Goal: Task Accomplishment & Management: Use online tool/utility

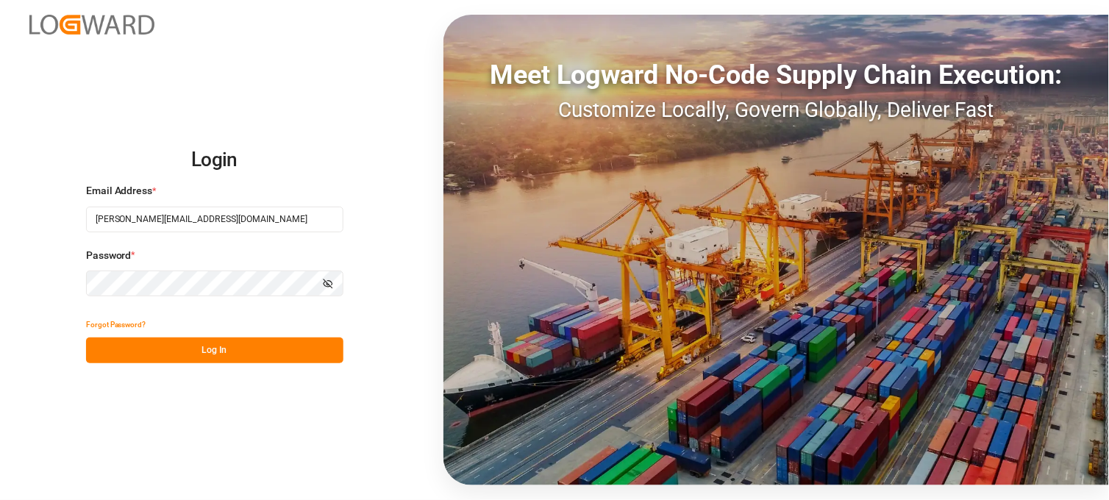
click at [225, 354] on button "Log In" at bounding box center [214, 351] width 257 height 26
click at [216, 354] on button "Log In" at bounding box center [214, 351] width 257 height 26
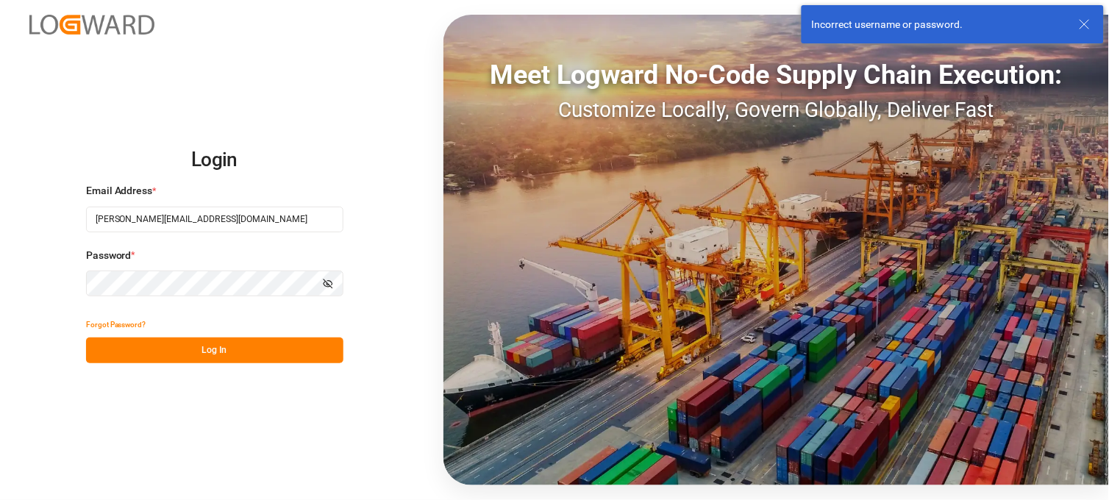
click at [331, 284] on icon "button" at bounding box center [328, 284] width 10 height 10
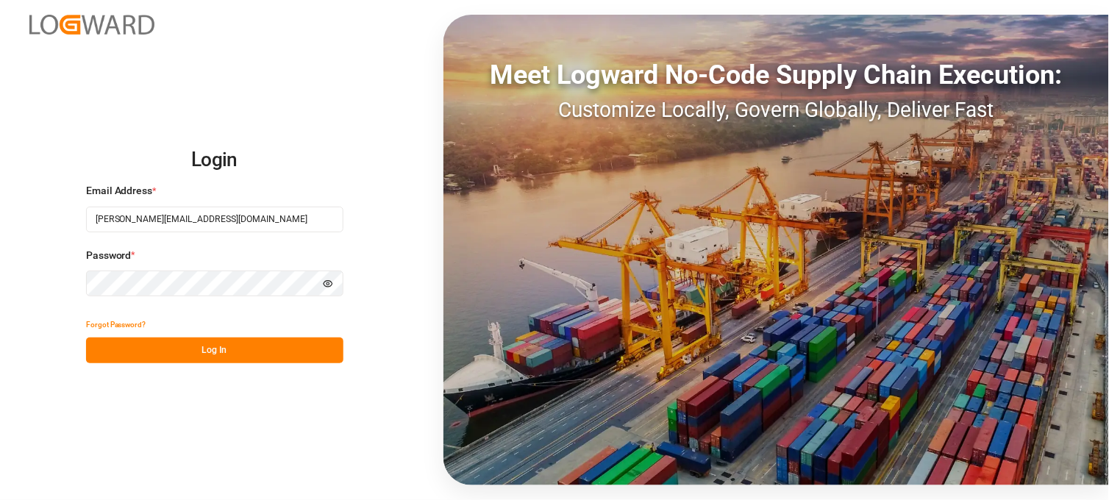
click at [150, 214] on input "sara.lonche@leschaco.com" at bounding box center [214, 220] width 257 height 26
click at [82, 346] on div "Login Email Address * sara.lonche@leschaco.com Password * Hide password Forgot …" at bounding box center [554, 250] width 1109 height 500
drag, startPoint x: 143, startPoint y: 349, endPoint x: 152, endPoint y: 350, distance: 9.7
click at [143, 349] on button "Log In" at bounding box center [214, 351] width 257 height 26
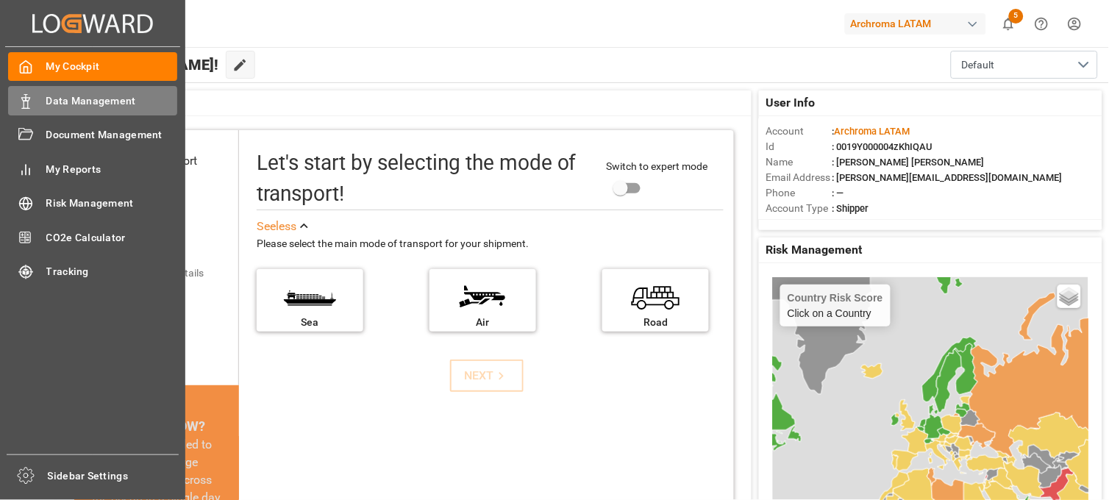
click at [110, 104] on span "Data Management" at bounding box center [112, 100] width 132 height 15
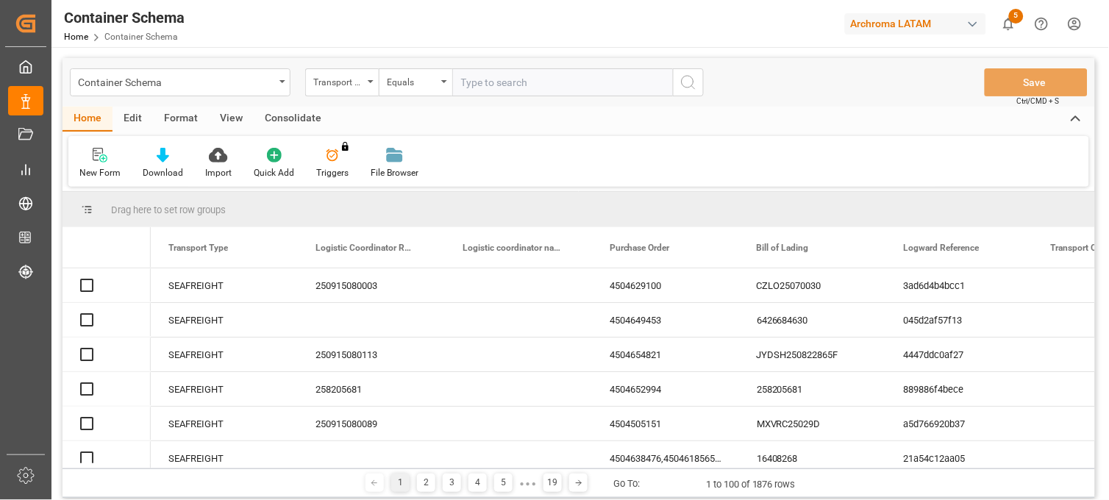
click at [1019, 16] on span "5" at bounding box center [1016, 16] width 15 height 15
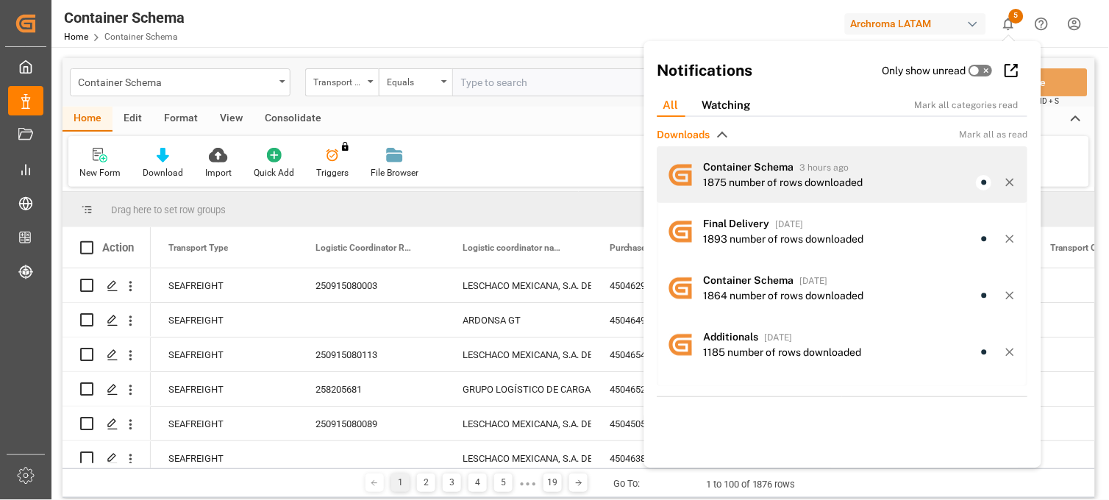
click at [759, 167] on span "Container Schema" at bounding box center [749, 167] width 90 height 12
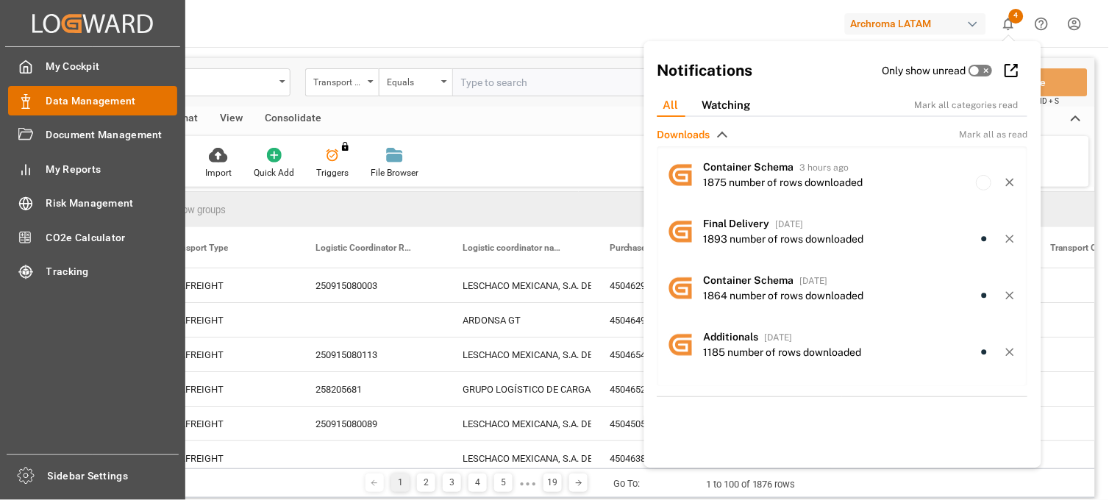
click at [99, 104] on span "Data Management" at bounding box center [112, 100] width 132 height 15
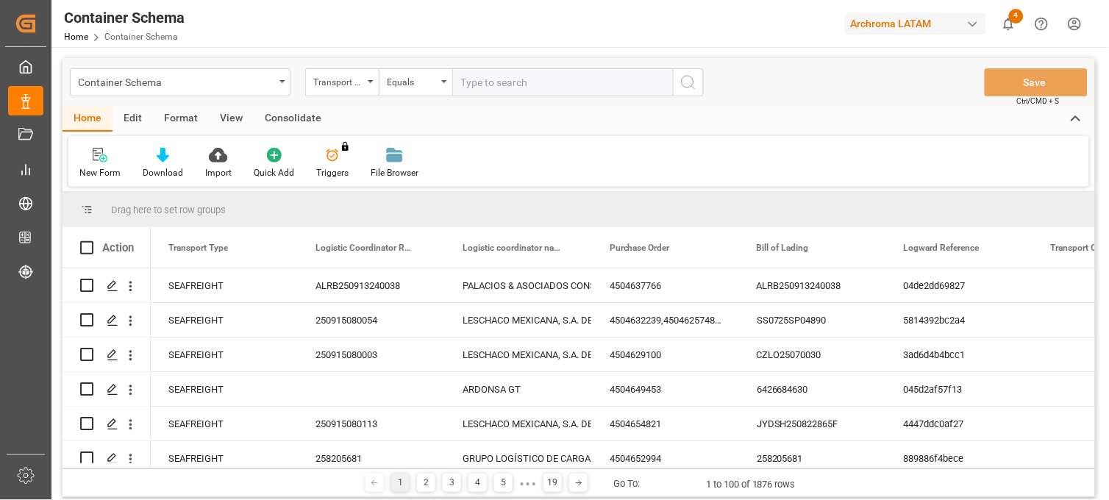
click at [274, 88] on div "Container Schema" at bounding box center [180, 82] width 221 height 28
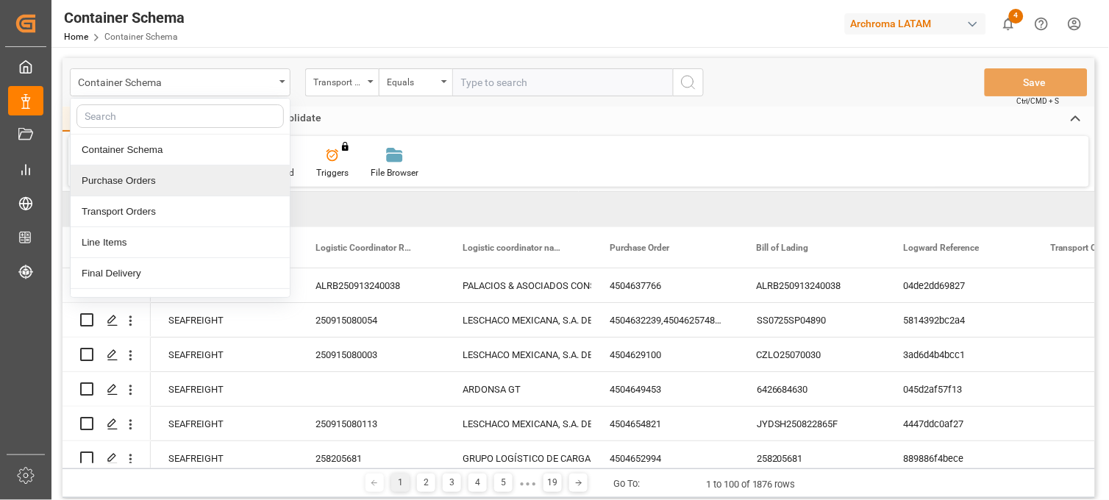
click at [195, 185] on div "Purchase Orders" at bounding box center [180, 181] width 219 height 31
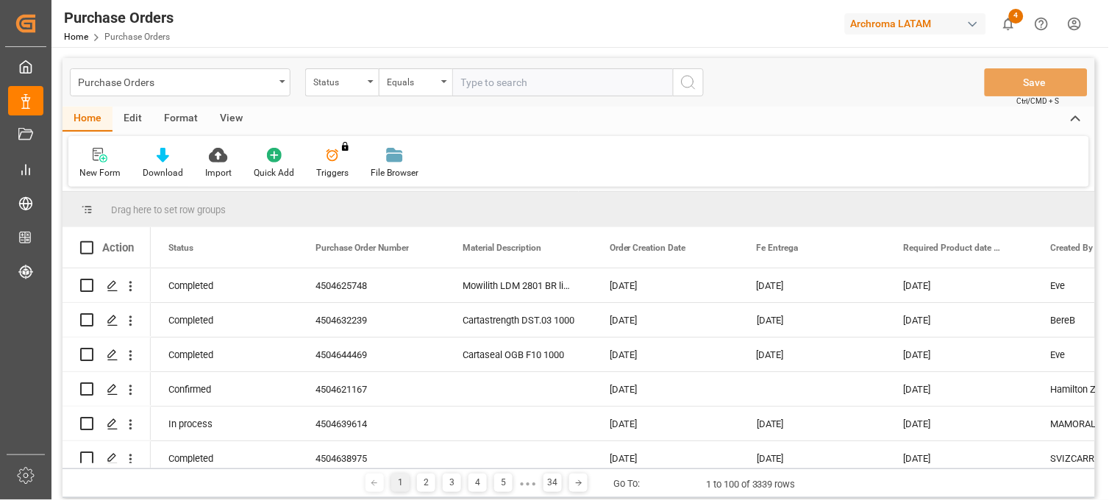
click at [361, 87] on div "Status" at bounding box center [338, 80] width 50 height 17
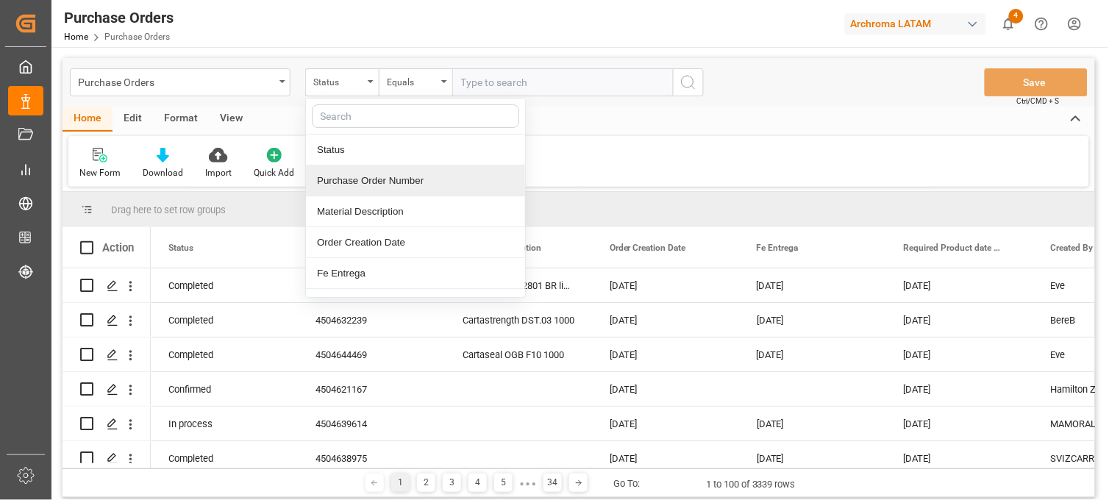
click at [373, 185] on div "Purchase Order Number" at bounding box center [415, 181] width 219 height 31
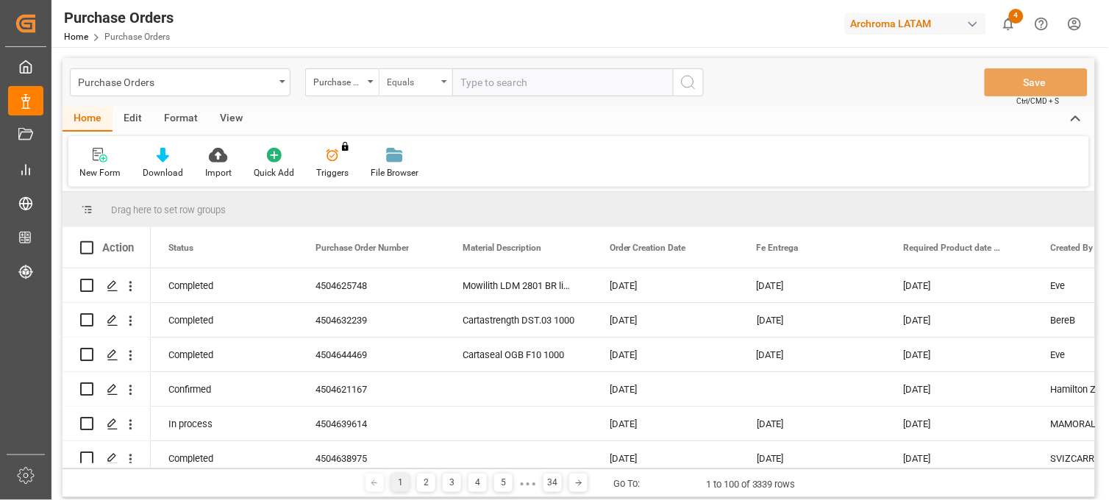
click at [413, 75] on div "Equals" at bounding box center [412, 80] width 50 height 17
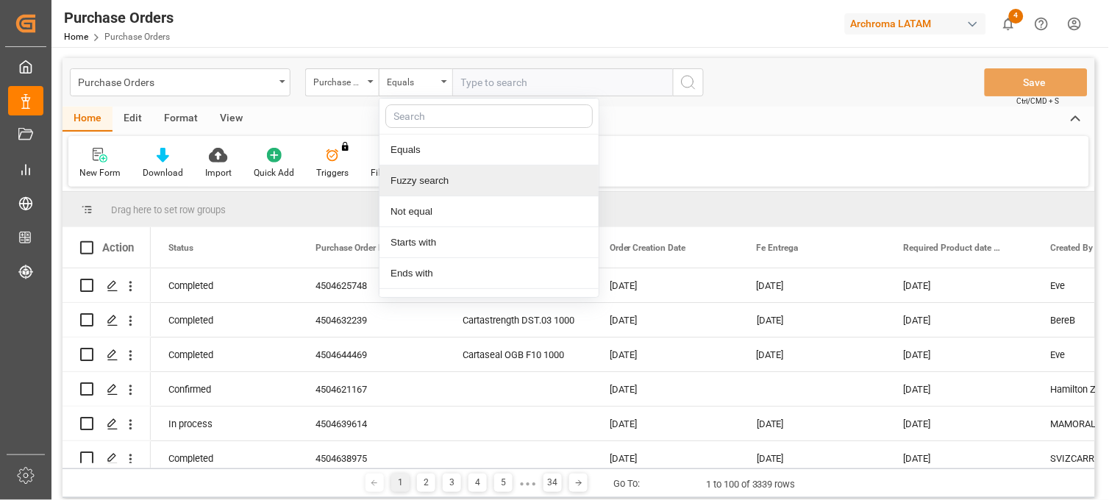
click at [437, 185] on div "Fuzzy search" at bounding box center [489, 181] width 219 height 31
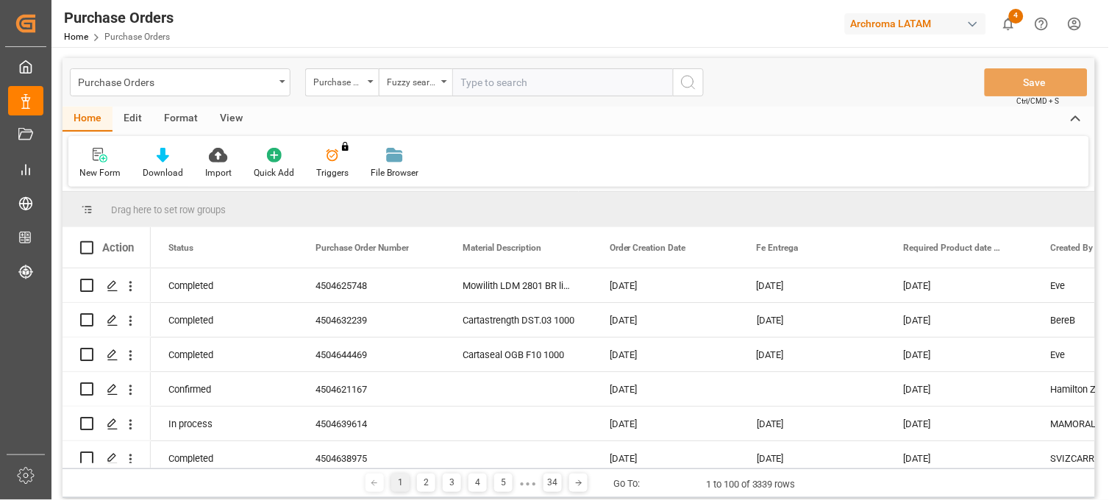
paste input "4504640909"
type input "4504640909"
click at [683, 83] on icon "search button" at bounding box center [689, 83] width 18 height 18
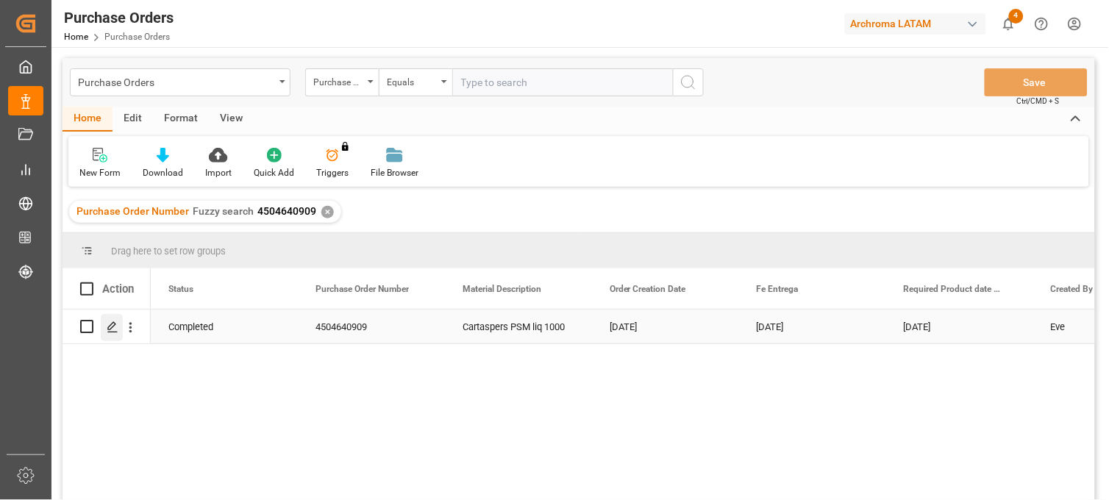
click at [112, 332] on line "Press SPACE to select this row." at bounding box center [112, 332] width 9 height 0
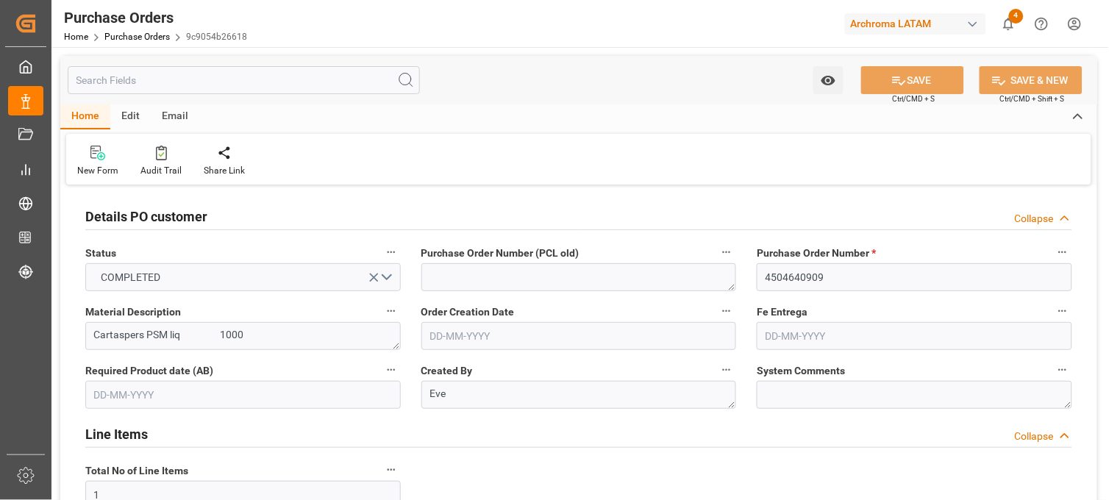
type input "09-07-2025"
type input "18-08-2025"
type input "08-09-2025"
type input "11-08-2025"
type input "03-08-2025"
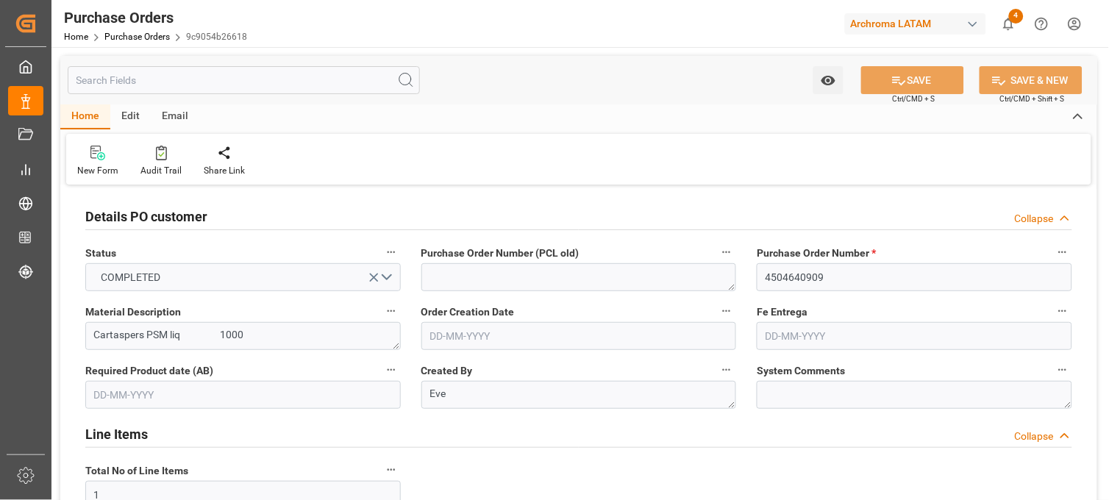
type input "13-08-2025"
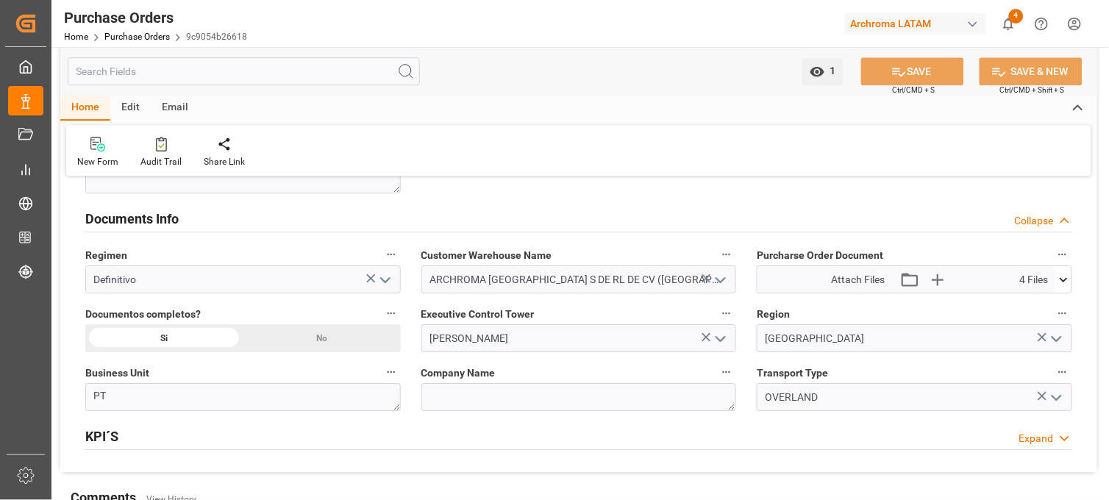
scroll to position [1062, 0]
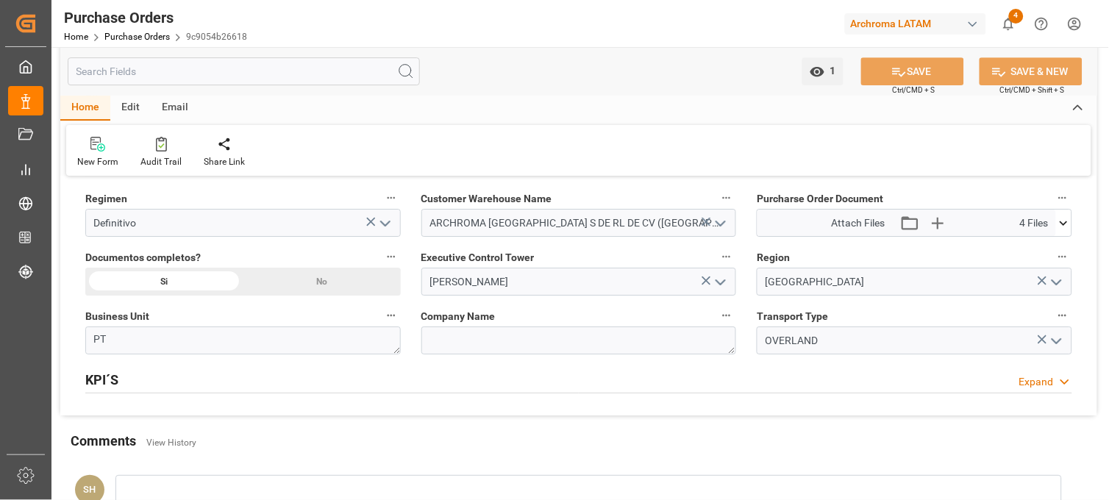
click at [1067, 222] on icon at bounding box center [1064, 223] width 8 height 4
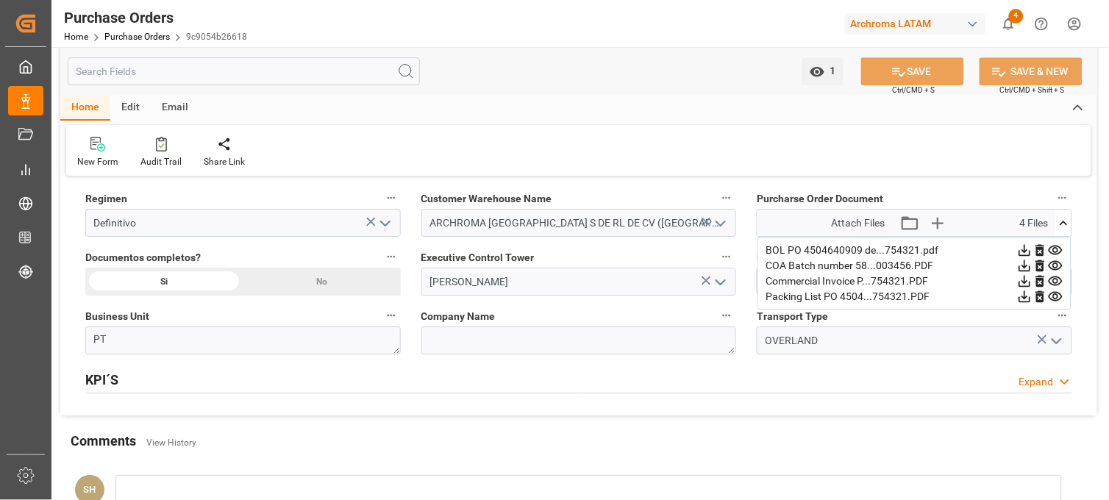
click at [1024, 250] on icon at bounding box center [1024, 250] width 15 height 15
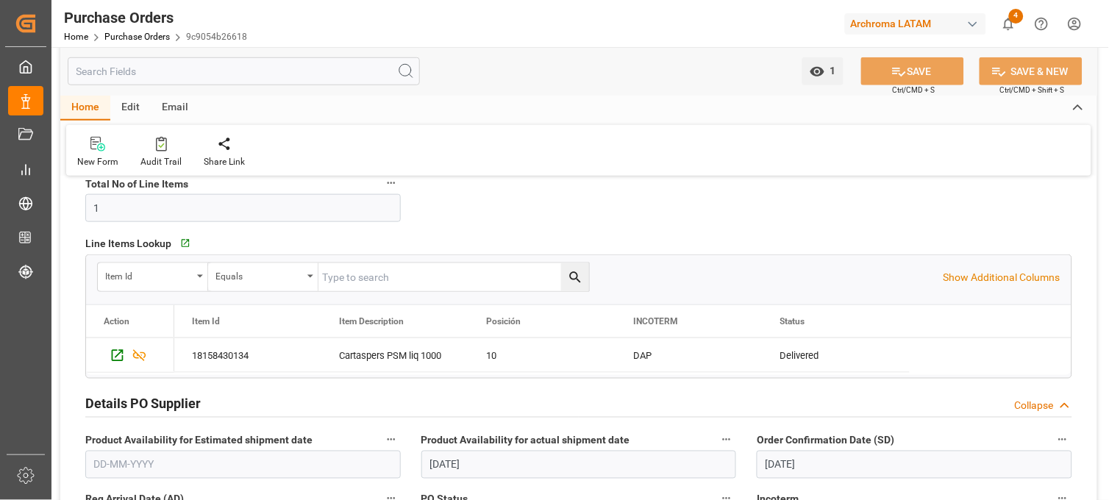
scroll to position [261, 0]
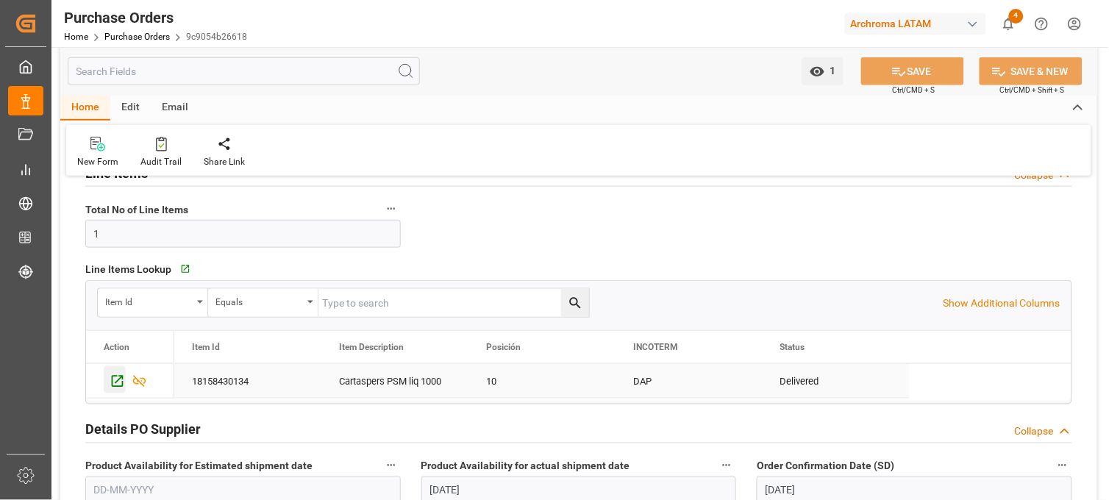
click at [122, 388] on icon "Press SPACE to select this row." at bounding box center [117, 381] width 15 height 15
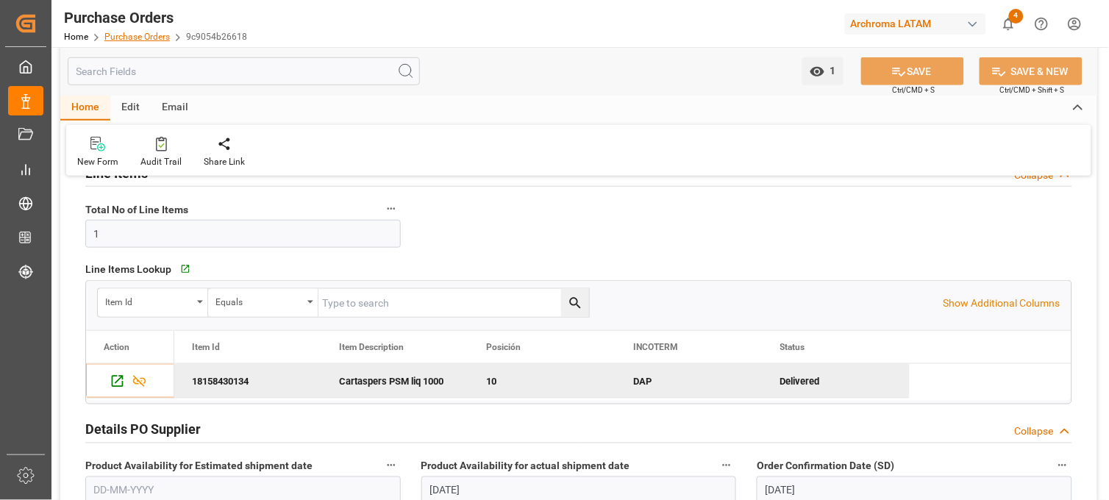
click at [141, 37] on link "Purchase Orders" at bounding box center [136, 37] width 65 height 10
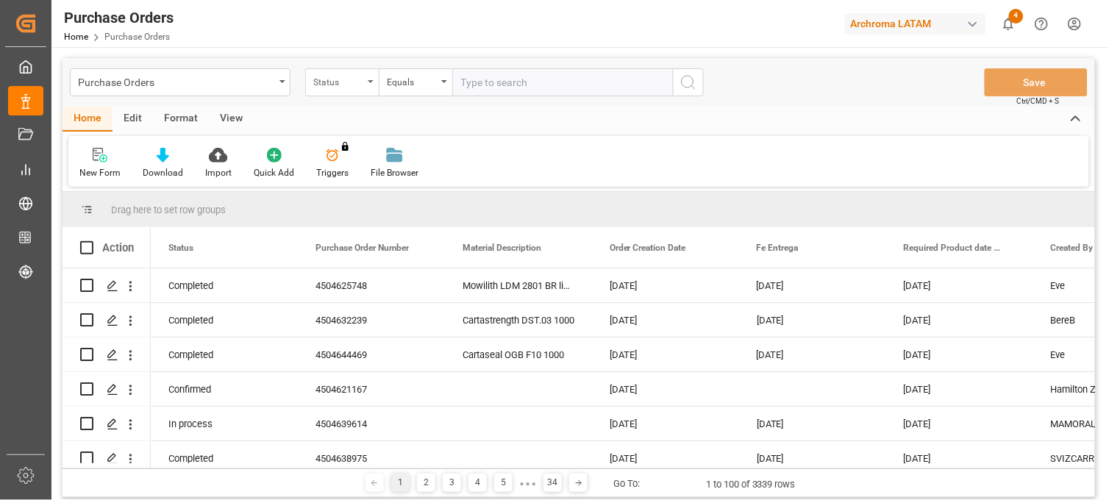
click at [358, 76] on div "Status" at bounding box center [338, 80] width 50 height 17
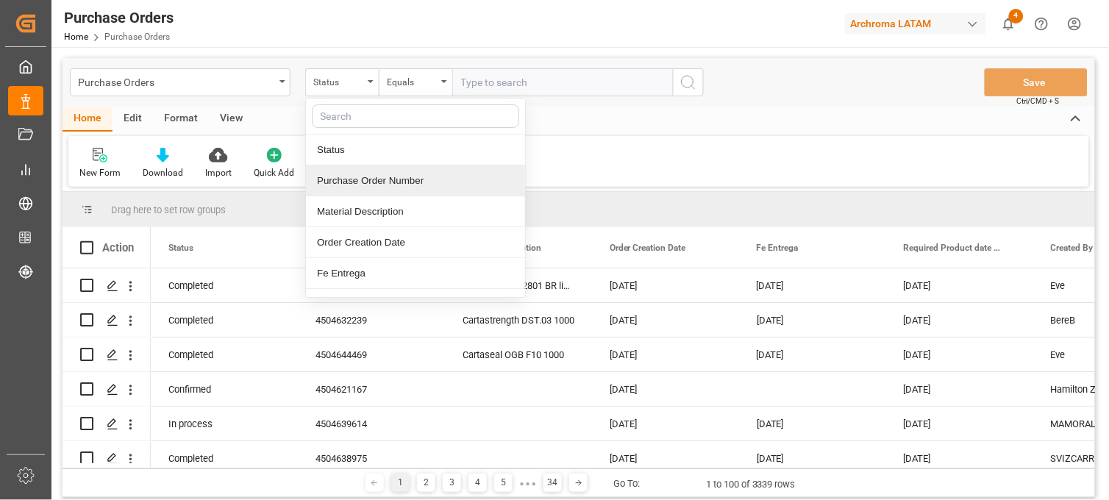
click at [362, 179] on div "Purchase Order Number" at bounding box center [415, 181] width 219 height 31
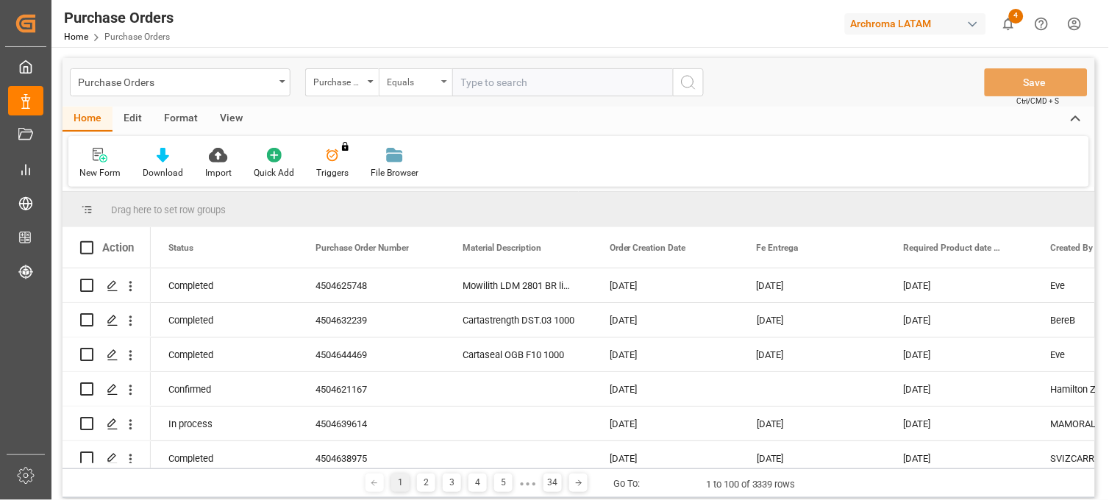
click at [408, 79] on div "Equals" at bounding box center [412, 80] width 50 height 17
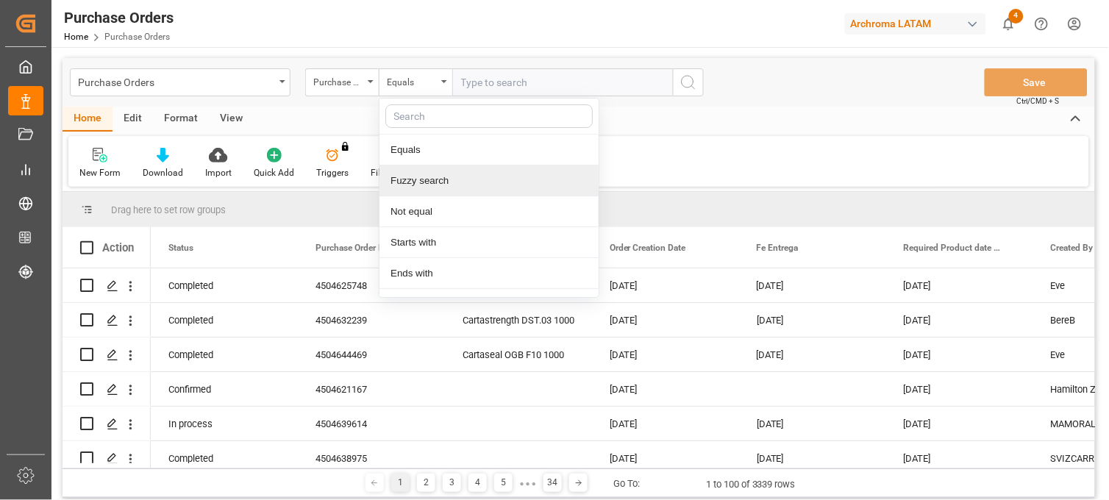
click at [435, 184] on div "Fuzzy search" at bounding box center [489, 181] width 219 height 31
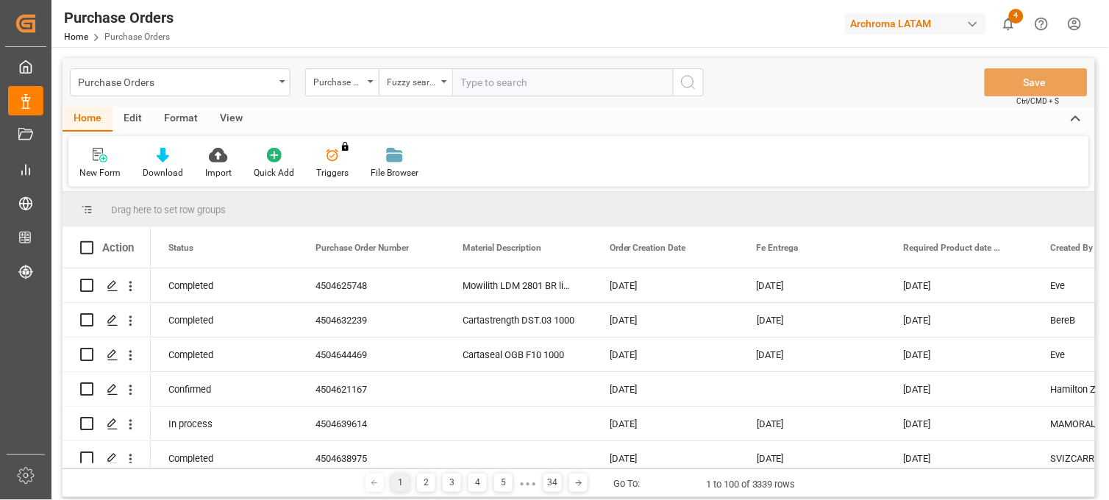
paste input "4504638436"
type input "4504638436"
click at [694, 84] on icon "search button" at bounding box center [689, 83] width 18 height 18
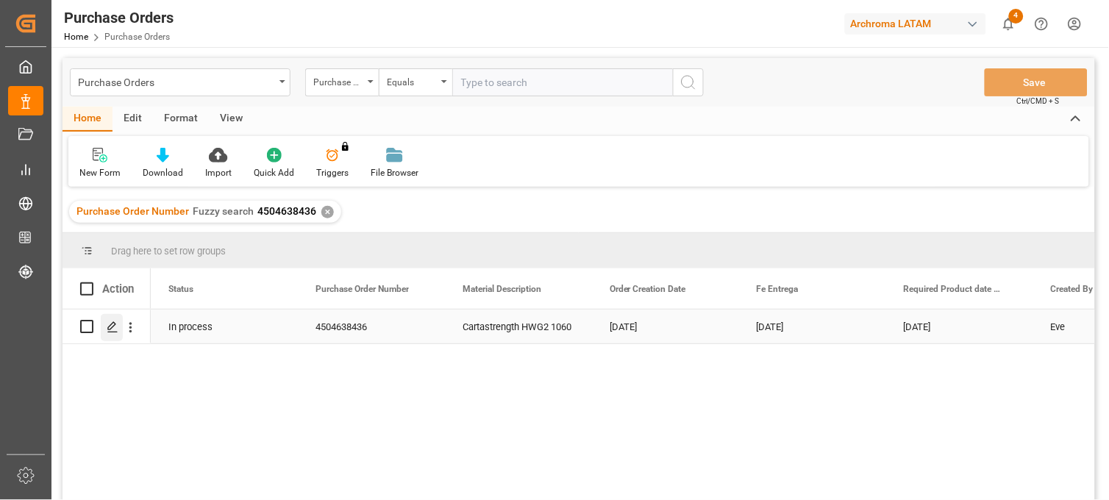
click at [109, 329] on polygon "Press SPACE to select this row." at bounding box center [111, 325] width 7 height 7
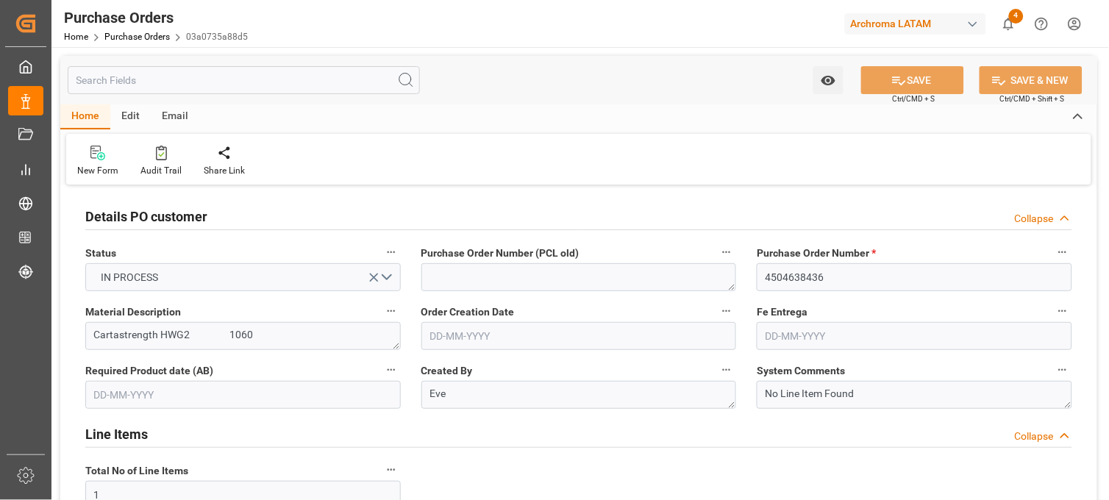
type input "02-07-2025"
type input "28-08-2025"
type input "03-09-2025"
type input "28-08-2025"
type input "22-08-2025"
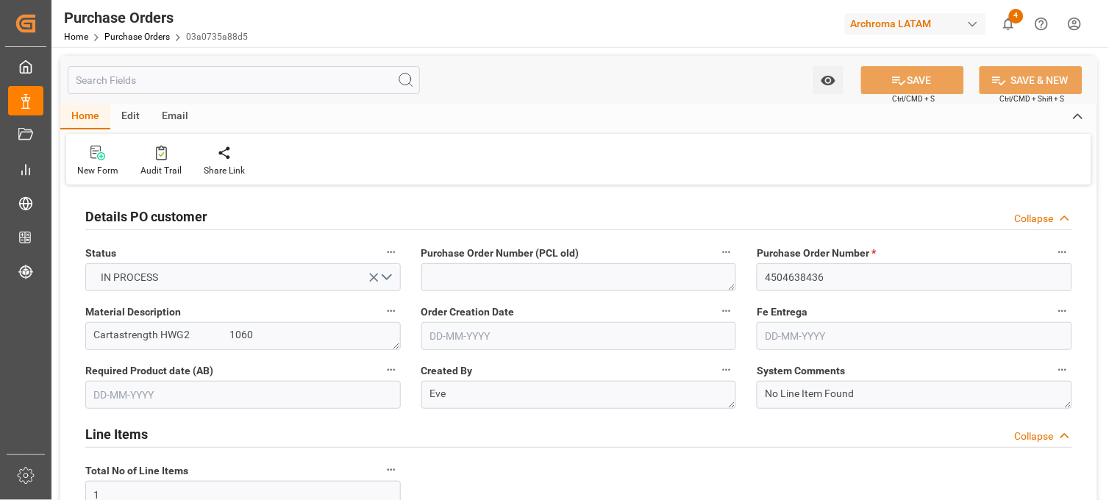
type input "28-08-2025"
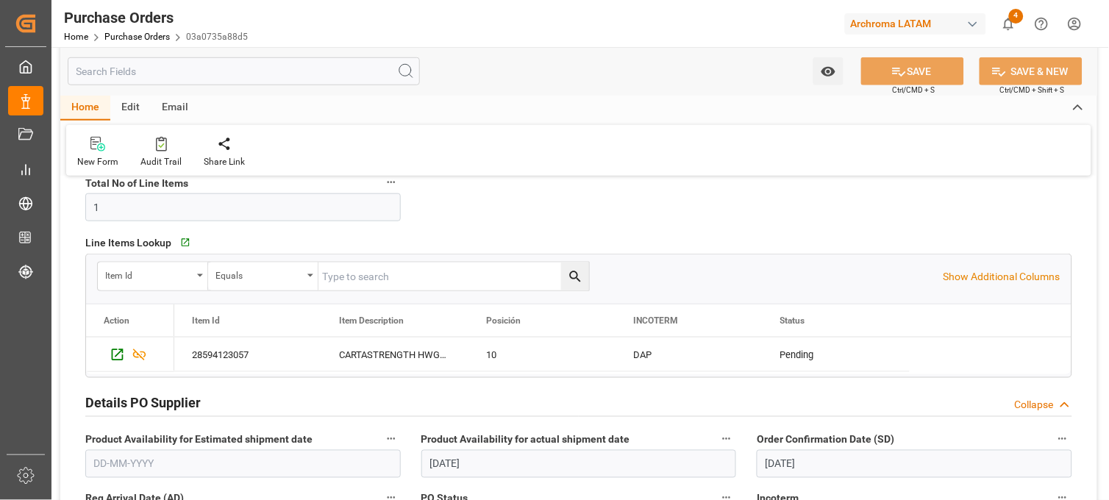
scroll to position [327, 0]
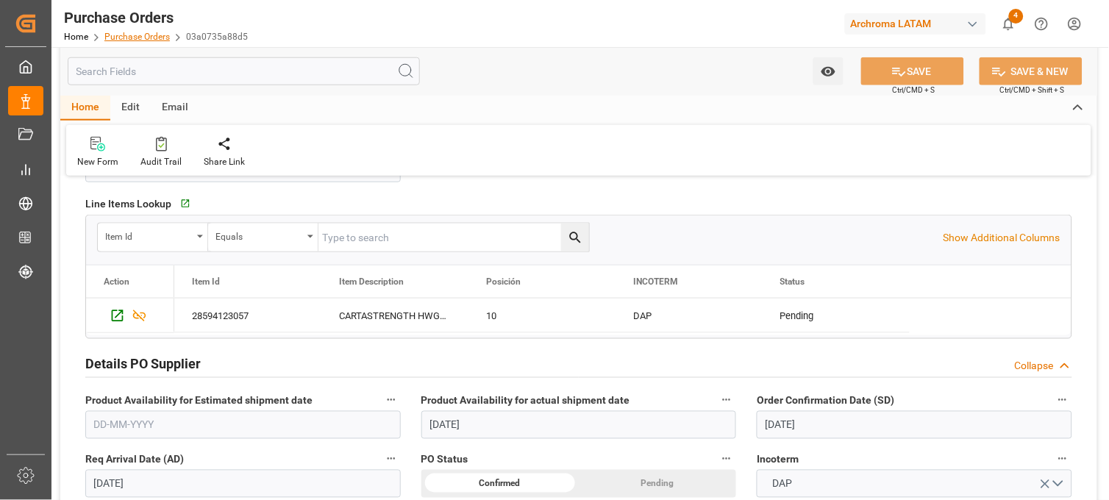
click at [140, 32] on link "Purchase Orders" at bounding box center [136, 37] width 65 height 10
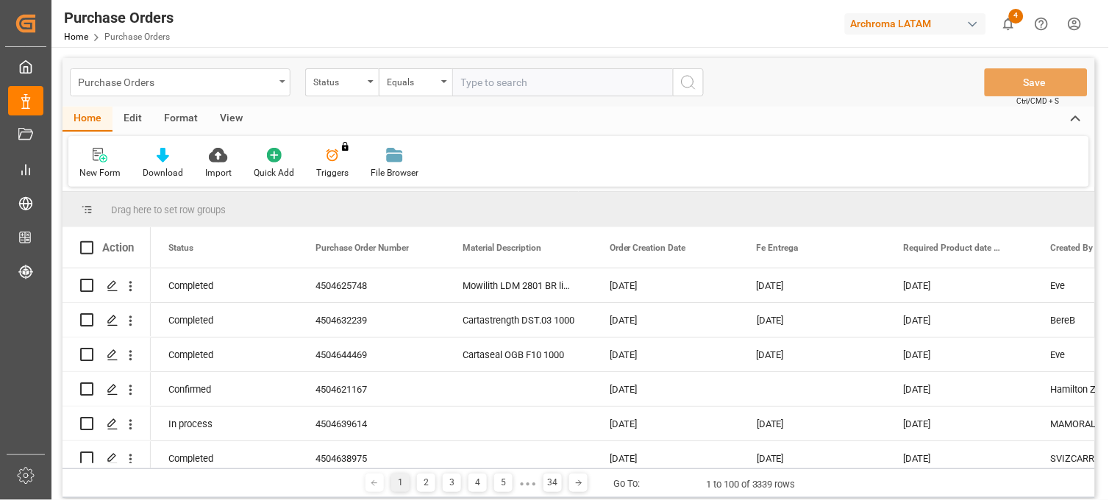
click at [278, 85] on div "Purchase Orders" at bounding box center [180, 82] width 221 height 28
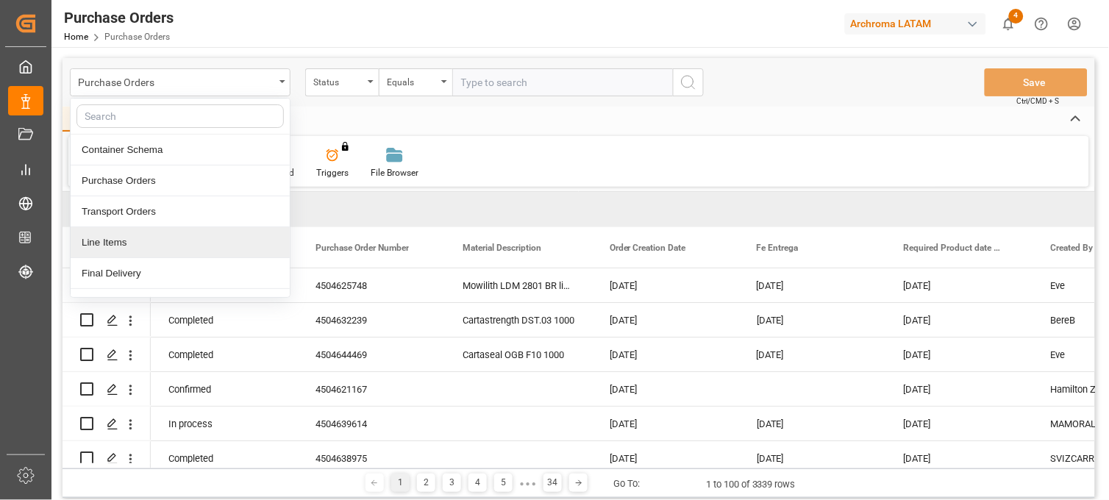
click at [140, 246] on div "Line Items" at bounding box center [180, 242] width 219 height 31
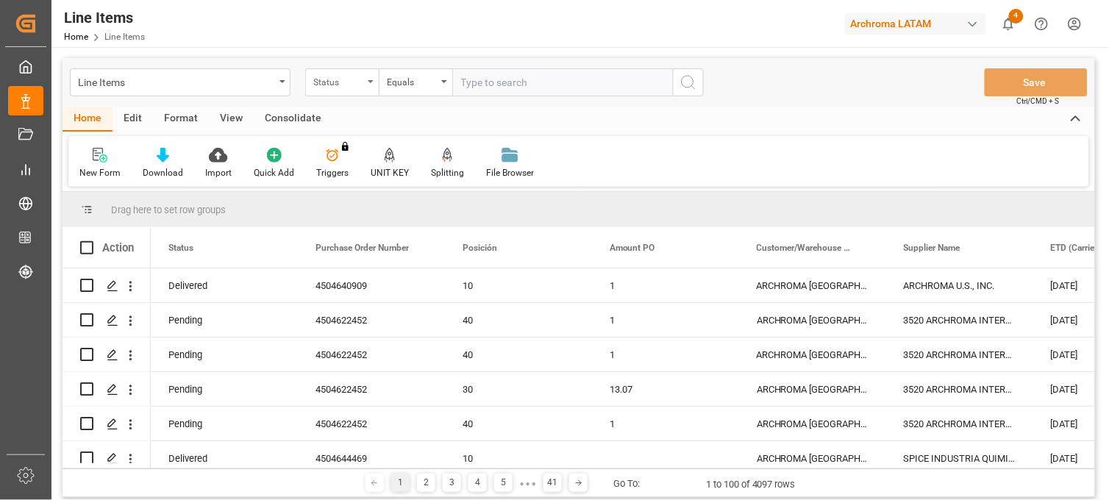
click at [365, 86] on div "Status" at bounding box center [342, 82] width 74 height 28
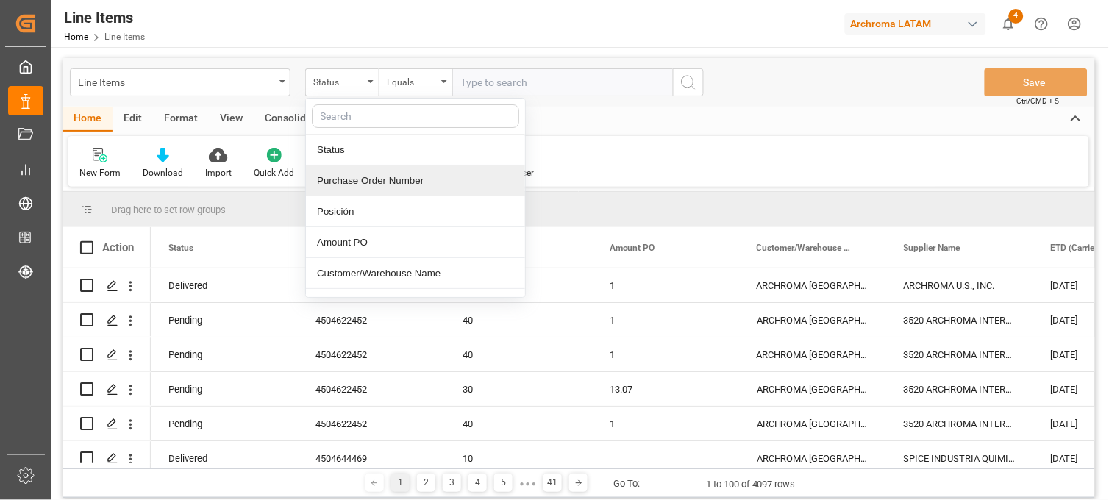
click at [376, 187] on div "Purchase Order Number" at bounding box center [415, 181] width 219 height 31
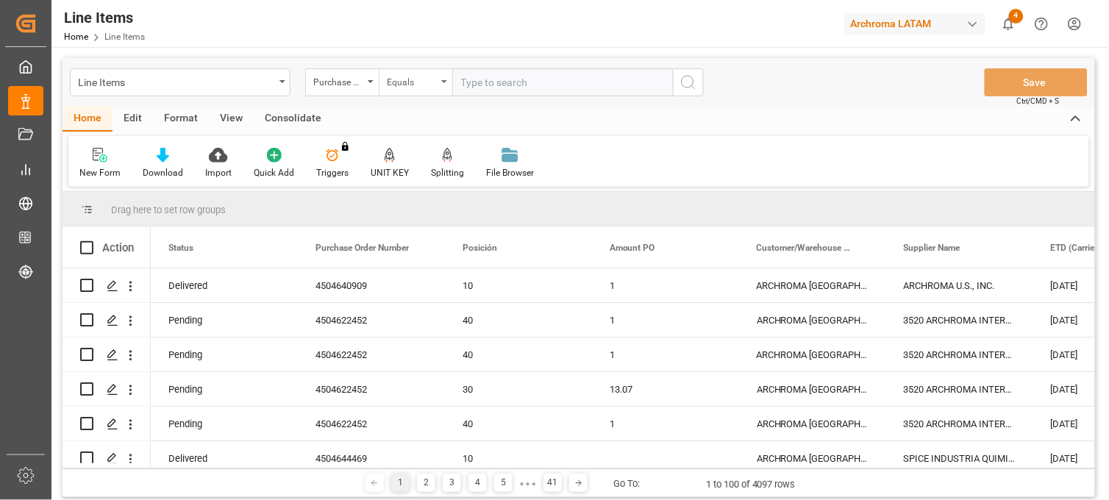
click at [427, 85] on div "Equals" at bounding box center [412, 80] width 50 height 17
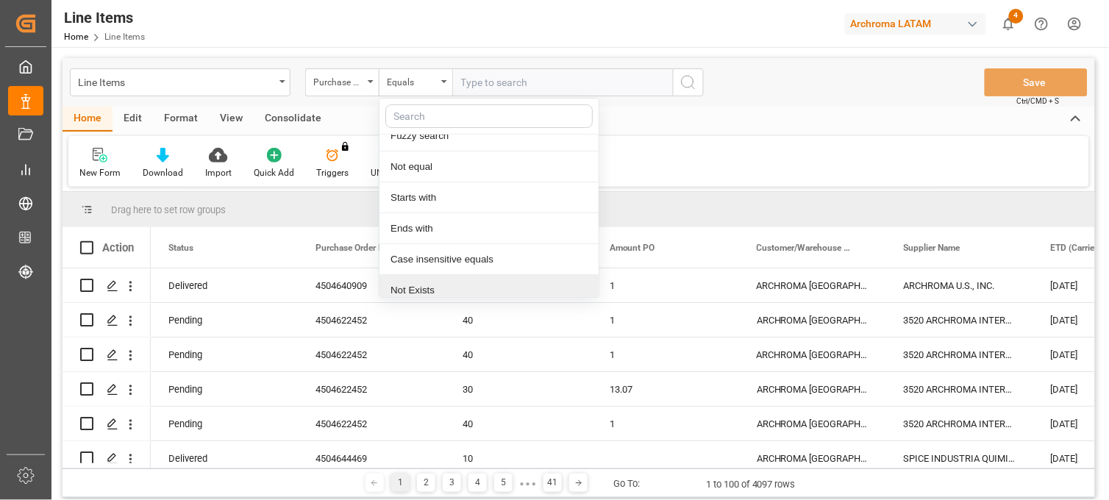
scroll to position [85, 0]
click at [439, 293] on div "Contains" at bounding box center [489, 281] width 219 height 31
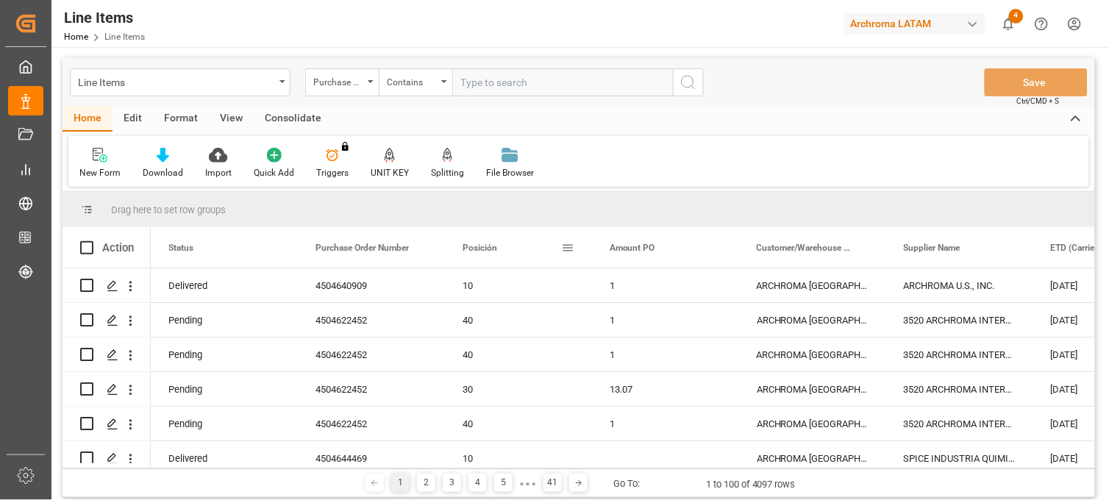
paste input "4504654806 4504638435 4504605212"
click at [583, 79] on input "4504654806 4504638435 4504605212" at bounding box center [562, 82] width 221 height 28
type input "4504654806,4504638435,4504605212"
click at [695, 84] on icon "search button" at bounding box center [689, 83] width 18 height 18
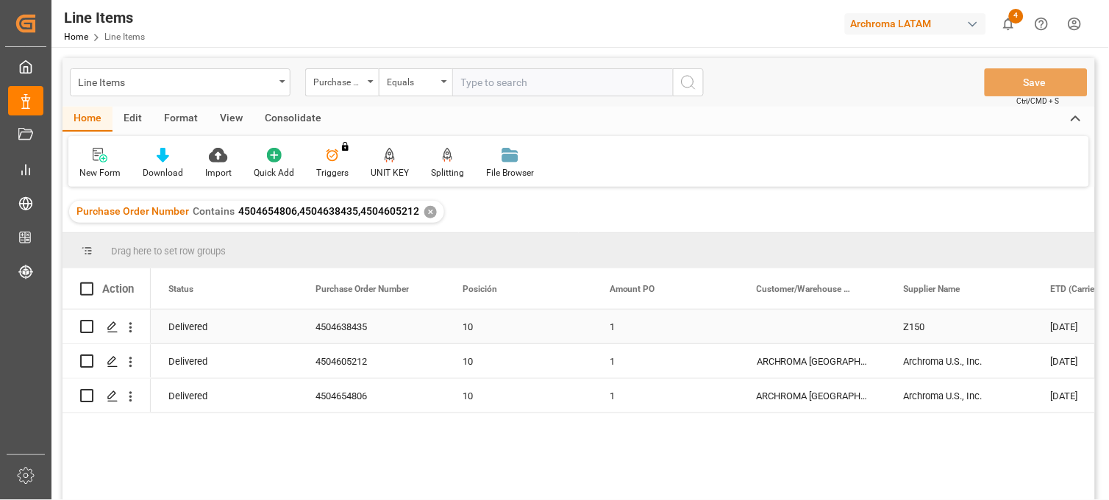
click at [832, 332] on div "Press SPACE to select this row." at bounding box center [812, 327] width 147 height 34
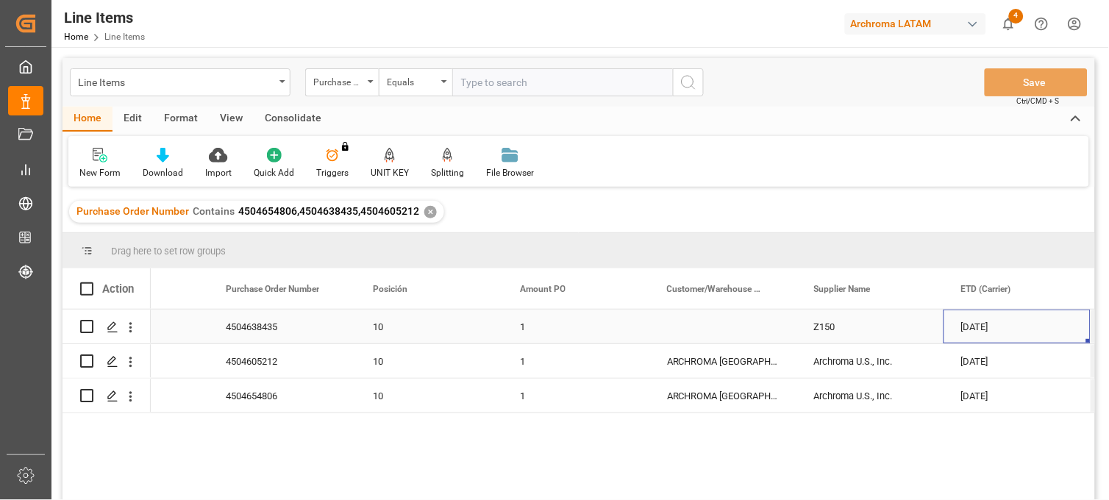
scroll to position [0, 237]
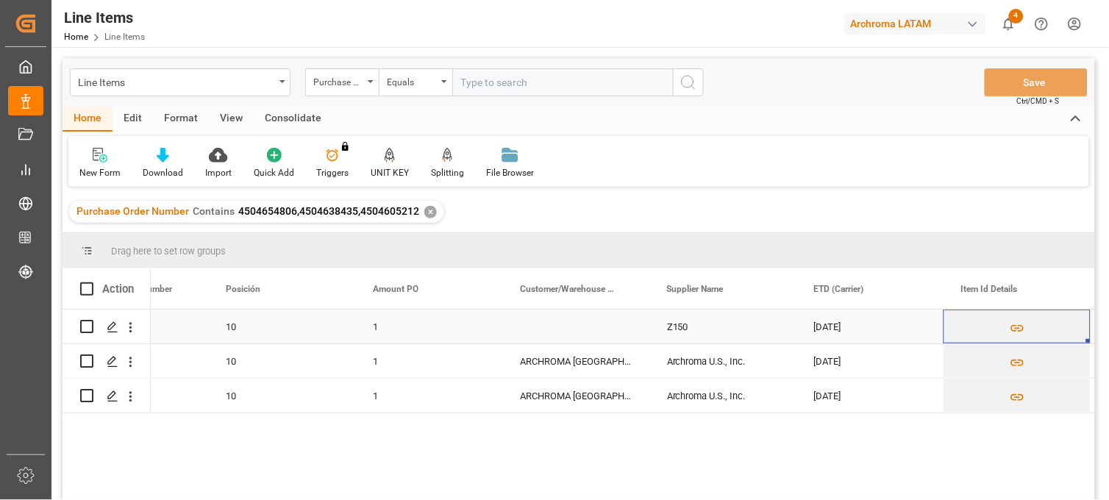
click at [707, 325] on div "Z150" at bounding box center [723, 327] width 147 height 34
click at [722, 332] on div "Z150" at bounding box center [723, 327] width 147 height 34
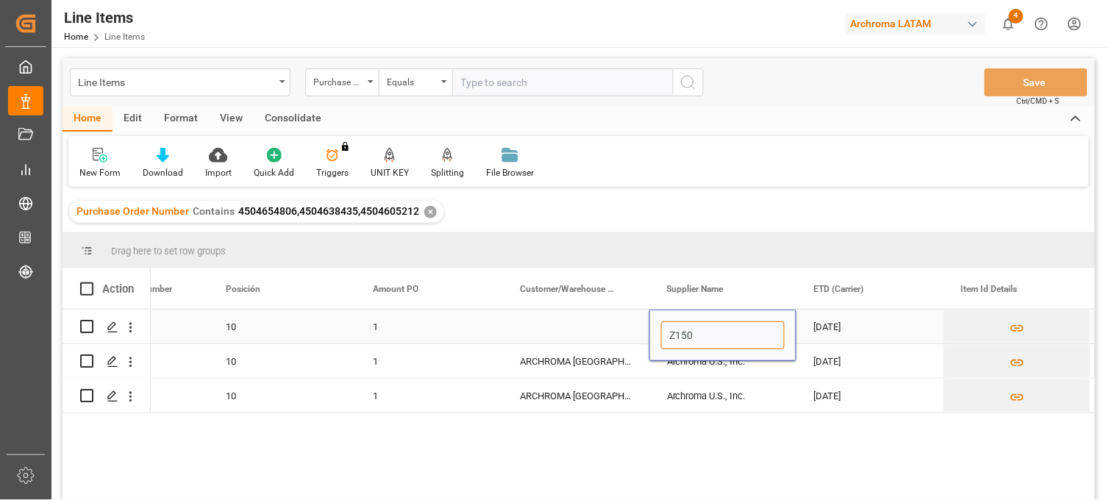
click at [729, 333] on input "Z150" at bounding box center [723, 335] width 124 height 28
drag, startPoint x: 744, startPoint y: 335, endPoint x: 602, endPoint y: 327, distance: 142.2
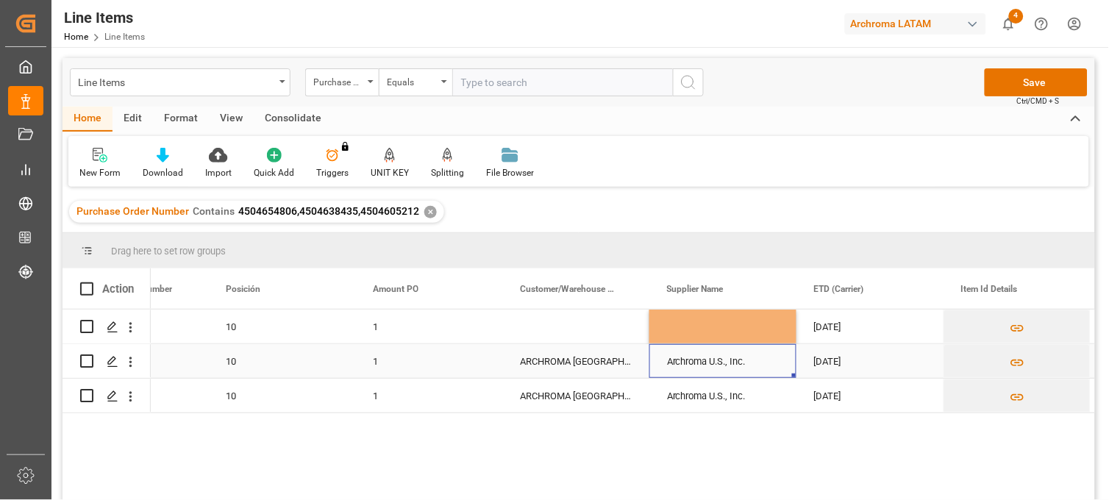
click at [755, 372] on div "Archroma U.S., Inc." at bounding box center [723, 361] width 147 height 34
click at [736, 325] on div "Press SPACE to select this row." at bounding box center [723, 327] width 147 height 34
click at [674, 317] on div "Press SPACE to select this row." at bounding box center [723, 327] width 147 height 34
click at [679, 322] on div "Press SPACE to select this row." at bounding box center [723, 327] width 147 height 34
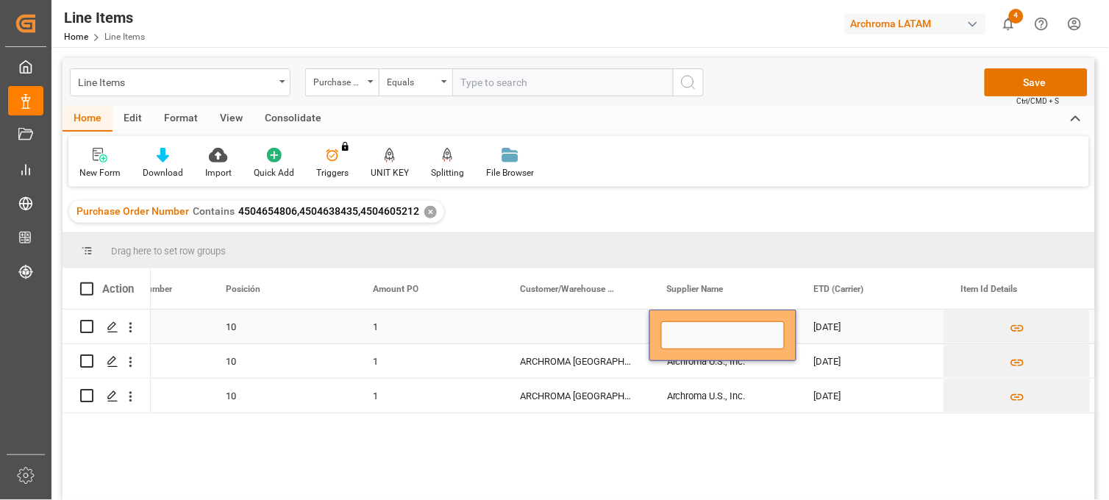
click at [678, 332] on input "Press SPACE to select this row." at bounding box center [723, 335] width 124 height 28
paste input "ARCHROMA U.S., INC."
type input "ARCHROMA U.S., INC."
click at [679, 363] on div "Archroma U.S., Inc." at bounding box center [723, 361] width 147 height 34
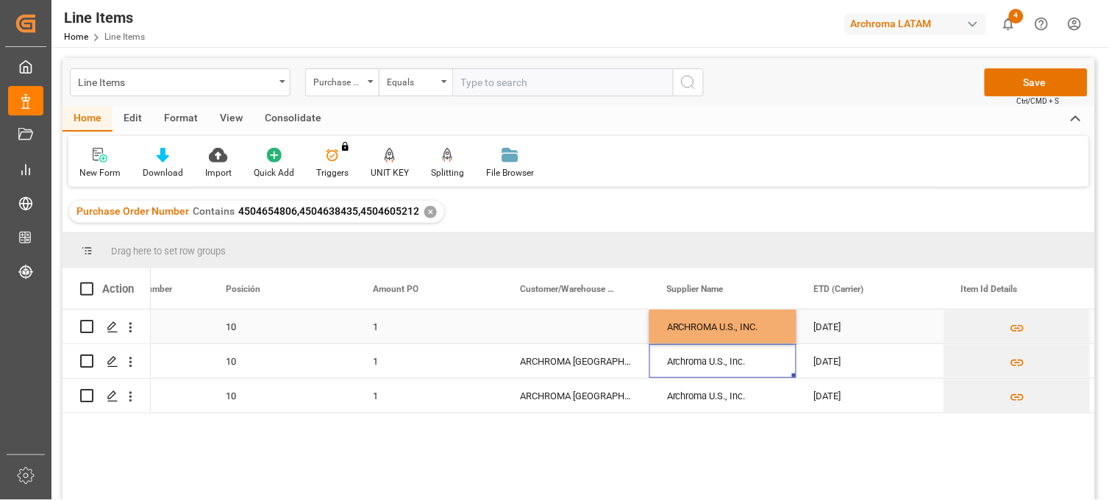
click at [714, 327] on div "ARCHROMA U.S., INC." at bounding box center [723, 327] width 147 height 34
drag, startPoint x: 792, startPoint y: 338, endPoint x: 794, endPoint y: 394, distance: 55.9
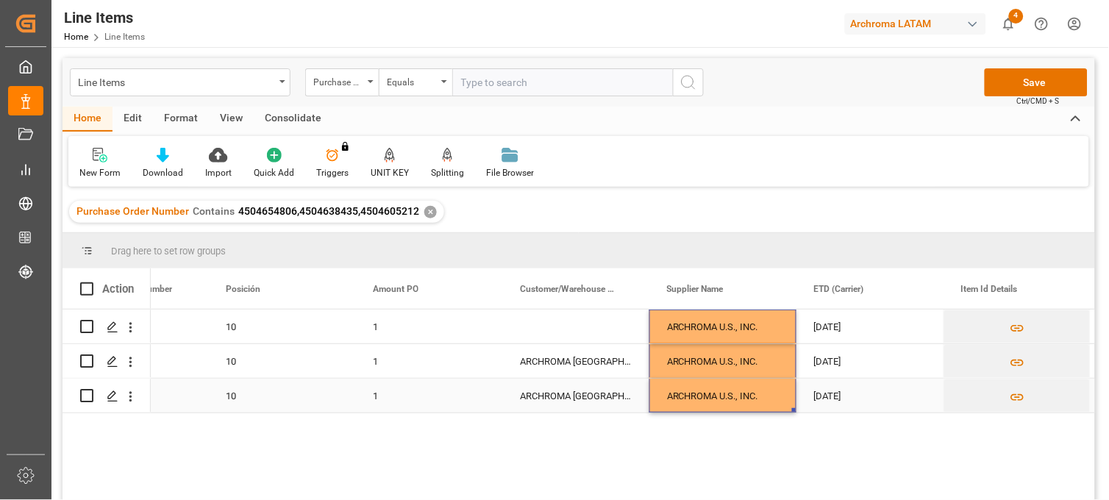
click at [828, 399] on div "15-08-2025" at bounding box center [870, 396] width 147 height 34
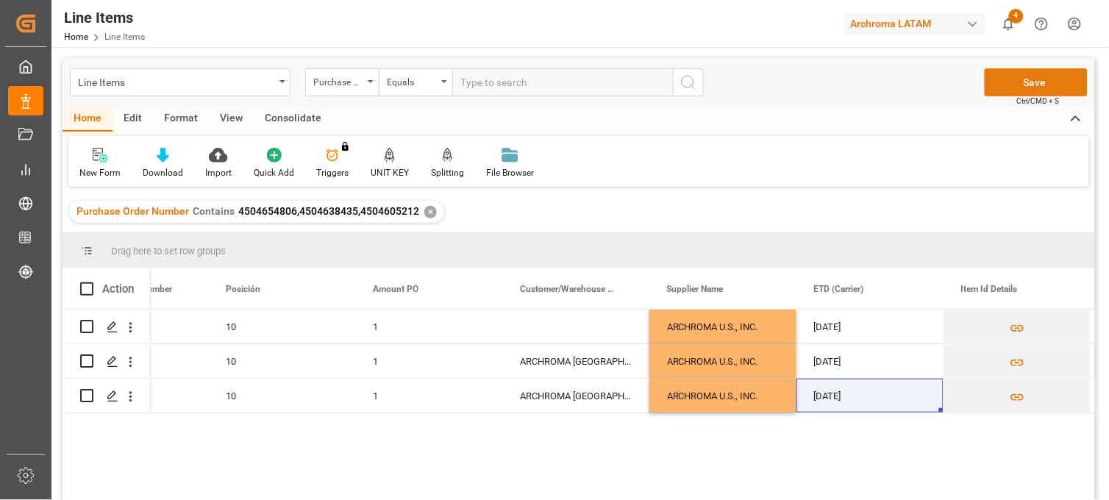
click at [1050, 87] on button "Save" at bounding box center [1036, 82] width 103 height 28
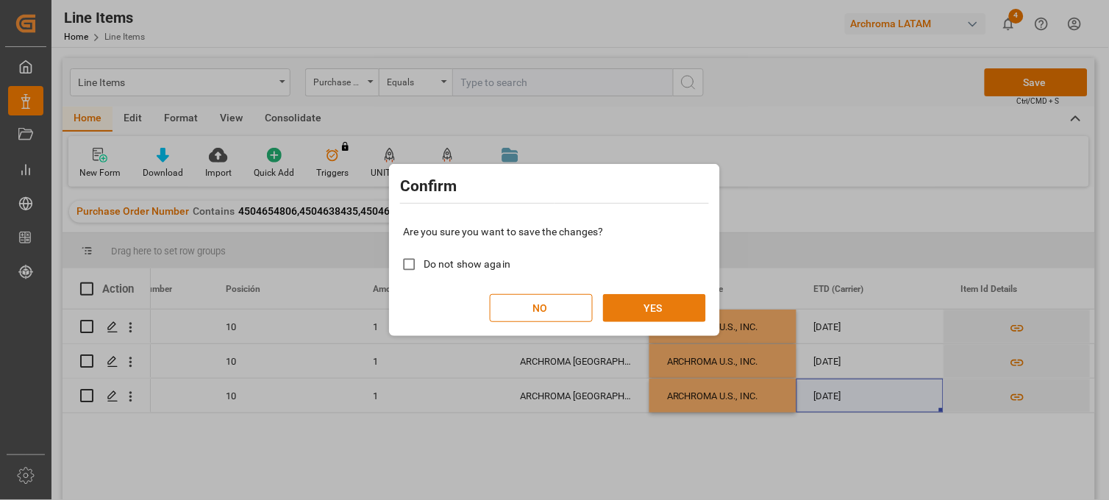
click at [668, 302] on button "YES" at bounding box center [654, 308] width 103 height 28
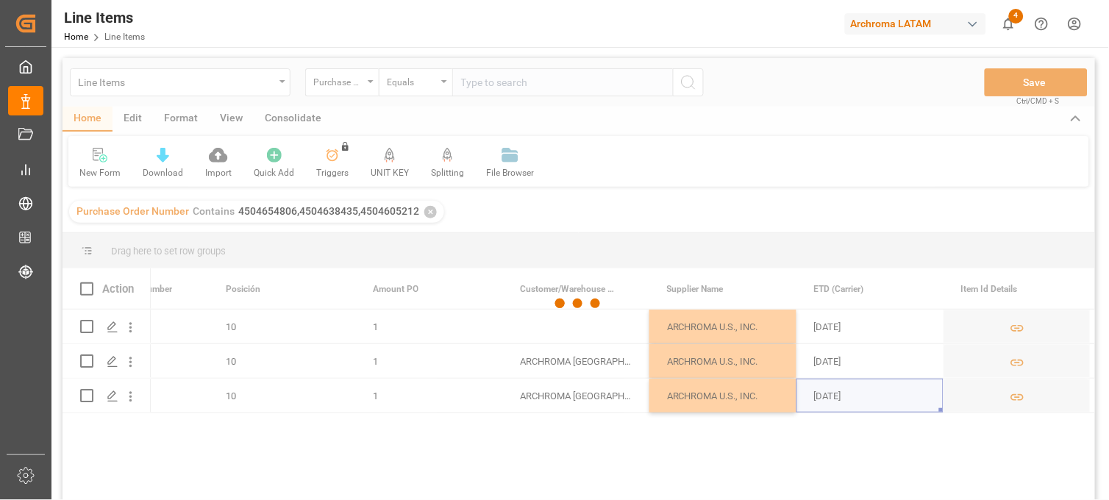
click at [583, 341] on div at bounding box center [579, 303] width 1033 height 491
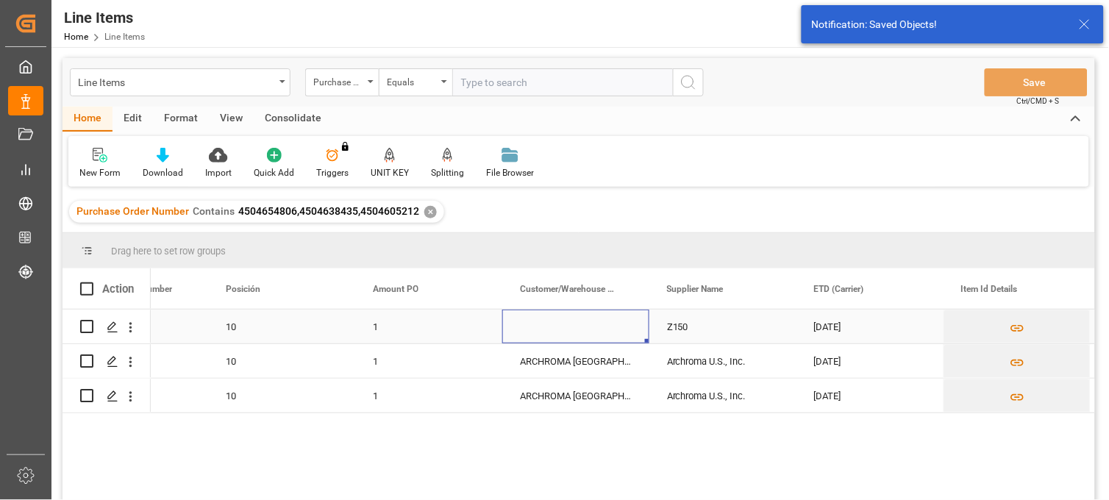
click at [576, 332] on div "Press SPACE to select this row." at bounding box center [575, 327] width 147 height 34
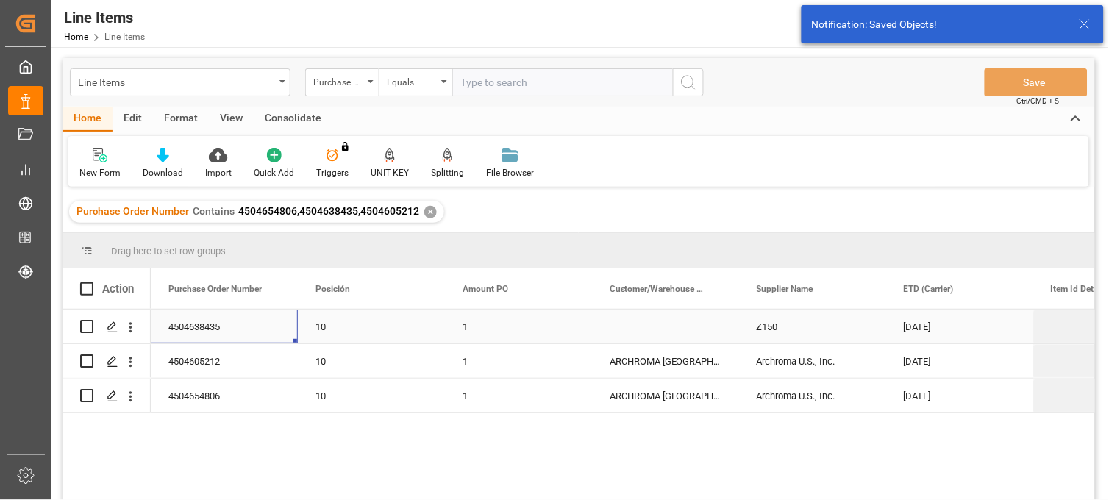
scroll to position [0, 0]
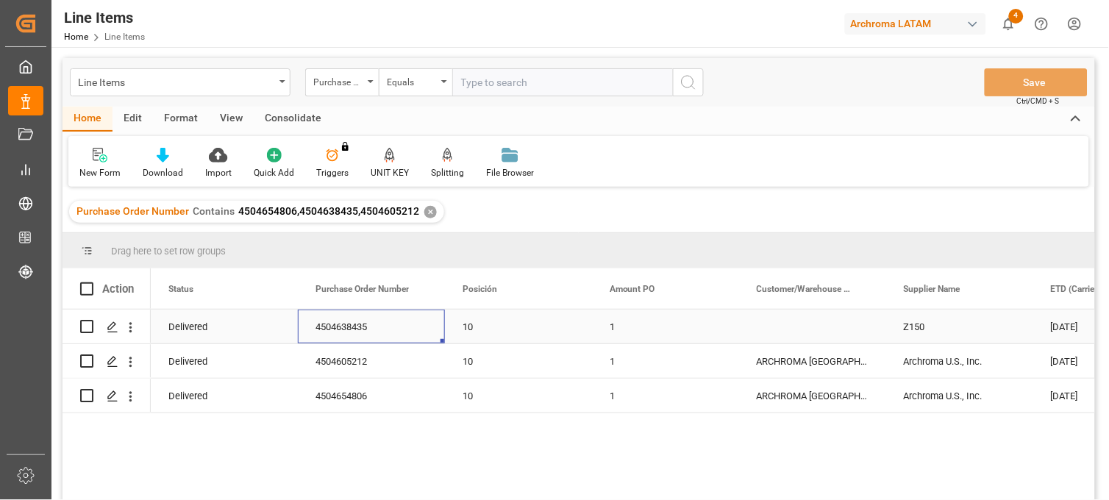
click at [937, 333] on div "Z150" at bounding box center [959, 327] width 147 height 34
click at [241, 211] on span "4504654806,4504638435,4504605212" at bounding box center [328, 211] width 181 height 12
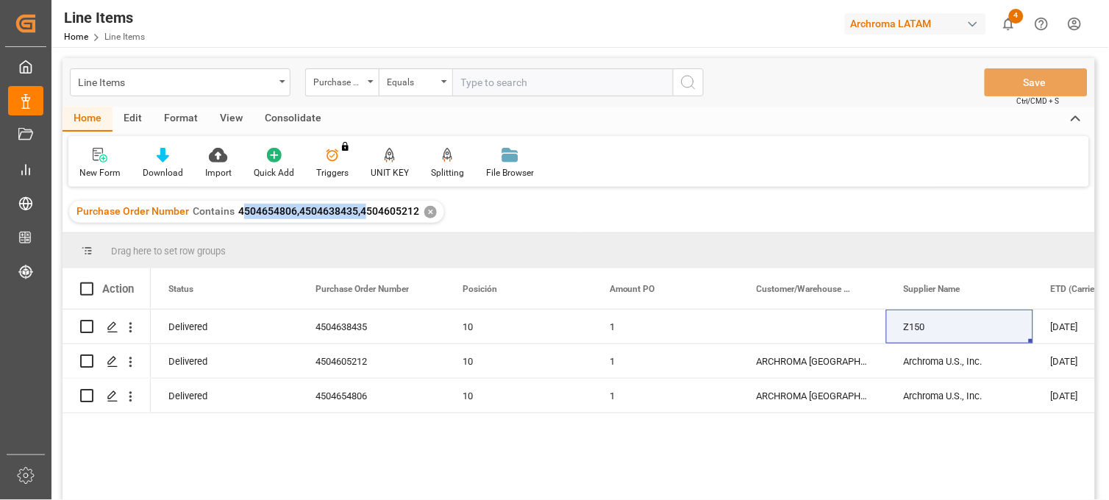
drag, startPoint x: 239, startPoint y: 210, endPoint x: 352, endPoint y: 216, distance: 112.7
click at [352, 216] on span "4504654806,4504638435,4504605212" at bounding box center [328, 211] width 181 height 12
drag, startPoint x: 352, startPoint y: 216, endPoint x: 415, endPoint y: 218, distance: 63.3
click at [415, 218] on div "Purchase Order Number Contains 4504654806,4504638435,4504605212" at bounding box center [248, 211] width 343 height 15
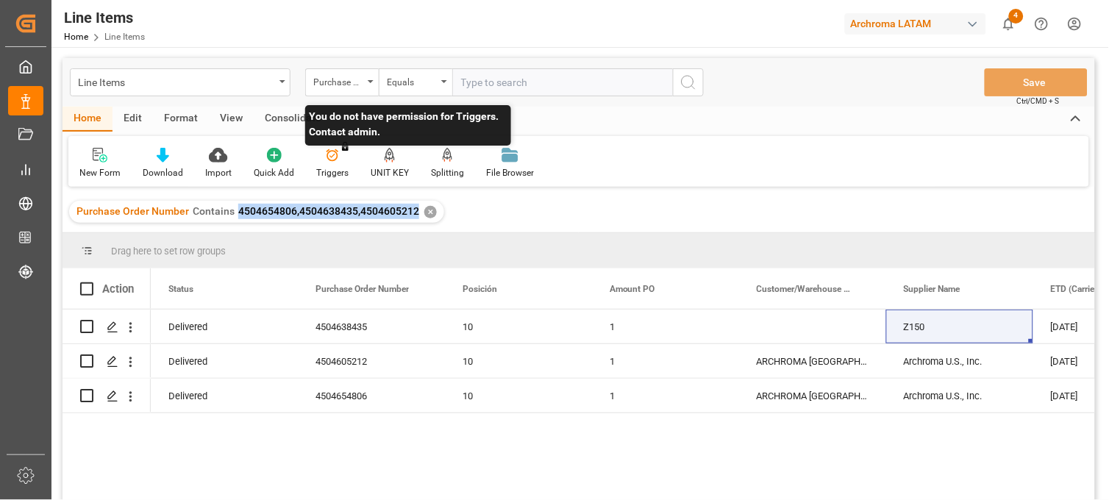
copy span "4504654806,4504638435,4504605212"
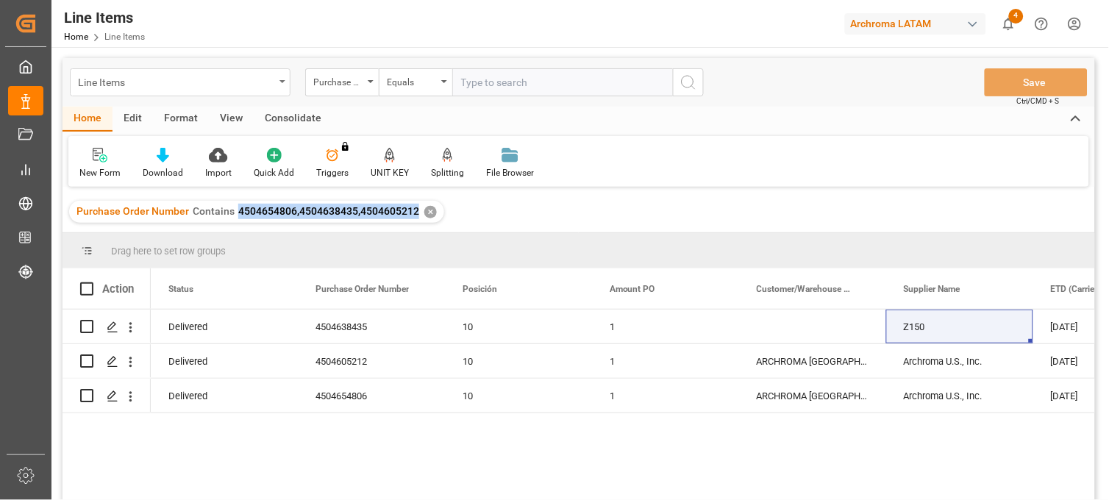
click at [280, 80] on icon "open menu" at bounding box center [283, 81] width 6 height 3
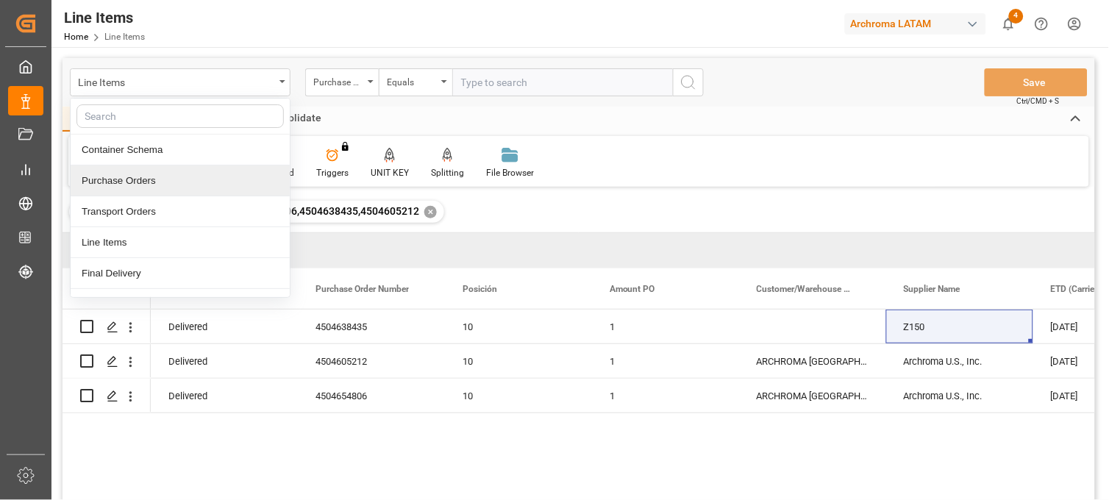
click at [137, 185] on div "Purchase Orders" at bounding box center [180, 181] width 219 height 31
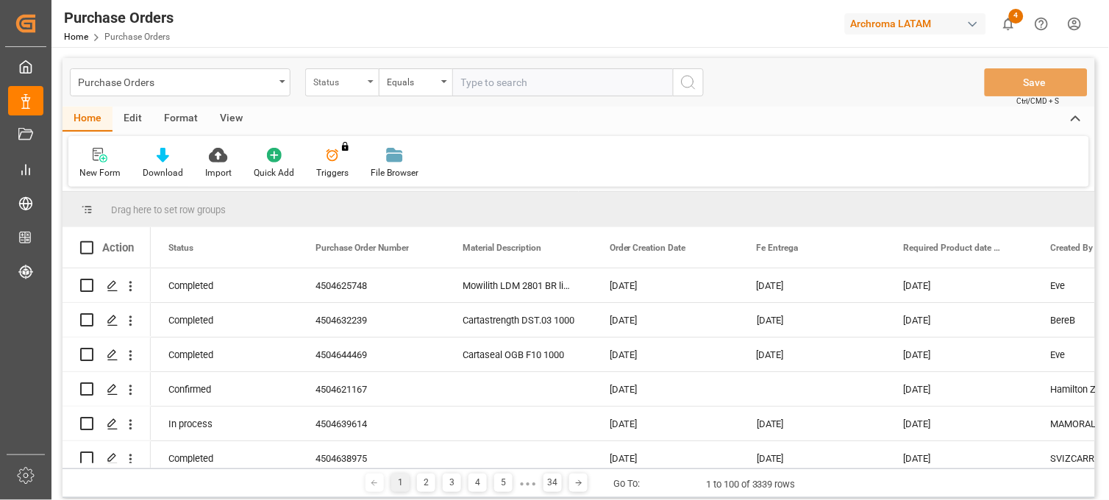
click at [357, 85] on div "Status" at bounding box center [338, 80] width 50 height 17
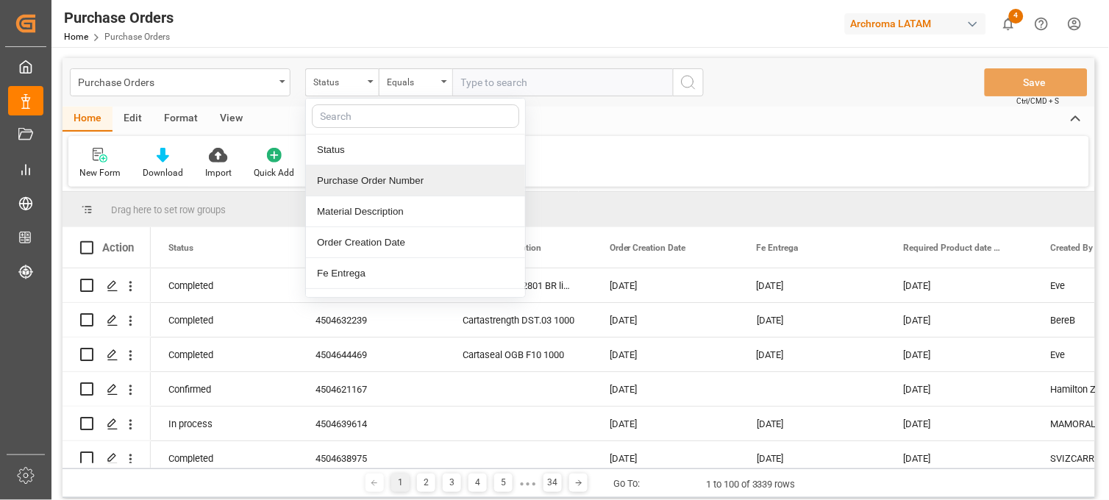
click at [368, 182] on div "Purchase Order Number" at bounding box center [415, 181] width 219 height 31
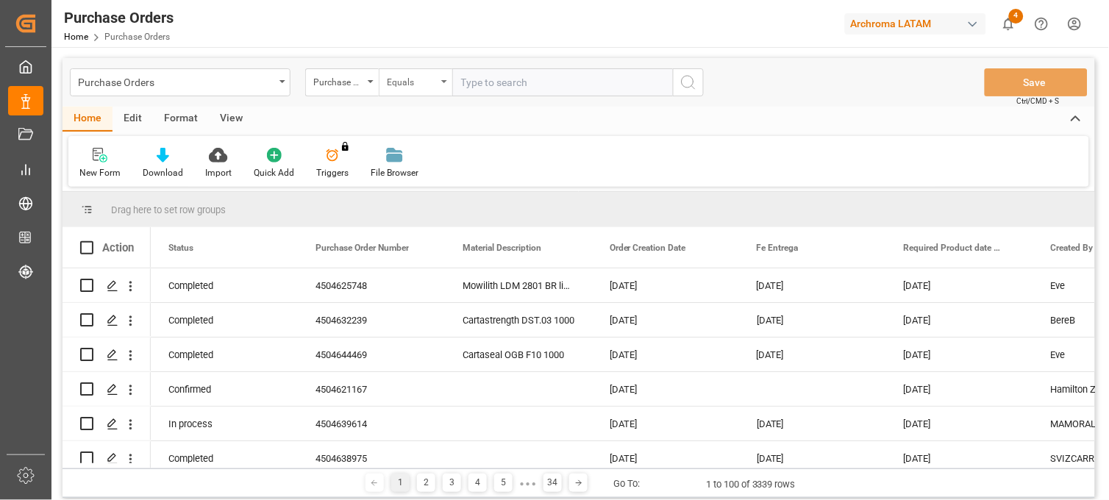
click at [427, 83] on div "Equals" at bounding box center [412, 80] width 50 height 17
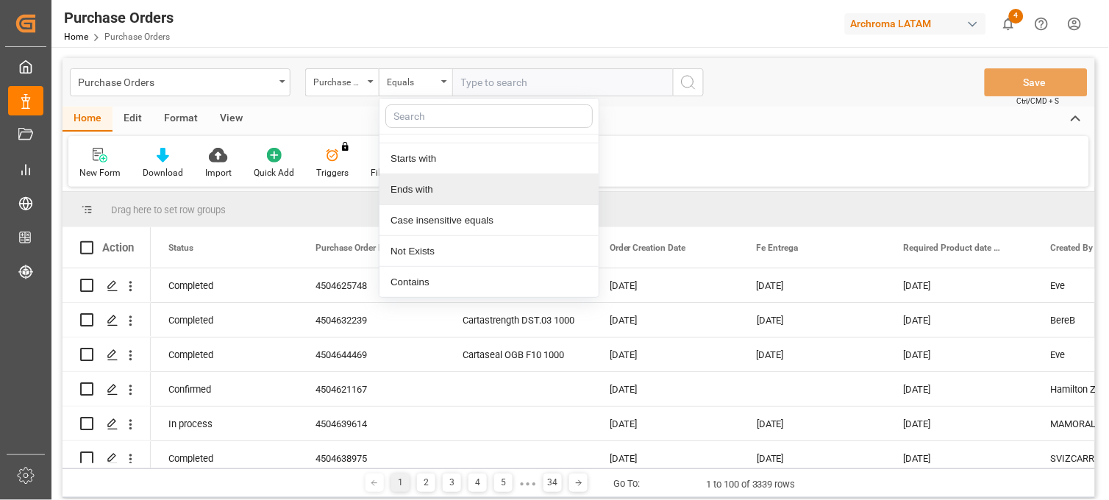
scroll to position [85, 0]
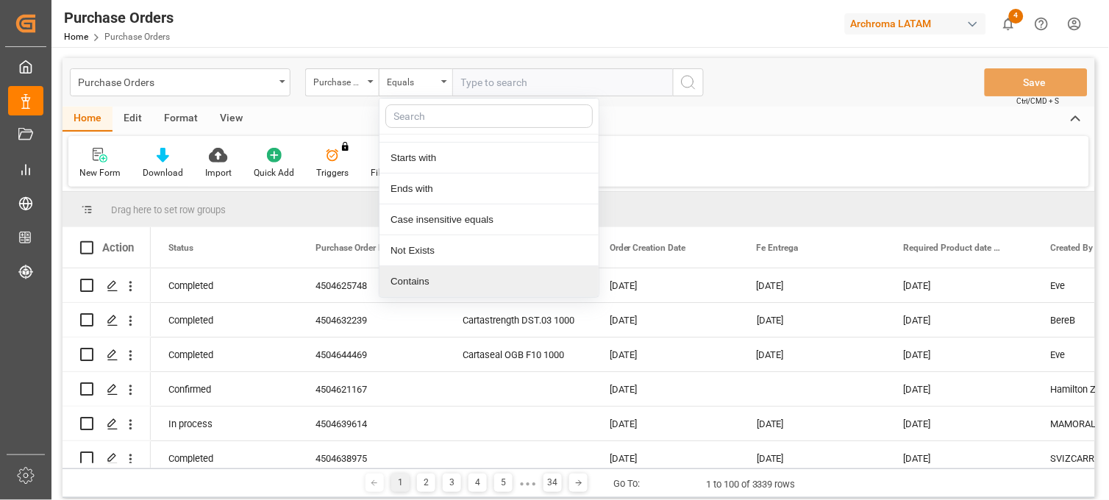
click at [427, 282] on div "Contains" at bounding box center [489, 281] width 219 height 31
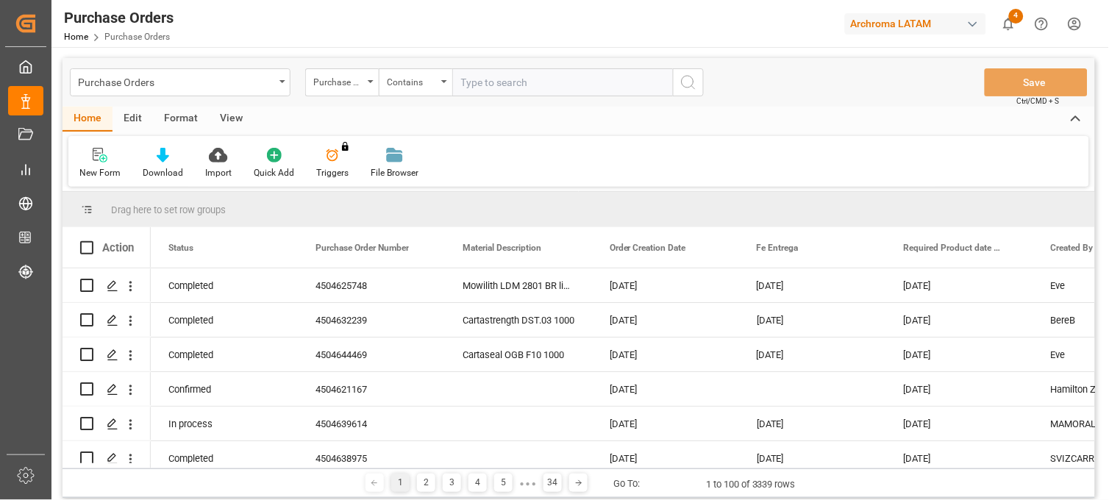
paste input "4504654806,4504638435,4504605212"
type input "4504654806,4504638435,4504605212"
click at [686, 82] on icon "search button" at bounding box center [689, 83] width 18 height 18
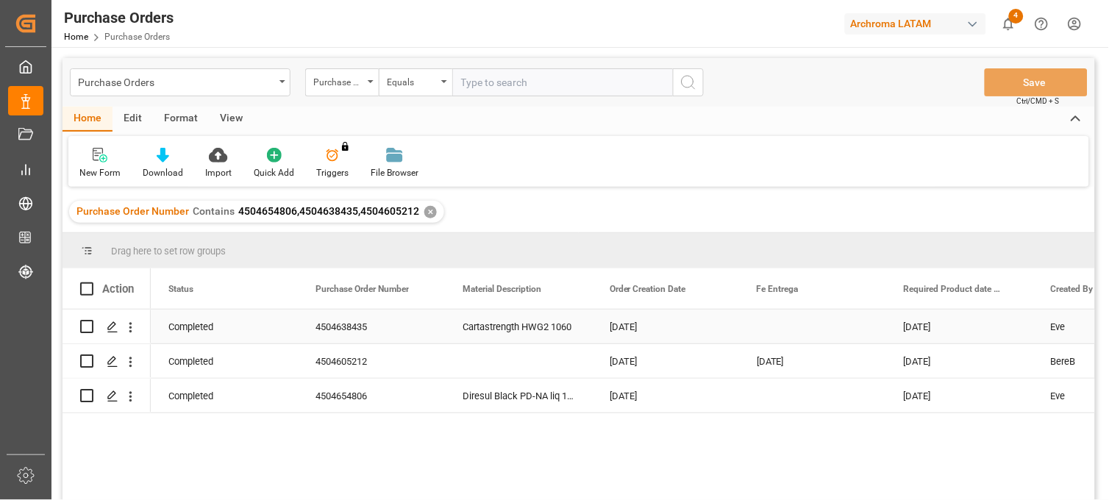
click at [534, 324] on div "Cartastrength HWG2 1060" at bounding box center [518, 327] width 147 height 34
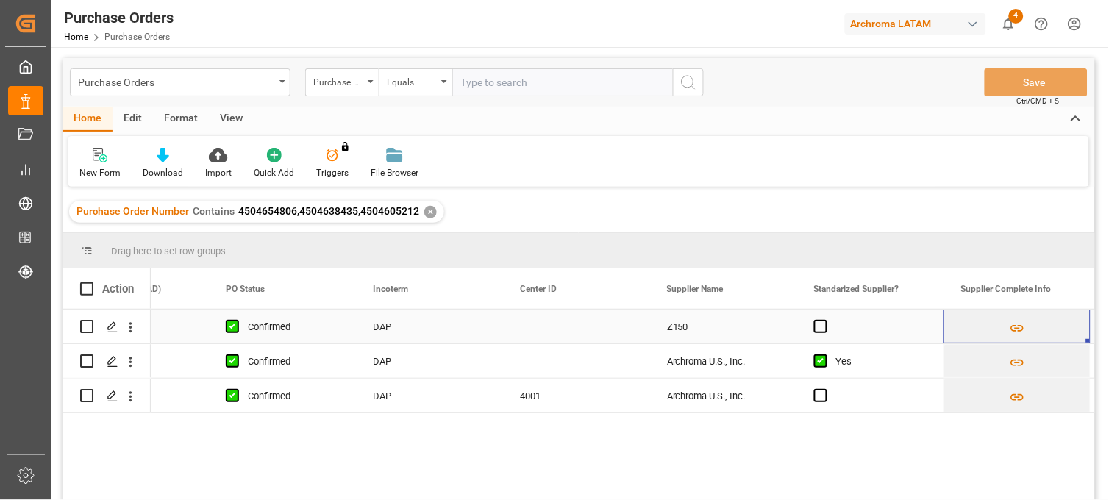
click at [695, 327] on div "Z150" at bounding box center [723, 327] width 147 height 34
click at [725, 317] on div "Z150" at bounding box center [723, 327] width 147 height 34
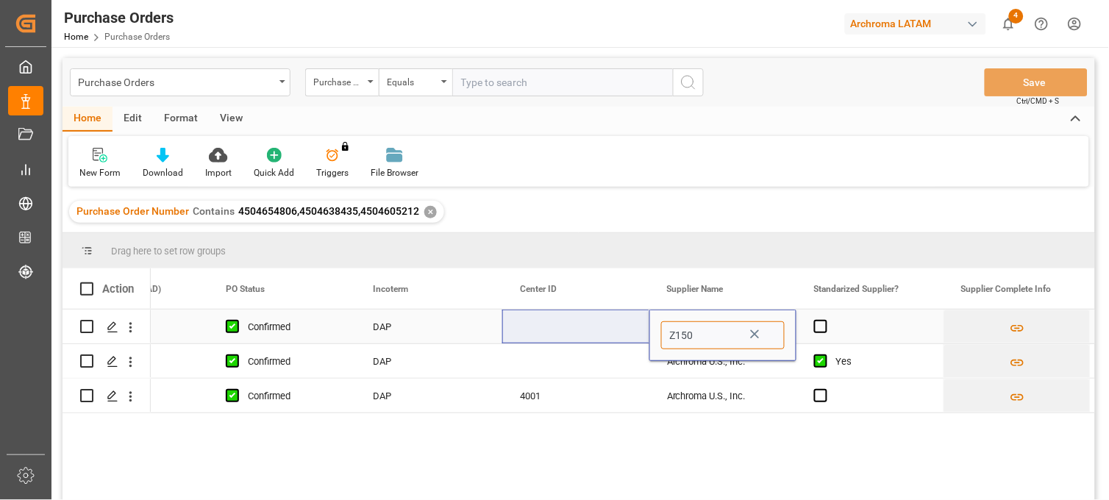
drag, startPoint x: 708, startPoint y: 333, endPoint x: 641, endPoint y: 329, distance: 67.1
click at [641, 329] on div "20-08-2025 22-08-2025 Confirmed DAP Z150 Definitivo" at bounding box center [870, 327] width 4855 height 35
paste input "ARCHROMA U.S., INC."
type input "Z150"
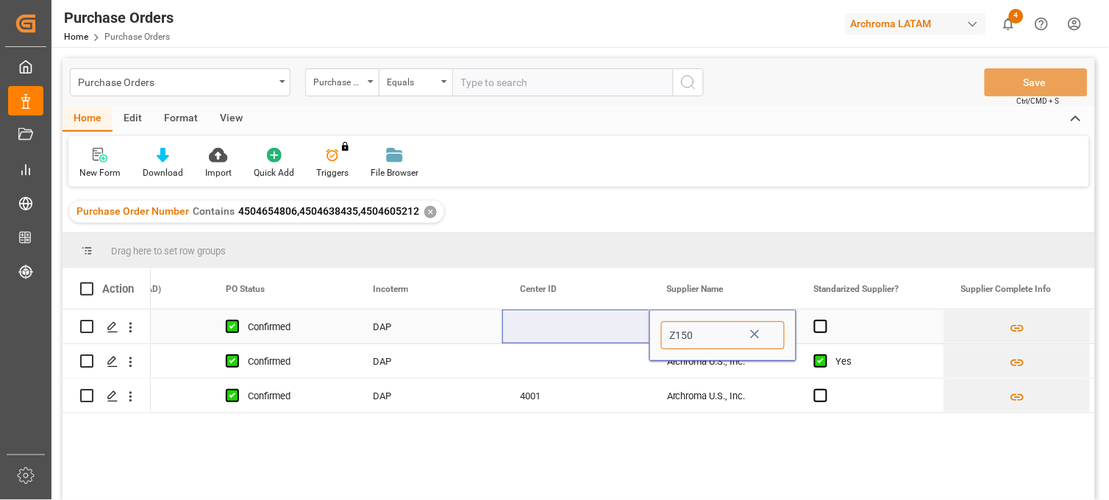
scroll to position [0, 0]
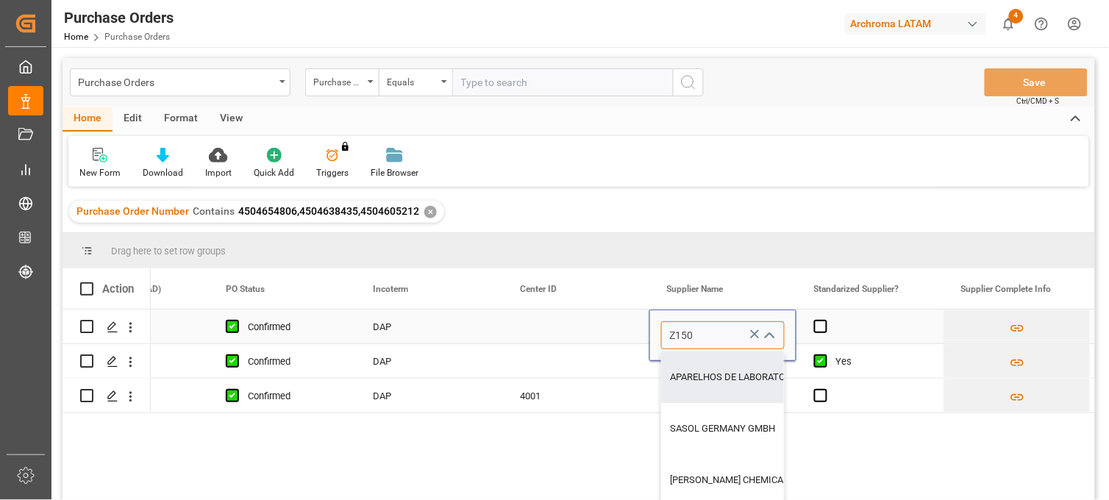
click at [715, 338] on input "Z150" at bounding box center [723, 335] width 124 height 28
click at [753, 332] on icon "Press SPACE to select this row." at bounding box center [755, 334] width 9 height 9
click at [766, 333] on icon "close menu" at bounding box center [770, 336] width 18 height 18
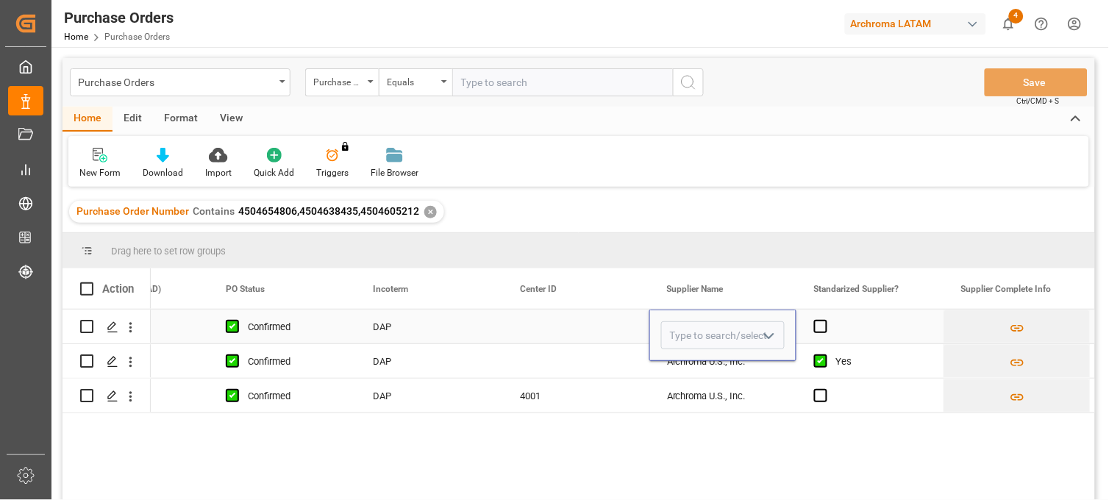
click at [766, 333] on icon "open menu" at bounding box center [770, 336] width 18 height 18
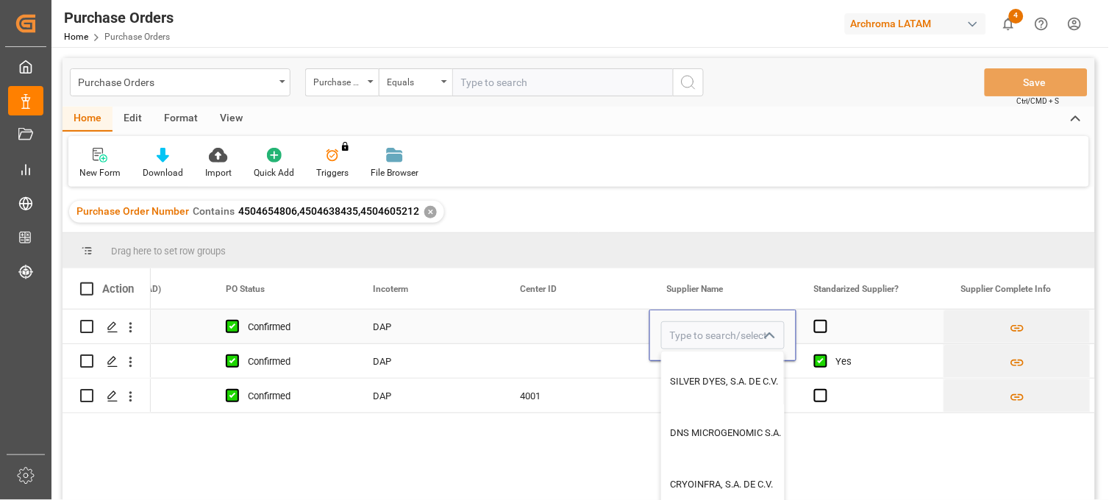
scroll to position [2043, 0]
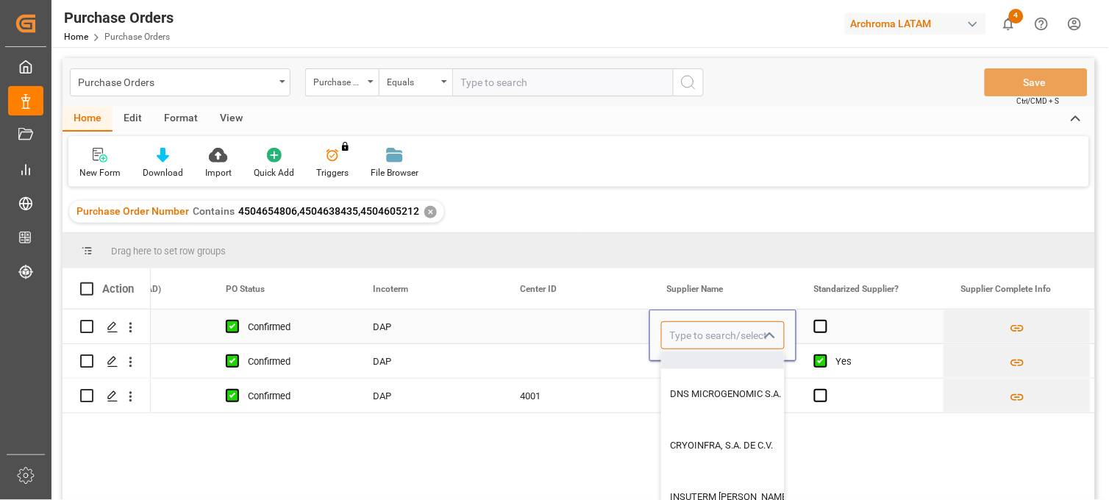
click at [701, 335] on input "Press SPACE to select this row." at bounding box center [723, 335] width 124 height 28
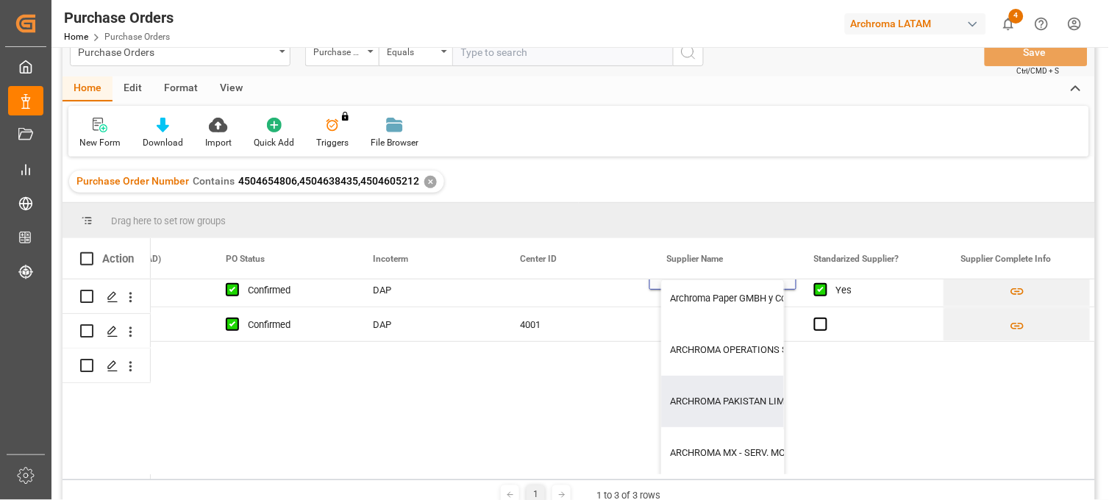
scroll to position [82, 0]
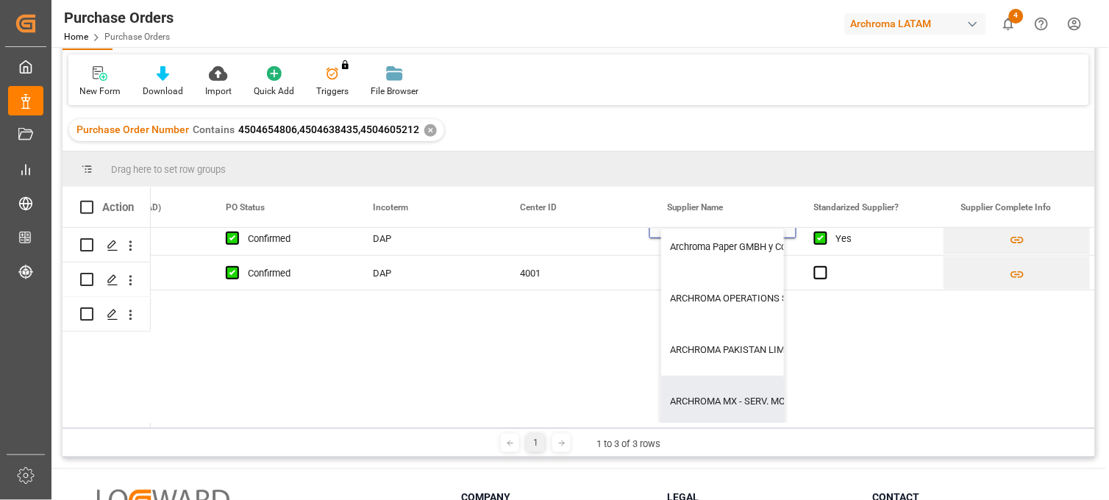
type input "ARCHROMA"
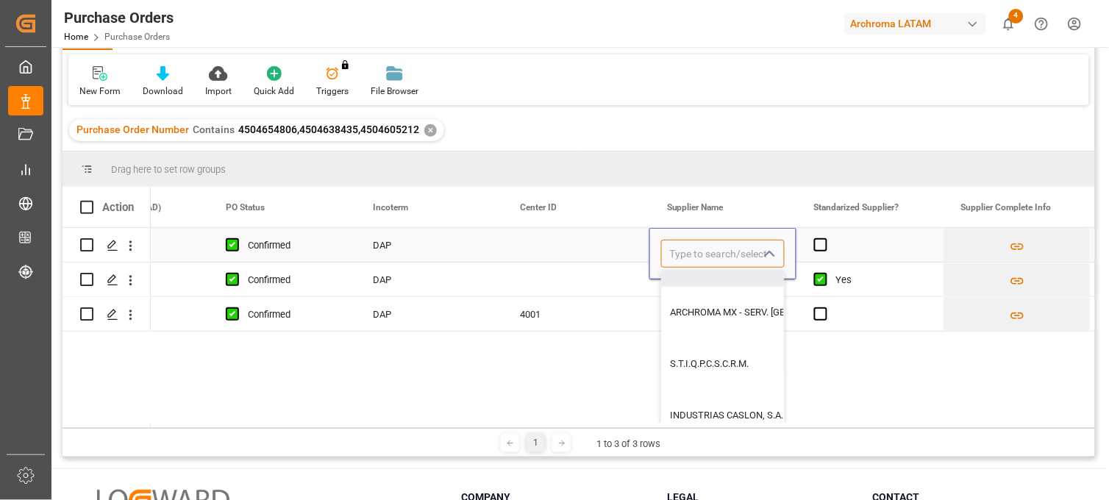
click at [700, 257] on input "Press SPACE to select this row." at bounding box center [723, 254] width 124 height 28
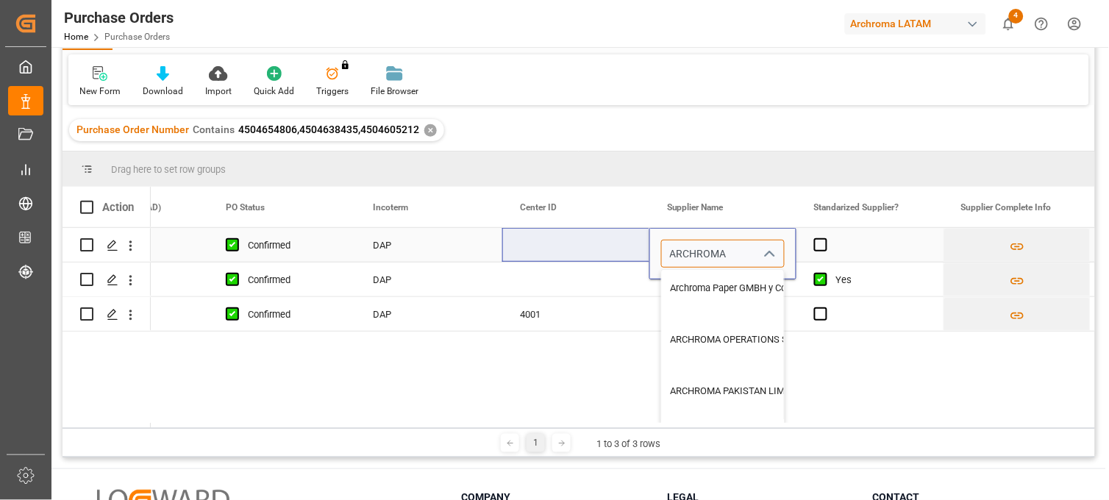
drag, startPoint x: 731, startPoint y: 252, endPoint x: 638, endPoint y: 240, distance: 94.3
click at [638, 240] on div "20-08-2025 22-08-2025 Confirmed DAP ARCHROMA ARCHROMA MANAGEMENT GMBH 4007 Arch…" at bounding box center [870, 245] width 4855 height 35
paste input "U.S., INC."
type input "ARCHROMA U.S., INC."
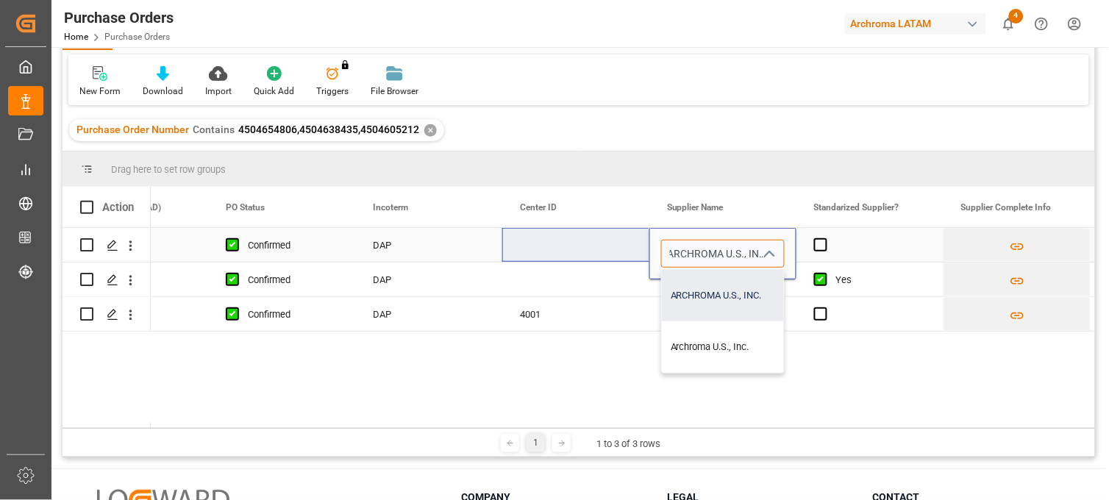
click at [719, 296] on div "ARCHROMA U.S., INC." at bounding box center [723, 295] width 122 height 51
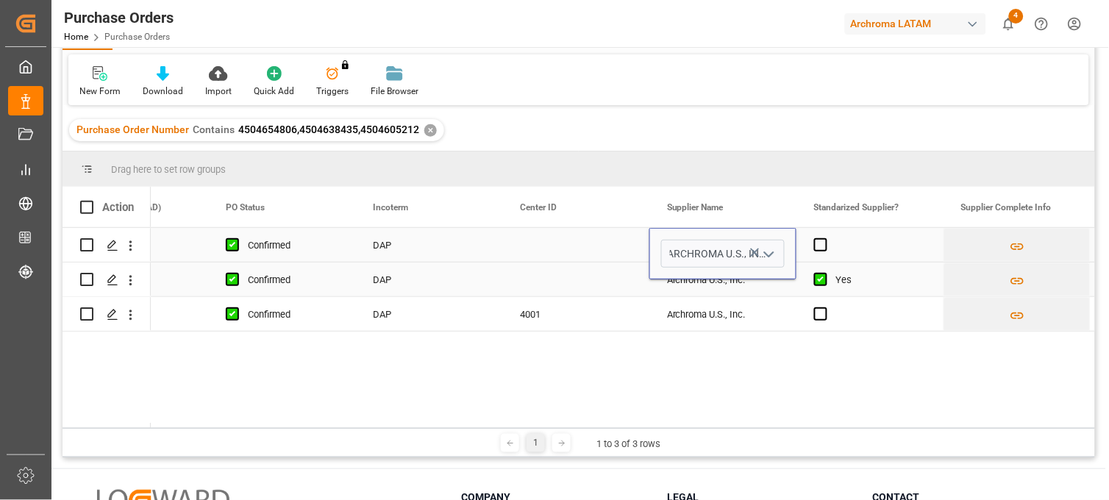
click at [722, 282] on div "Archroma U.S., Inc." at bounding box center [723, 280] width 147 height 34
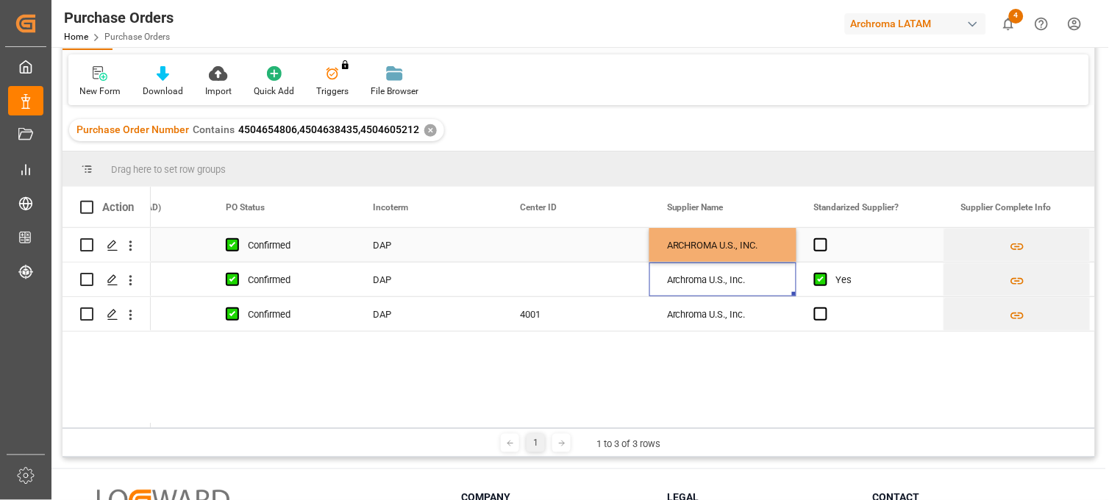
drag, startPoint x: 744, startPoint y: 240, endPoint x: 788, endPoint y: 249, distance: 45.0
click at [747, 240] on div "ARCHROMA U.S., INC." at bounding box center [723, 245] width 147 height 34
drag, startPoint x: 793, startPoint y: 257, endPoint x: 800, endPoint y: 315, distance: 57.8
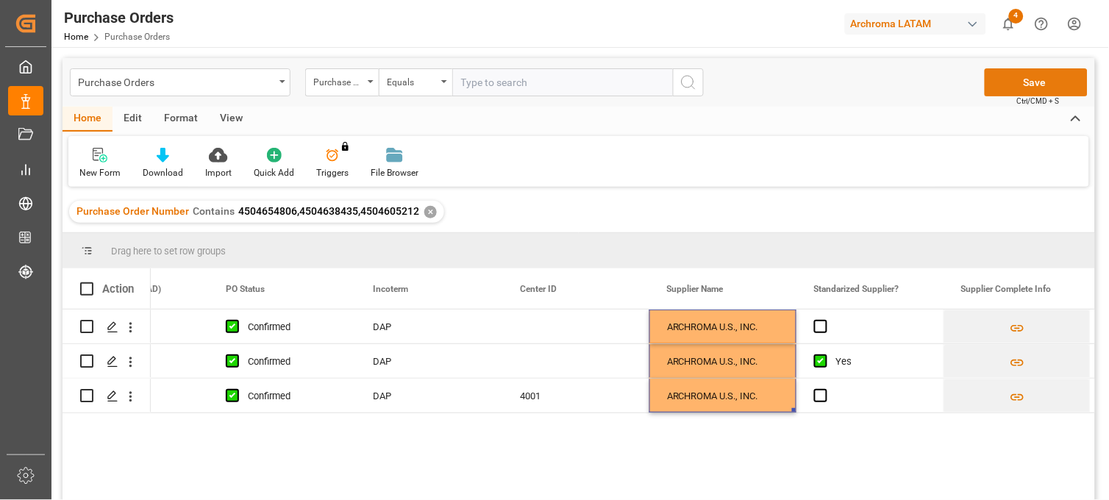
click at [1050, 82] on button "Save" at bounding box center [1036, 82] width 103 height 28
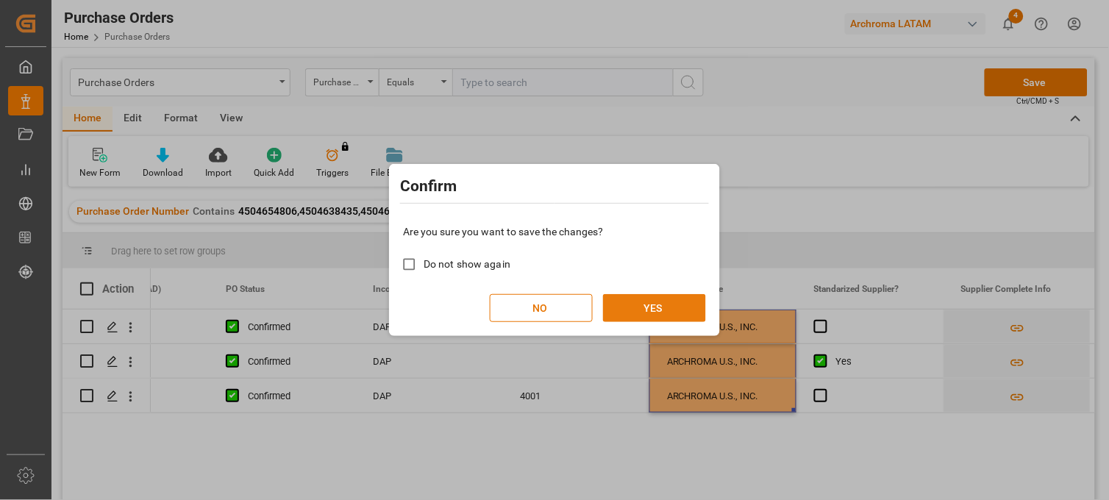
click at [625, 299] on button "YES" at bounding box center [654, 308] width 103 height 28
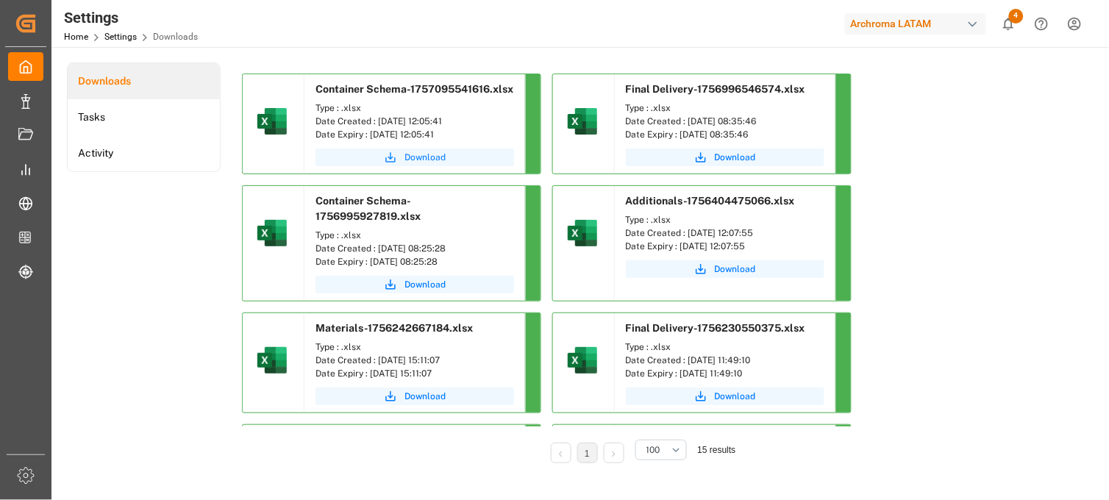
click at [431, 155] on span "Download" at bounding box center [425, 157] width 41 height 13
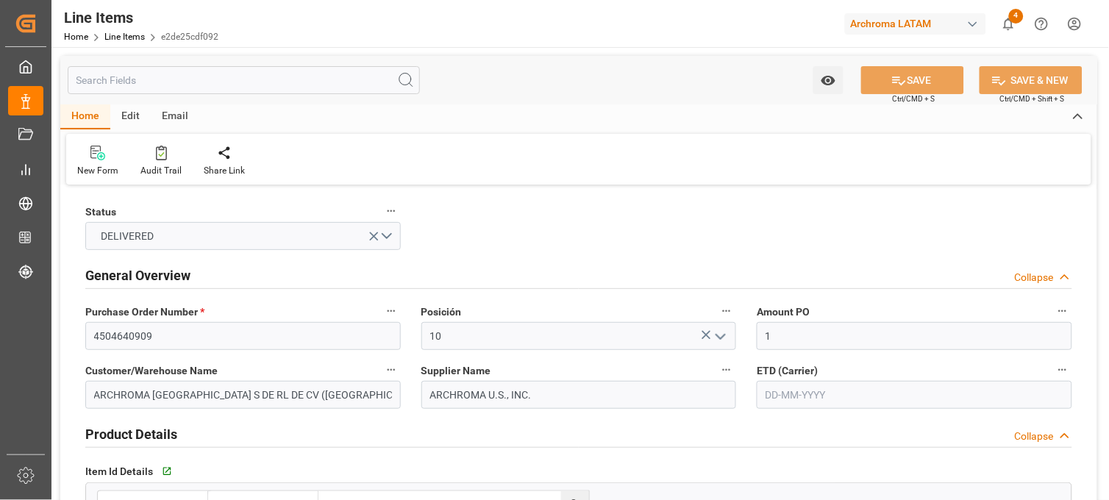
type input "11-08-2025"
type input "04-09-2025 19:50"
type input "09-07-2025 18:51"
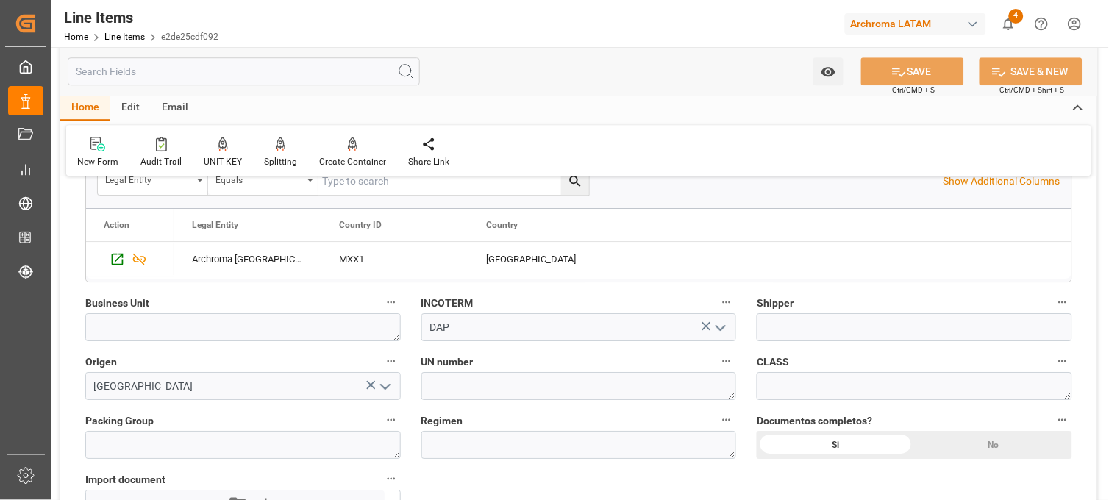
scroll to position [981, 0]
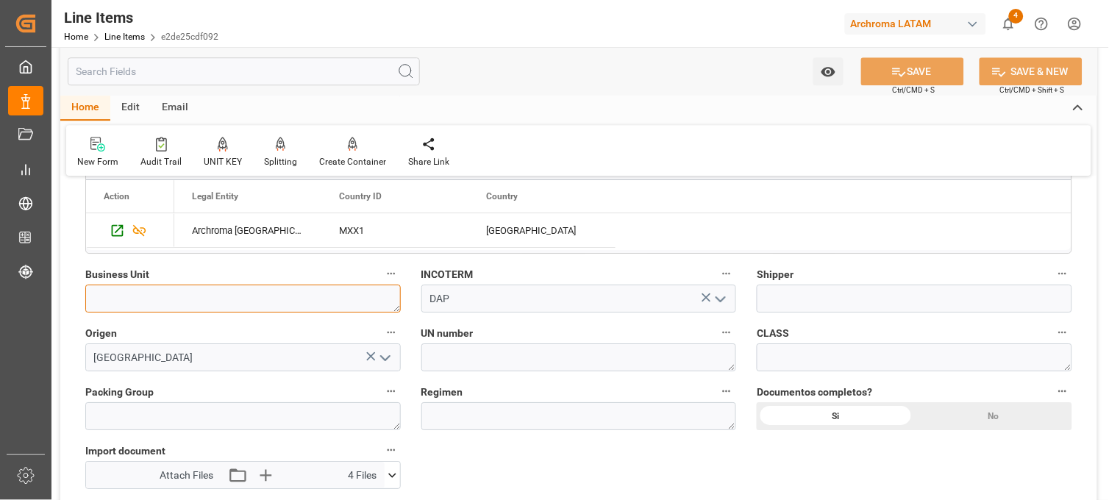
click at [155, 300] on textarea at bounding box center [243, 299] width 316 height 28
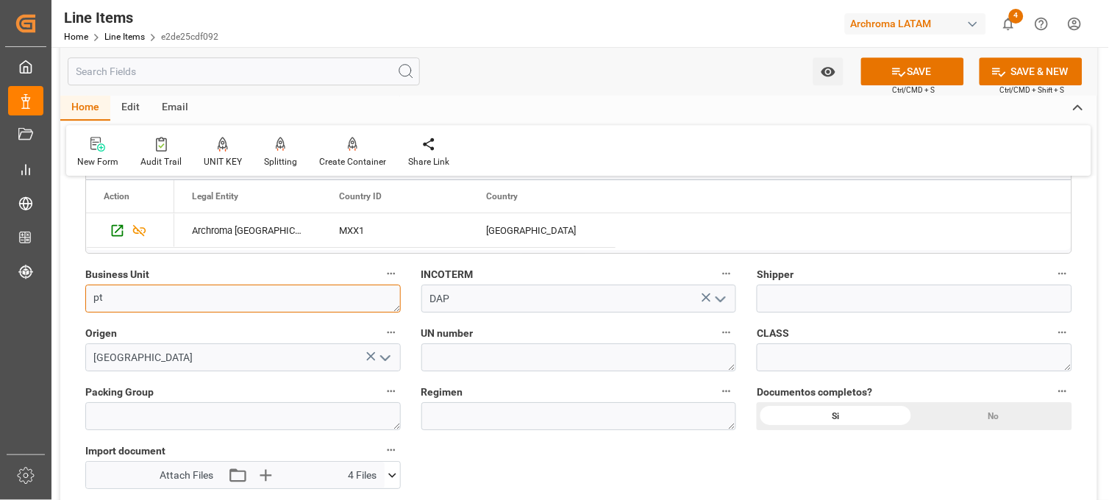
type textarea "p"
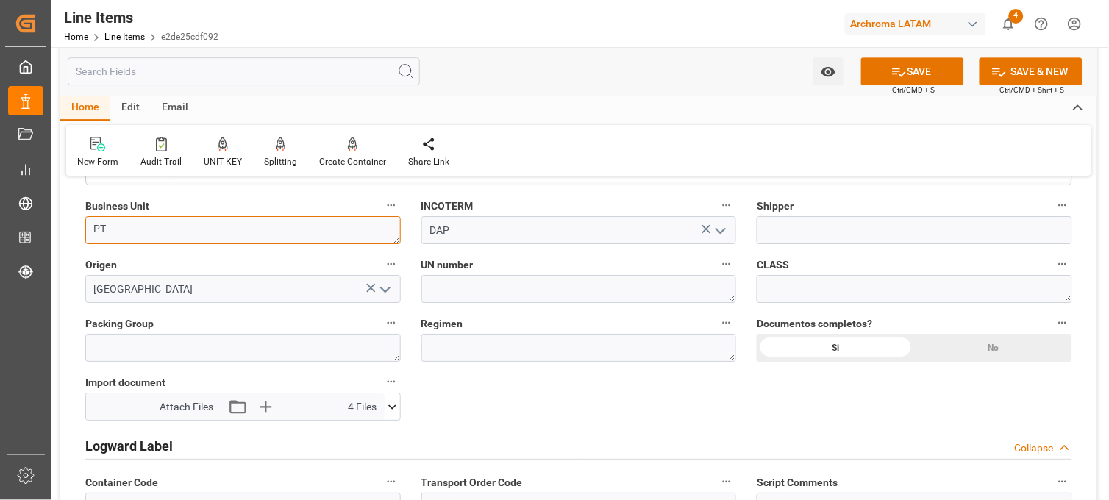
scroll to position [1144, 0]
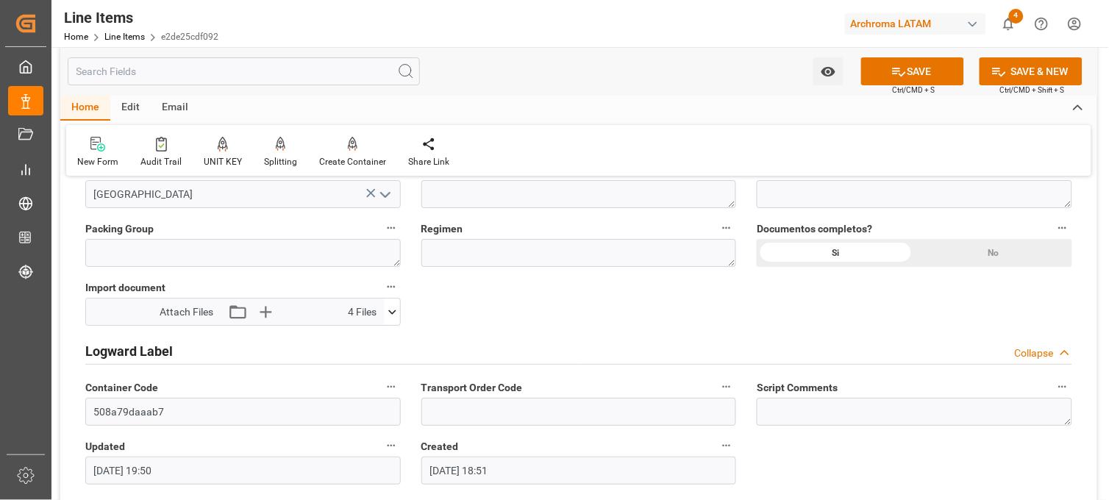
type textarea "PT"
click at [491, 246] on textarea at bounding box center [579, 253] width 316 height 28
click at [936, 72] on button "SAVE" at bounding box center [912, 71] width 103 height 28
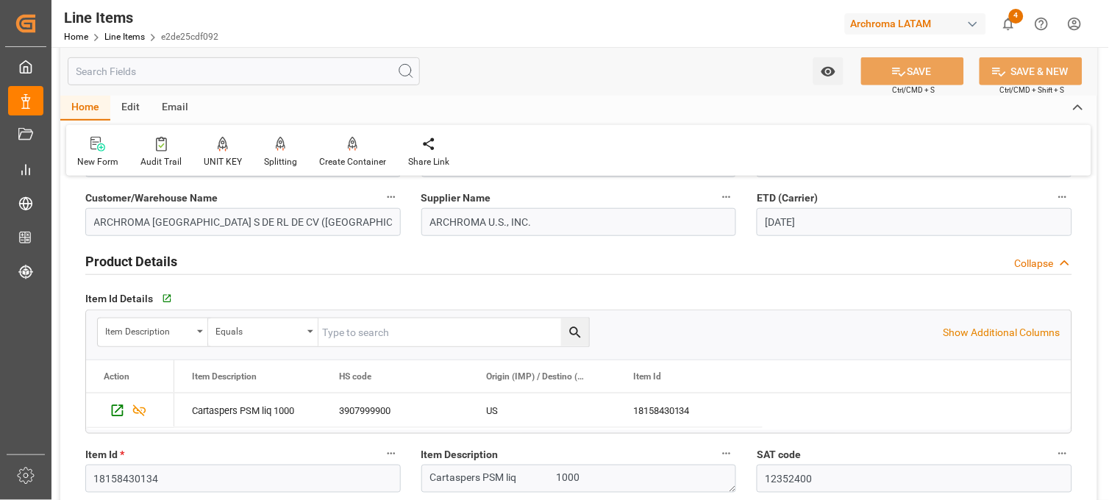
scroll to position [0, 0]
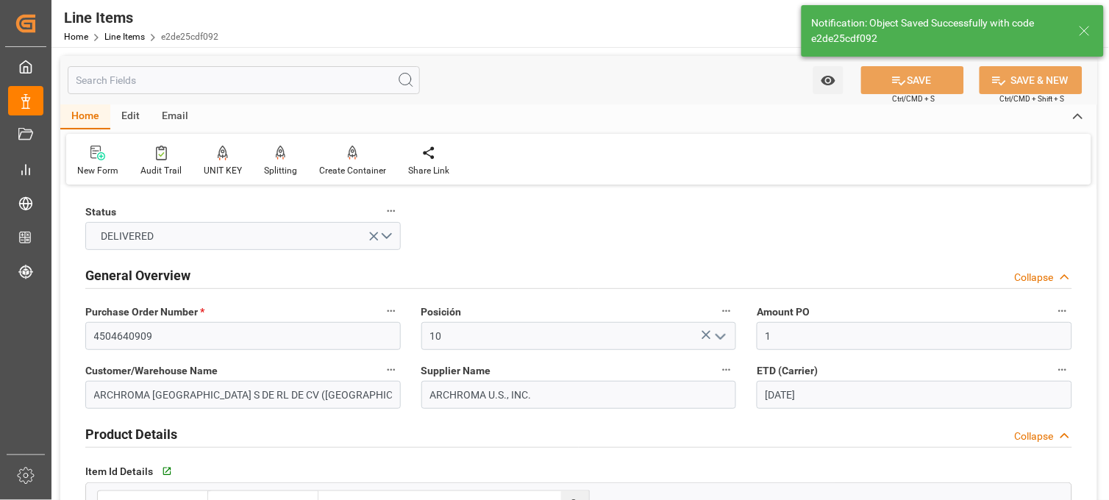
type input "05-09-2025 21:53"
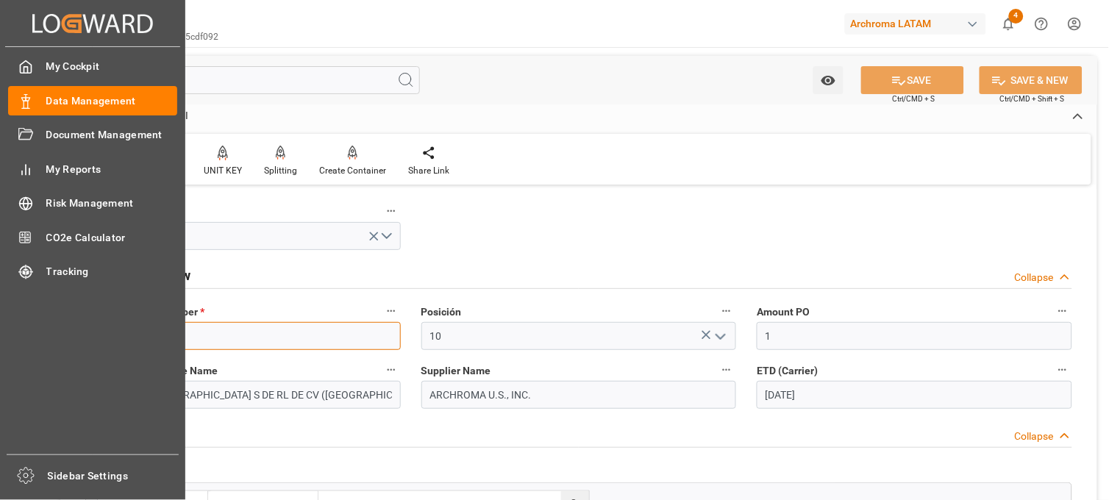
drag, startPoint x: 171, startPoint y: 339, endPoint x: 32, endPoint y: 324, distance: 139.9
click at [32, 324] on div "Created by potrace 1.15, written by Peter Selinger 2001-2017 Created by potrace…" at bounding box center [554, 250] width 1109 height 500
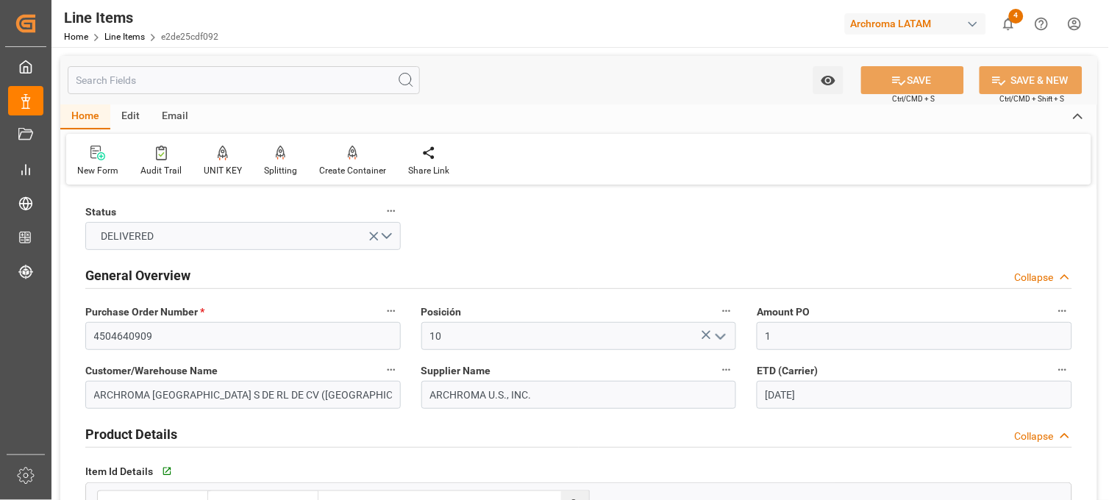
click at [129, 29] on div "Home Line Items e2de25cdf092" at bounding box center [141, 36] width 154 height 15
click at [129, 32] on link "Line Items" at bounding box center [124, 37] width 40 height 10
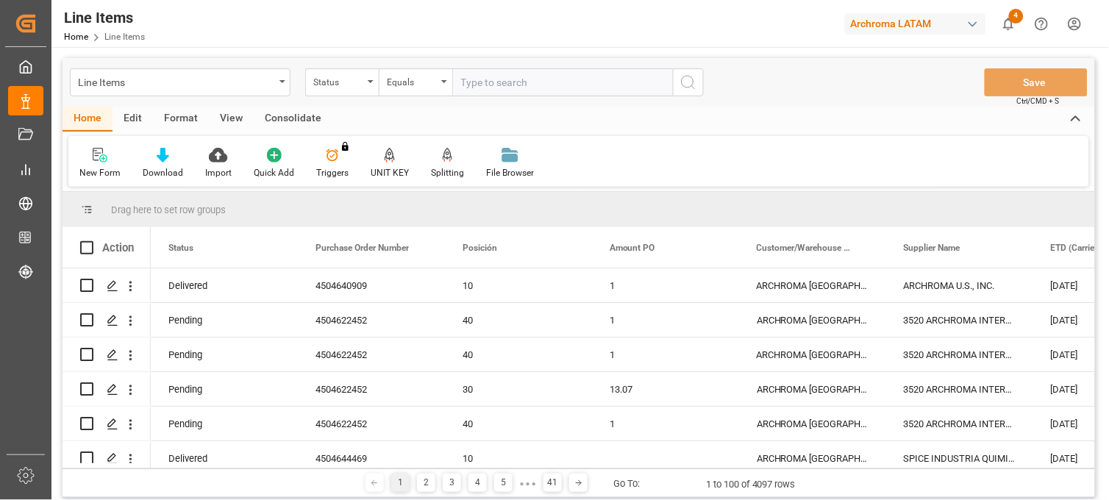
click at [269, 83] on div "Line Items" at bounding box center [176, 81] width 196 height 18
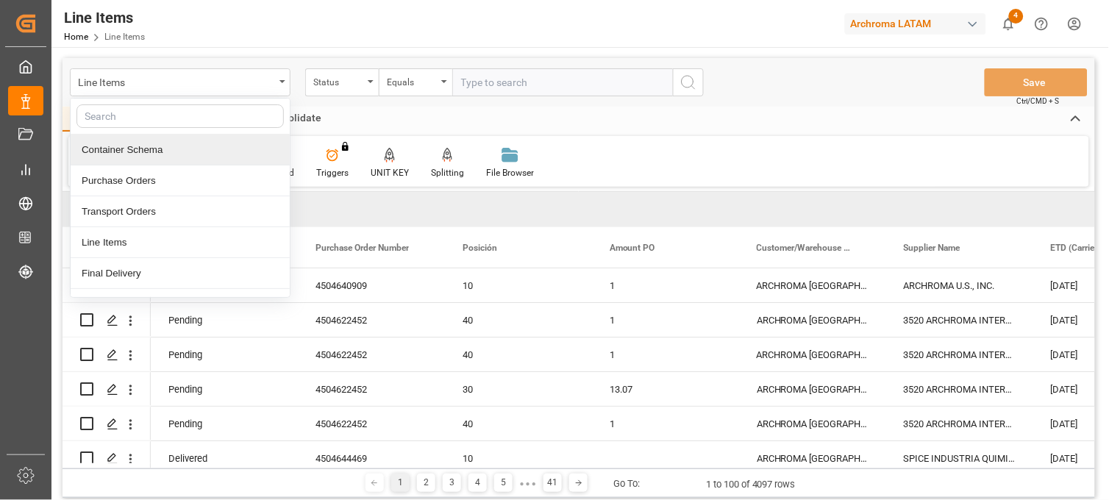
click at [138, 153] on div "Container Schema" at bounding box center [180, 150] width 219 height 31
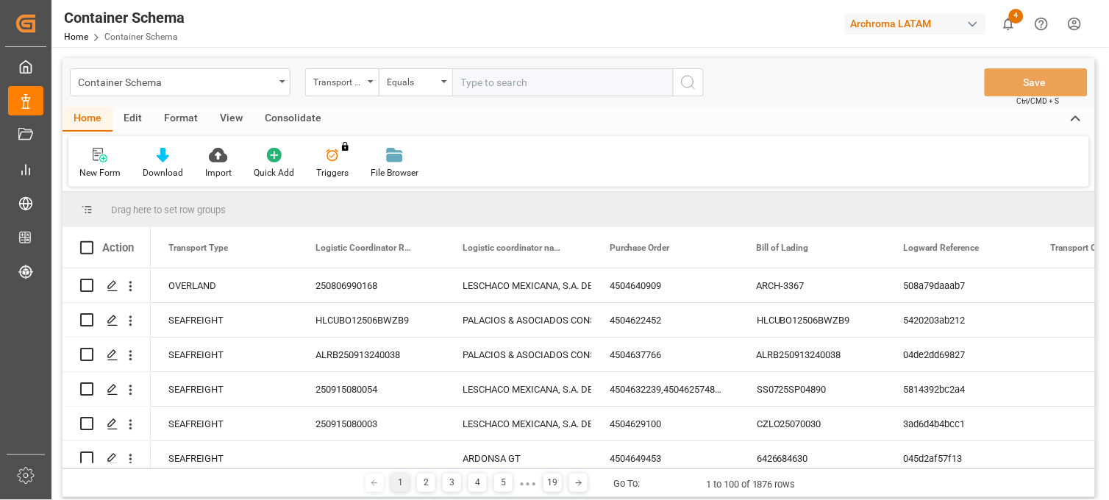
click at [357, 86] on div "Transport Type" at bounding box center [338, 80] width 50 height 17
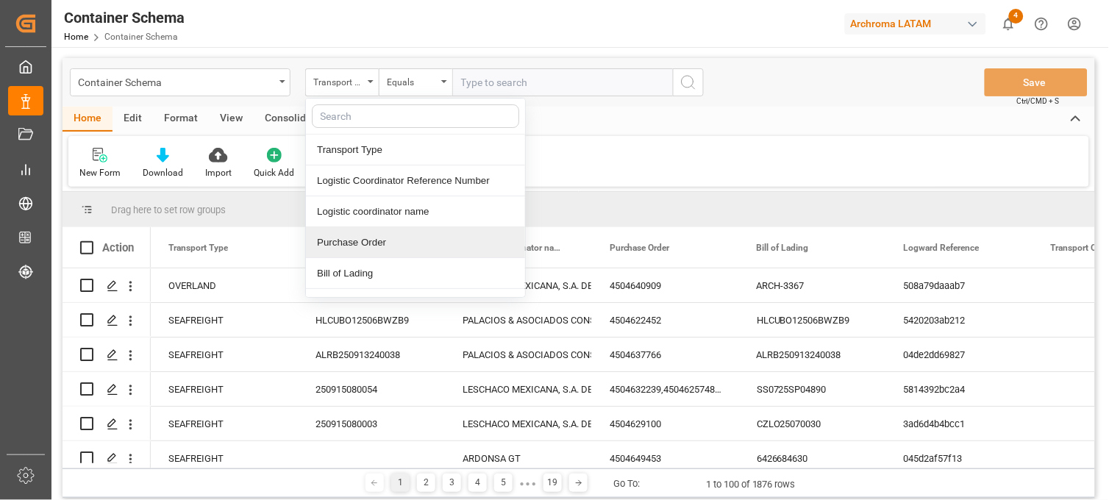
click at [385, 250] on div "Purchase Order" at bounding box center [415, 242] width 219 height 31
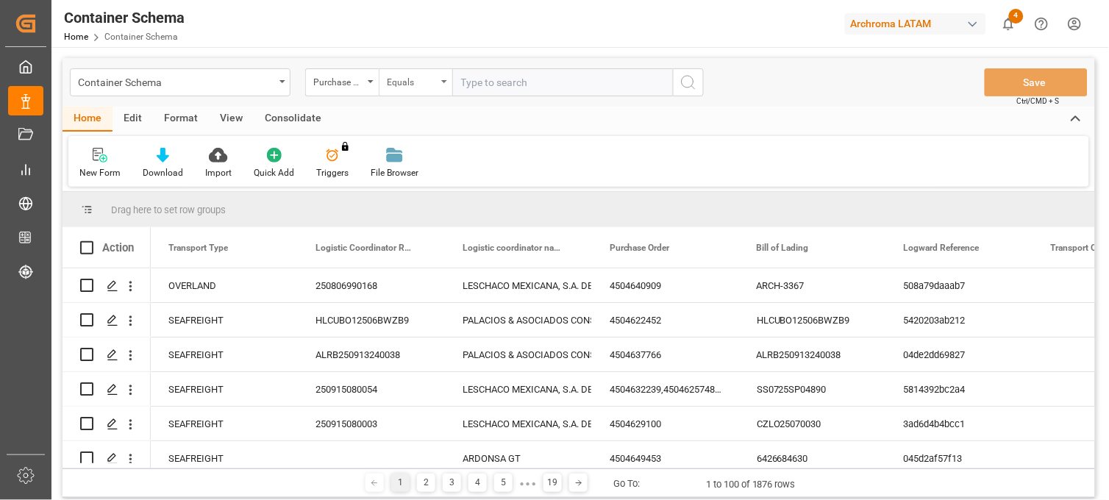
click at [423, 83] on div "Equals" at bounding box center [412, 80] width 50 height 17
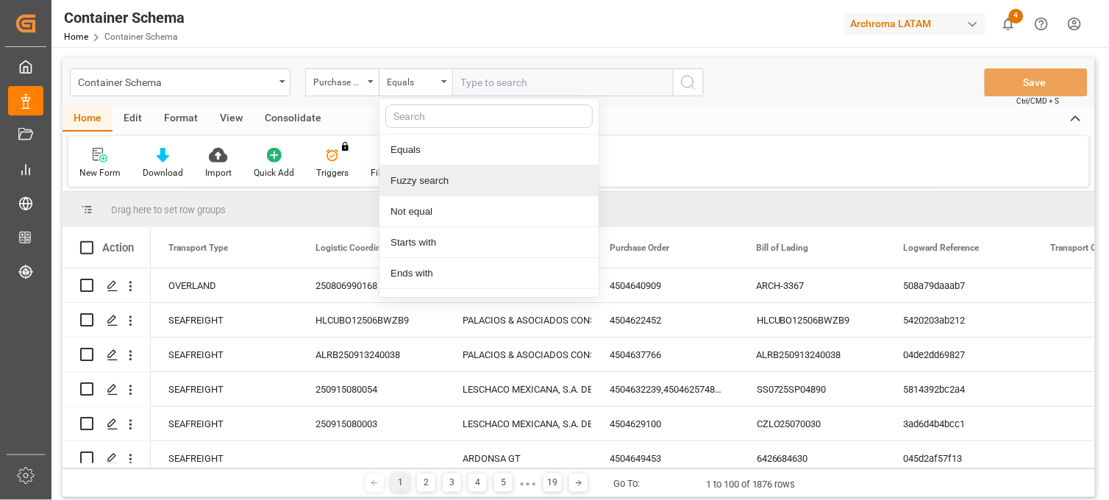
click at [416, 181] on div "Fuzzy search" at bounding box center [489, 181] width 219 height 31
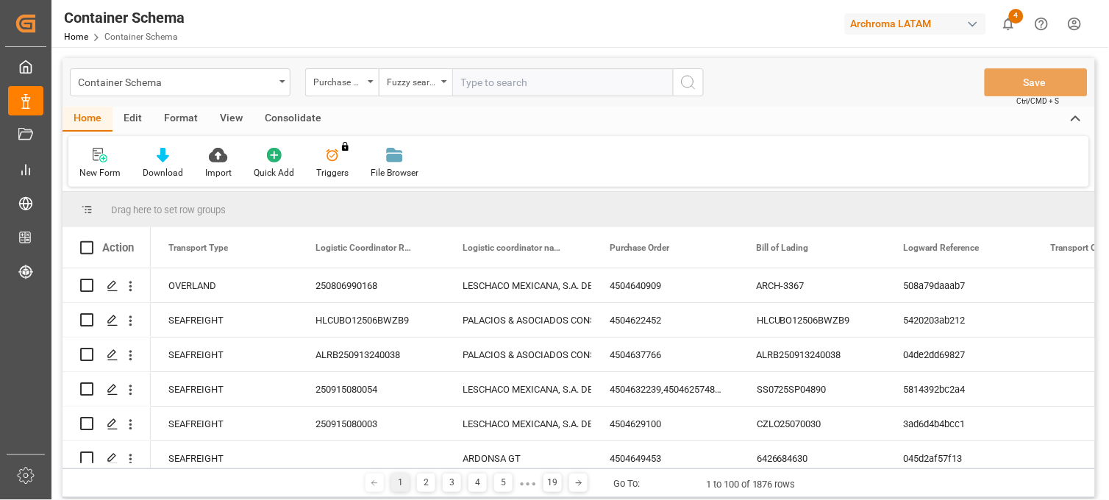
paste input "4504640909"
type input "4504640909"
click at [687, 85] on icon "search button" at bounding box center [689, 83] width 18 height 18
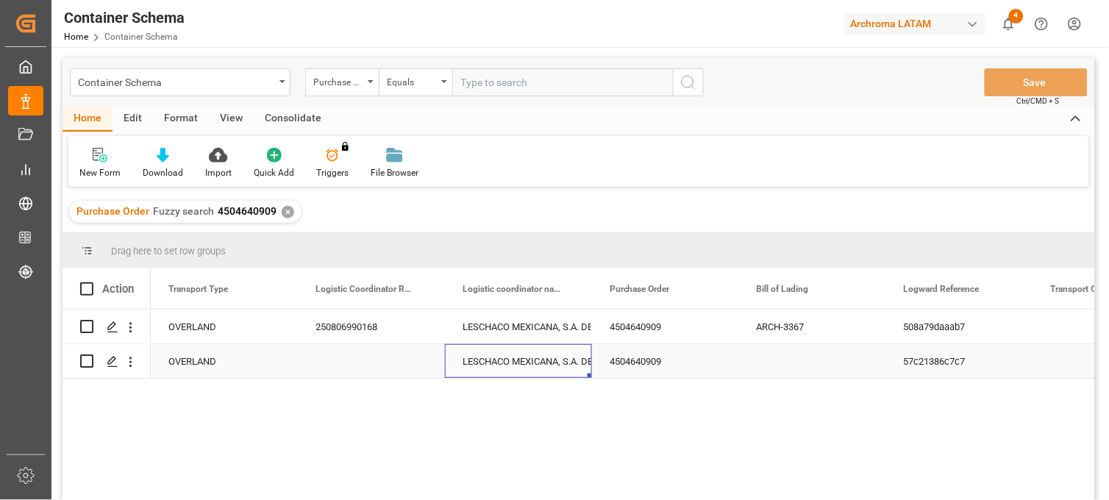
click at [537, 360] on div "LESCHACO MEXICANA, S.A. DE C.V." at bounding box center [519, 362] width 112 height 34
click at [775, 355] on div "Press SPACE to select this row." at bounding box center [812, 361] width 147 height 34
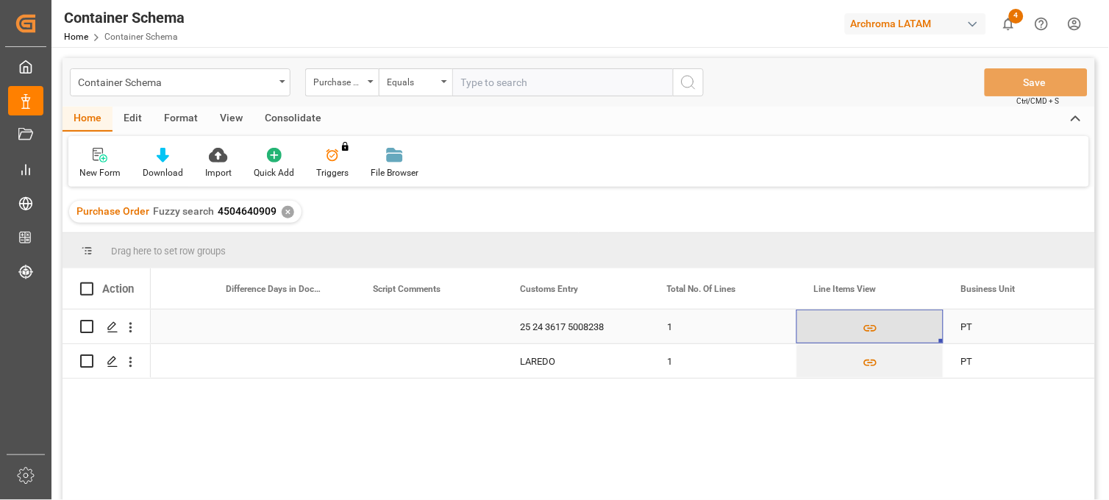
click at [870, 321] on icon "Press SPACE to select this row." at bounding box center [870, 328] width 15 height 15
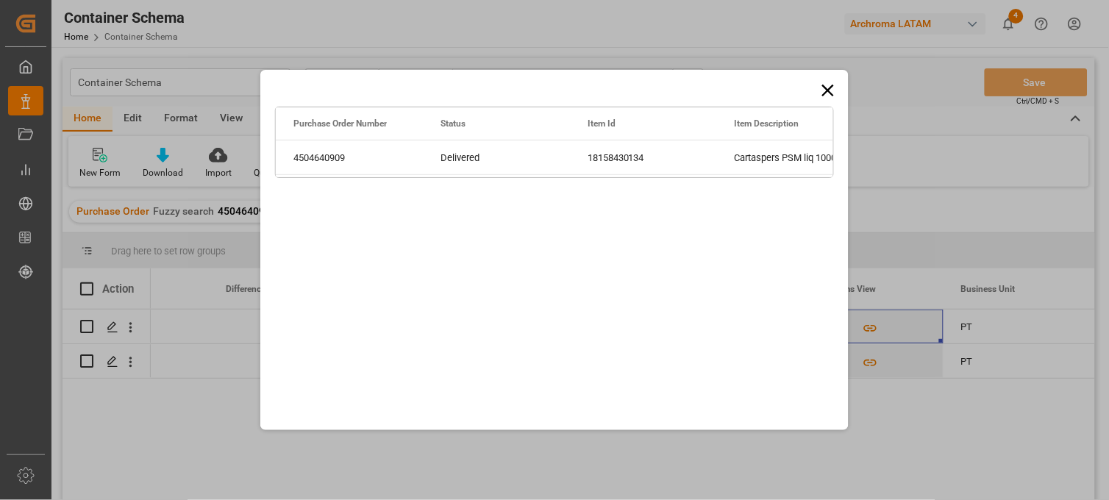
click at [827, 86] on icon at bounding box center [828, 90] width 21 height 21
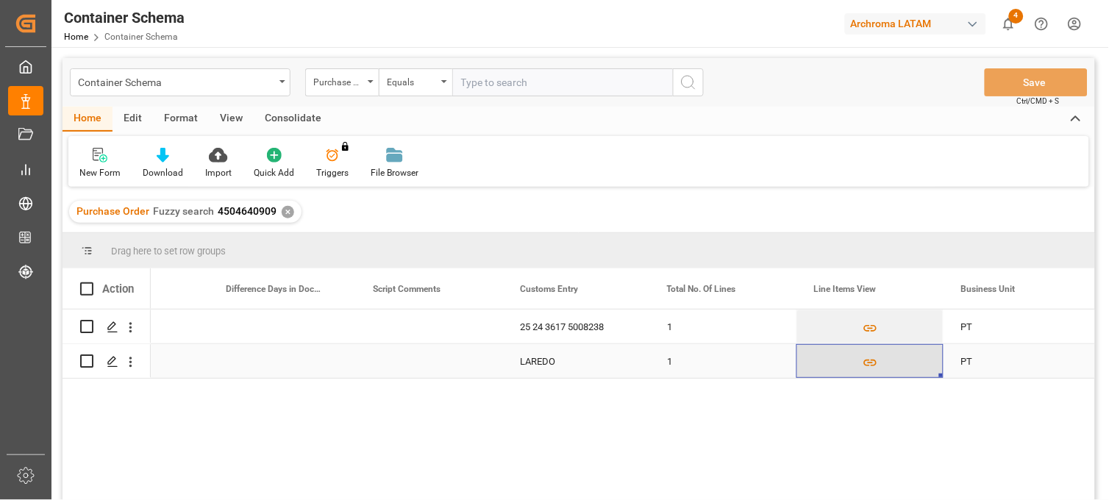
click at [873, 363] on icon "Press SPACE to select this row." at bounding box center [870, 362] width 15 height 15
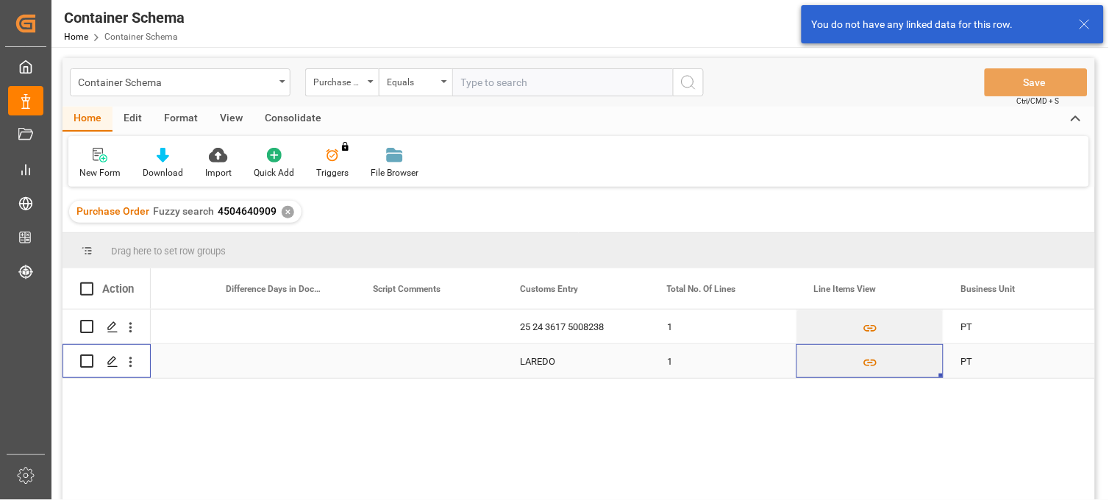
click at [82, 359] on input "Press Space to toggle row selection (unchecked)" at bounding box center [86, 361] width 13 height 13
checkbox input "true"
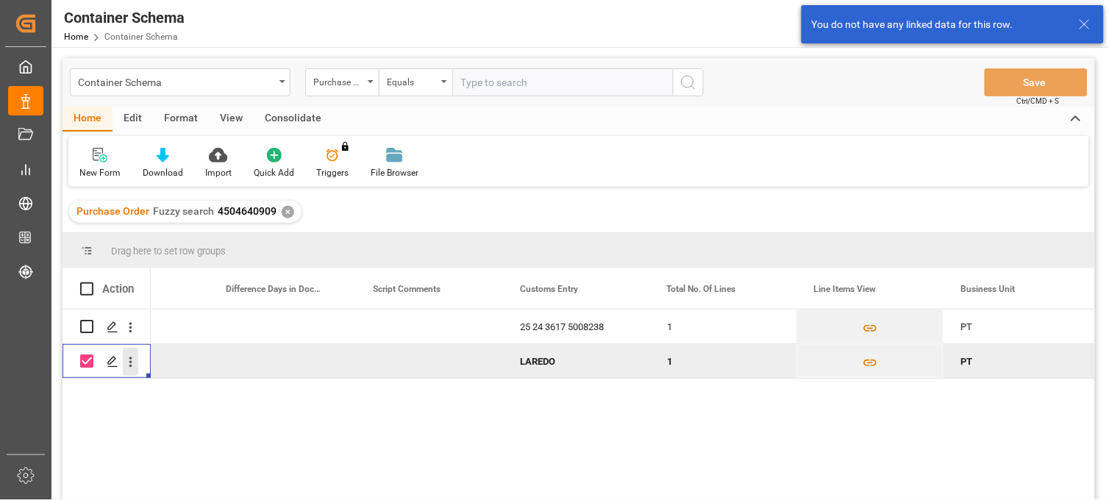
click at [134, 364] on icon "open menu" at bounding box center [130, 362] width 15 height 15
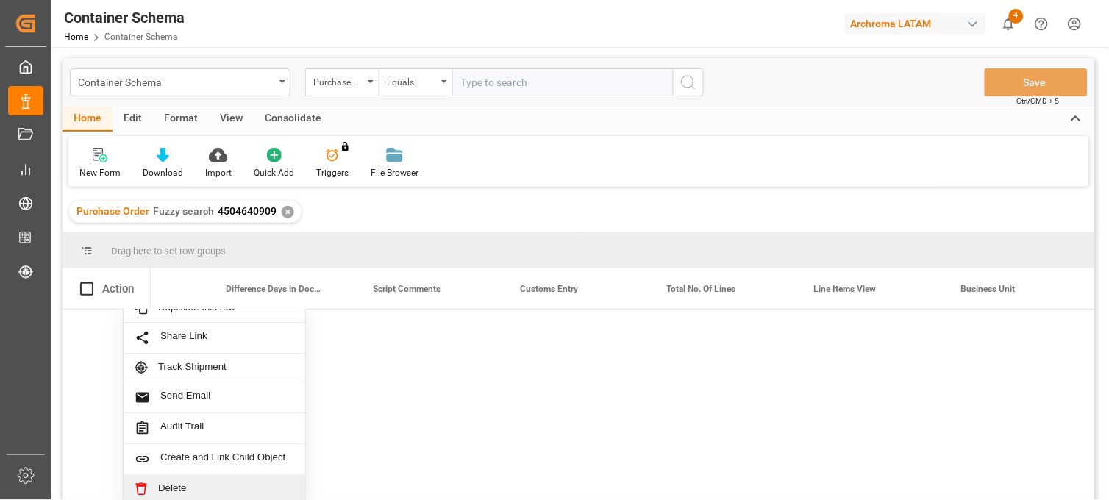
click at [196, 483] on span "Delete" at bounding box center [226, 489] width 136 height 13
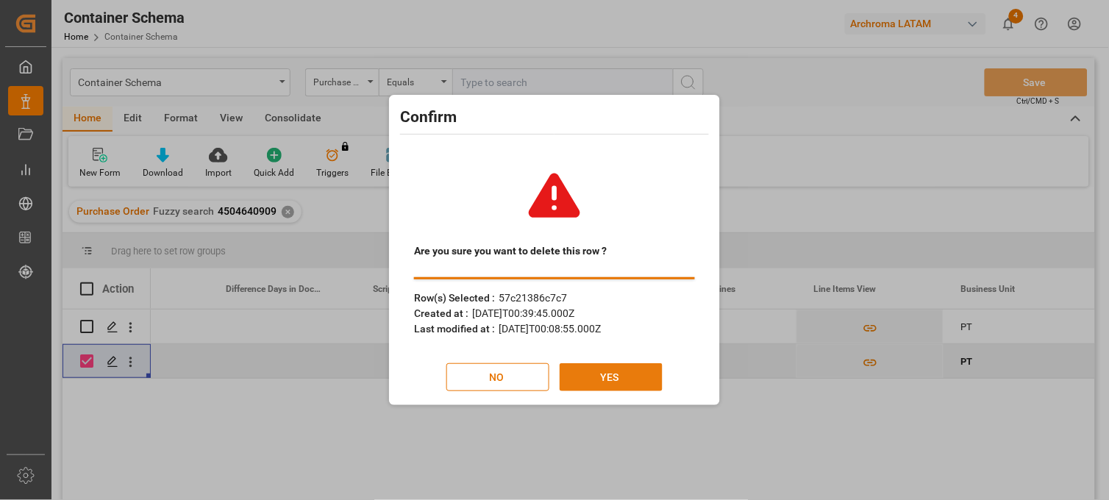
click at [618, 378] on button "YES" at bounding box center [611, 377] width 103 height 28
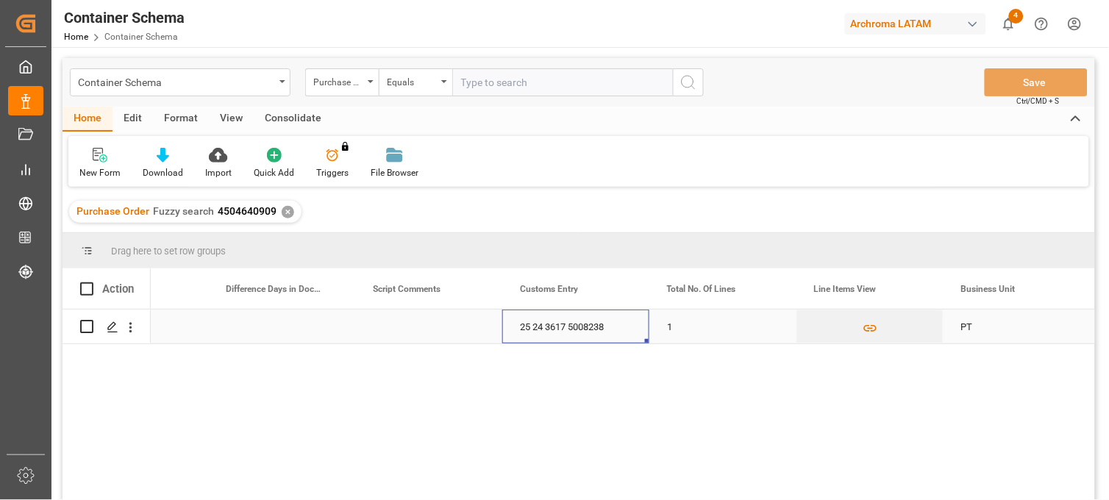
click at [557, 320] on div "25 24 3617 5008238" at bounding box center [575, 327] width 147 height 34
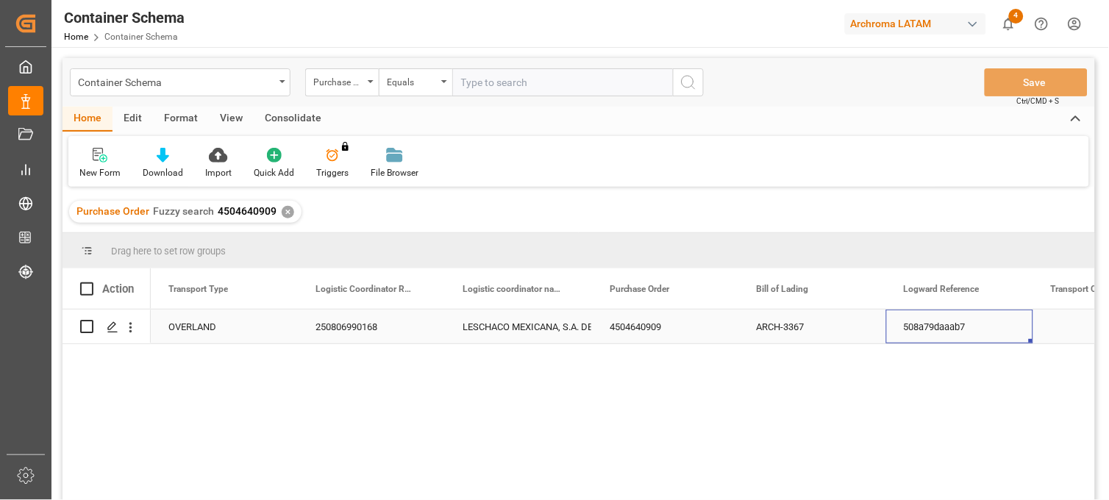
click at [652, 328] on div "4504640909" at bounding box center [665, 327] width 147 height 34
click at [288, 213] on div "✕" at bounding box center [288, 212] width 13 height 13
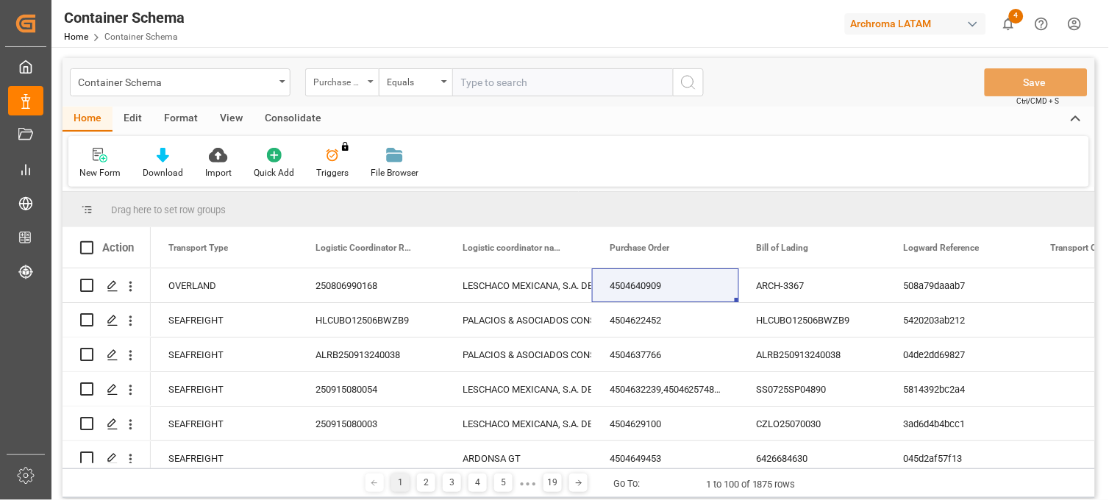
click at [364, 83] on div "Purchase Order" at bounding box center [342, 82] width 74 height 28
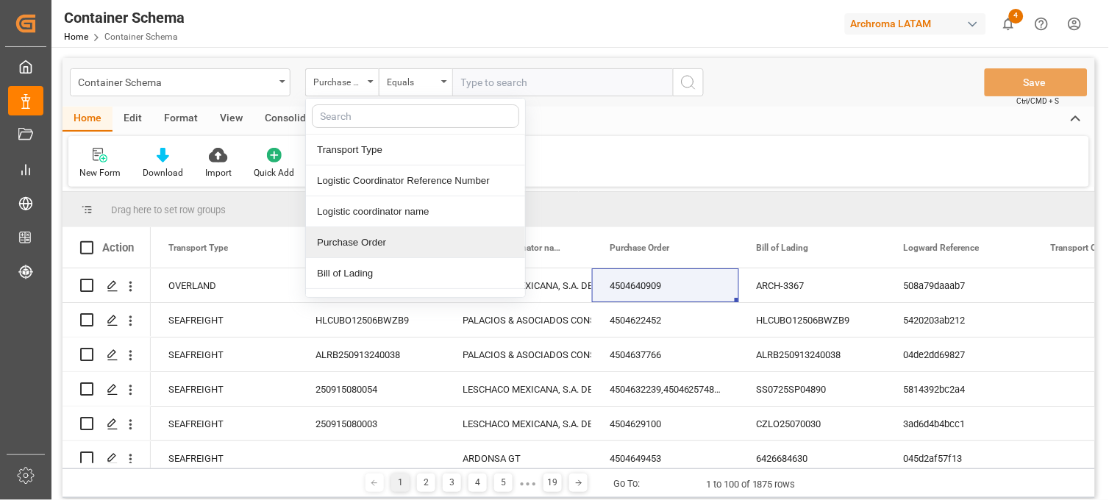
drag, startPoint x: 374, startPoint y: 249, endPoint x: 429, endPoint y: 97, distance: 161.3
click at [374, 247] on div "Purchase Order" at bounding box center [415, 242] width 219 height 31
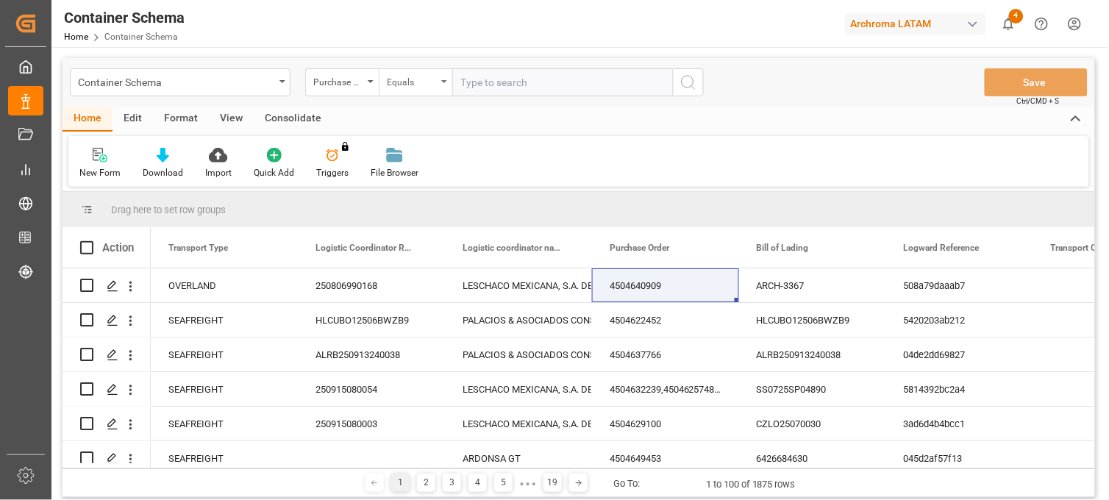
click at [429, 81] on div "Equals" at bounding box center [412, 80] width 50 height 17
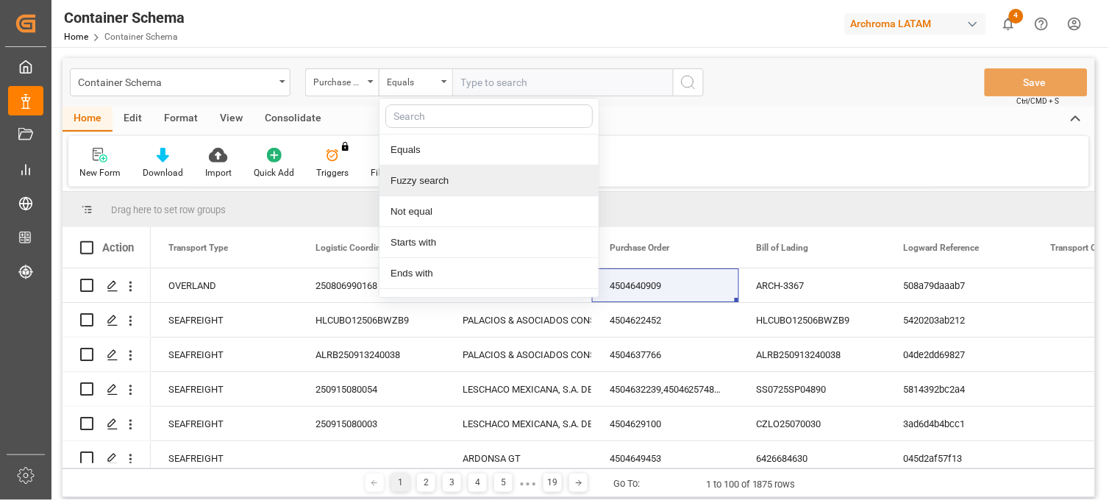
click at [442, 185] on div "Fuzzy search" at bounding box center [489, 181] width 219 height 31
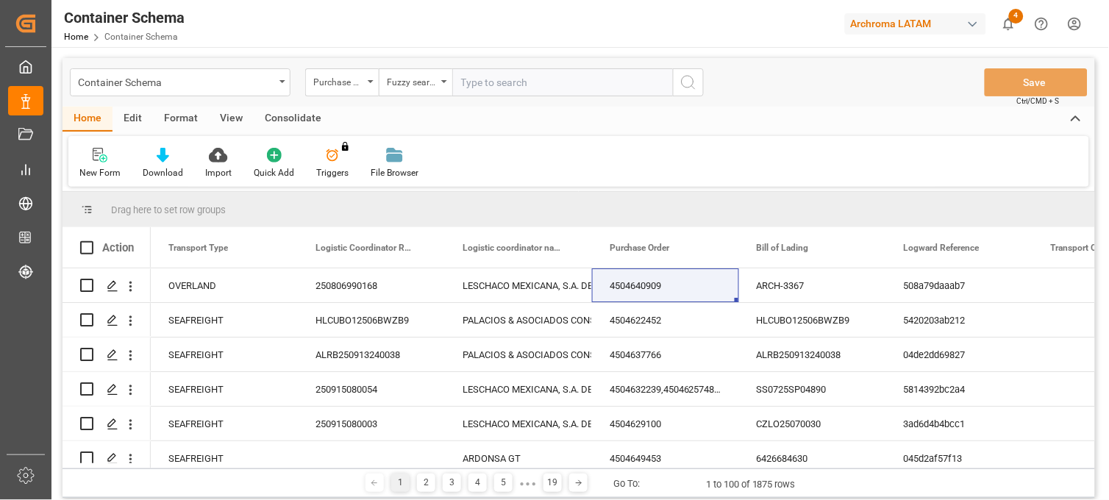
paste input "4504638436"
type input "4504638436"
click at [681, 84] on icon "search button" at bounding box center [689, 83] width 18 height 18
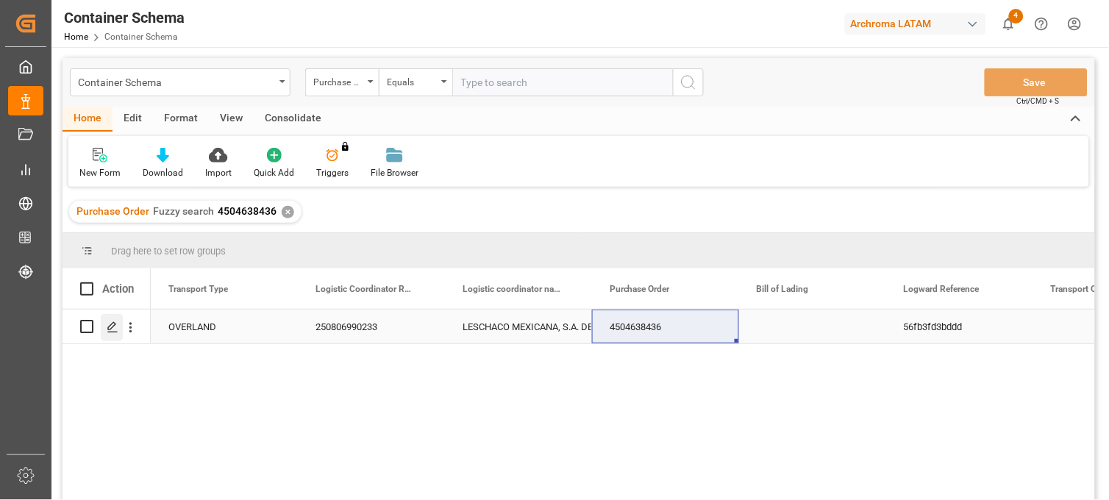
click at [115, 327] on icon "Press SPACE to select this row." at bounding box center [113, 327] width 12 height 12
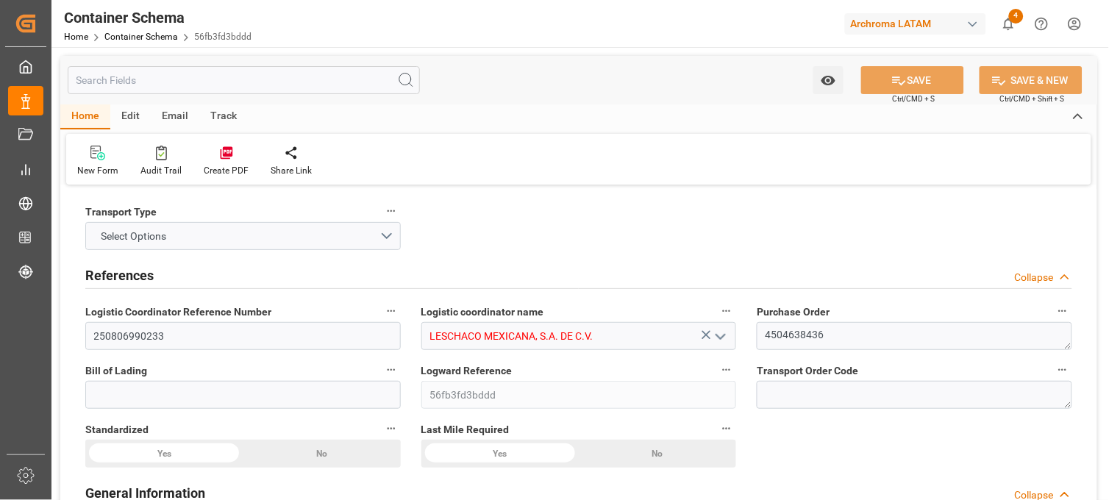
type input "0"
type input "1"
type input "17"
type input "18020"
type input "19006"
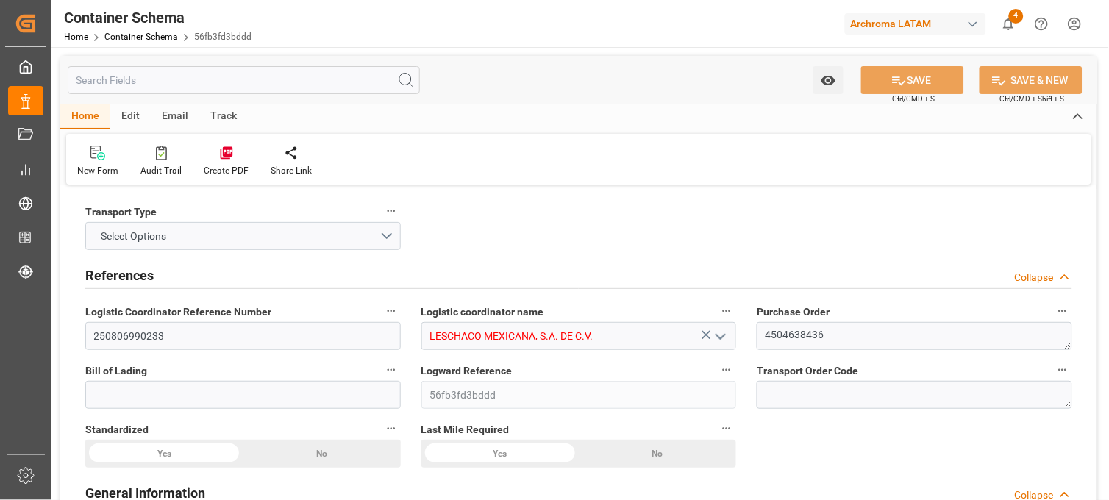
type input "USLRD"
type input "MXNLD"
type input "25-08-2025 00:00"
type input "22-08-2025"
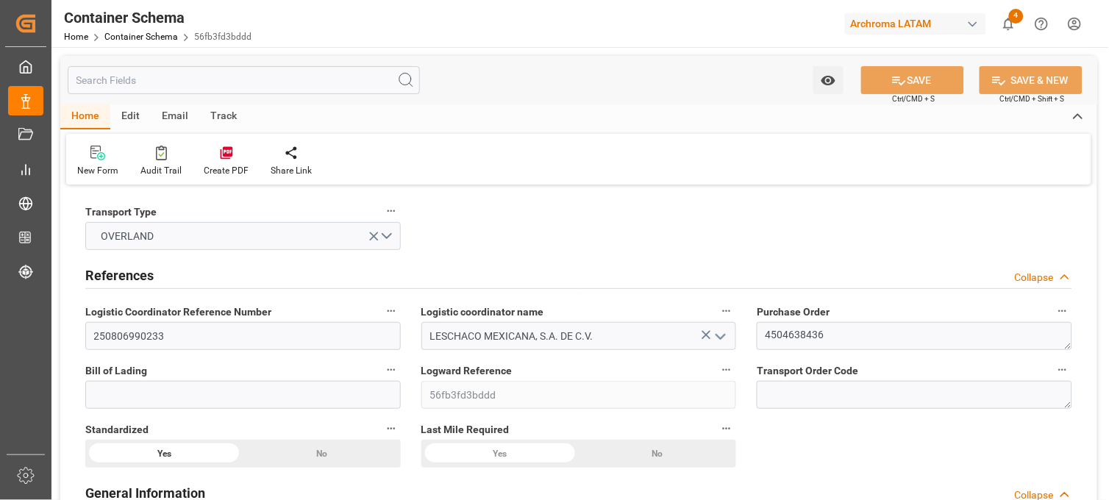
type input "22-08-2025"
type input "22-08-2025 00:00"
type input "18-08-2025 00:00"
click at [166, 32] on link "Container Schema" at bounding box center [141, 37] width 74 height 10
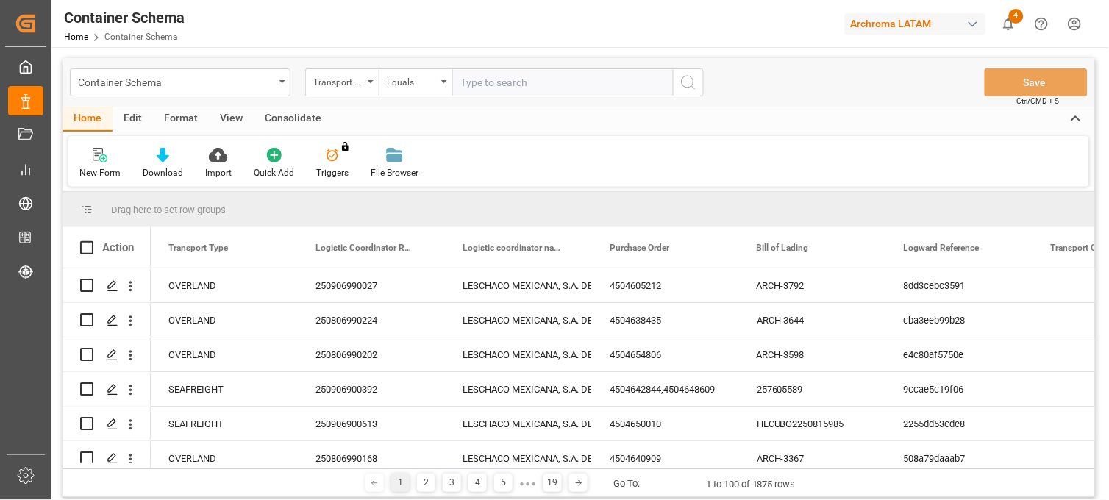
click at [271, 85] on div "Container Schema" at bounding box center [176, 81] width 196 height 18
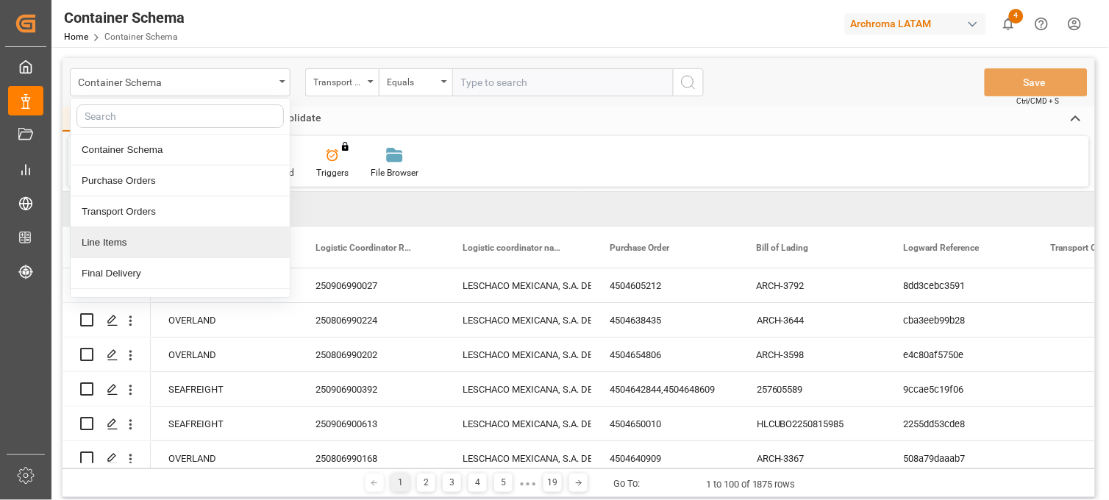
click at [147, 247] on div "Line Items" at bounding box center [180, 242] width 219 height 31
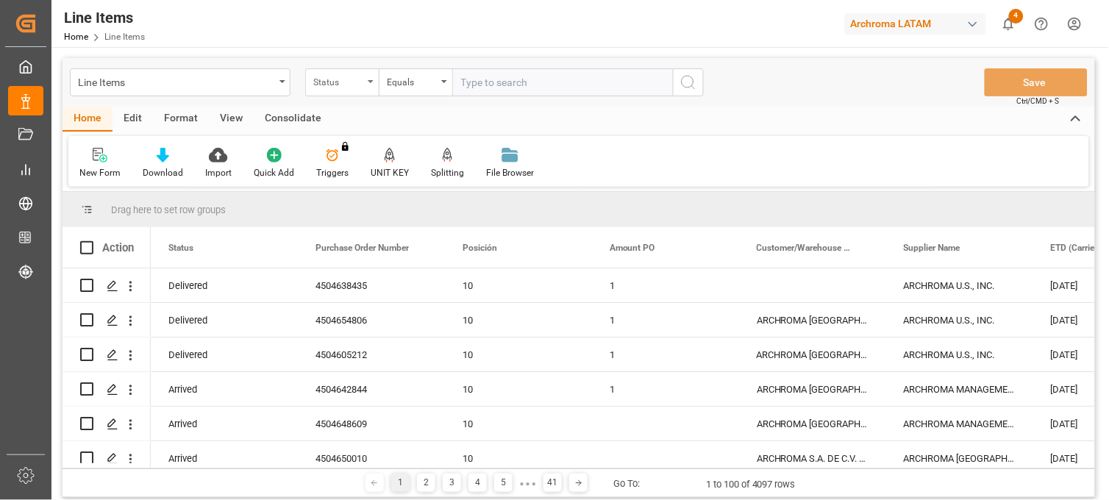
click at [357, 82] on div "Status" at bounding box center [338, 80] width 50 height 17
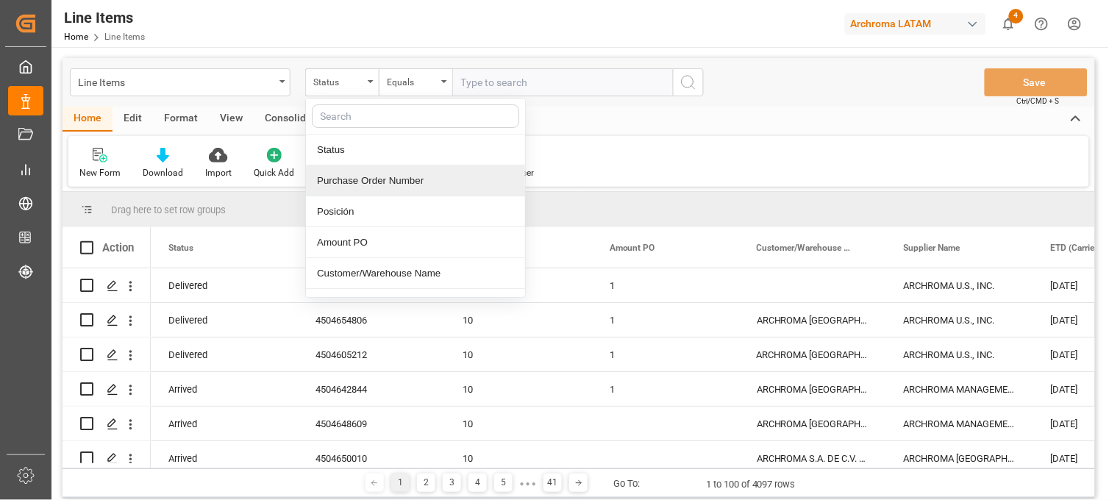
click at [377, 179] on div "Purchase Order Number" at bounding box center [415, 181] width 219 height 31
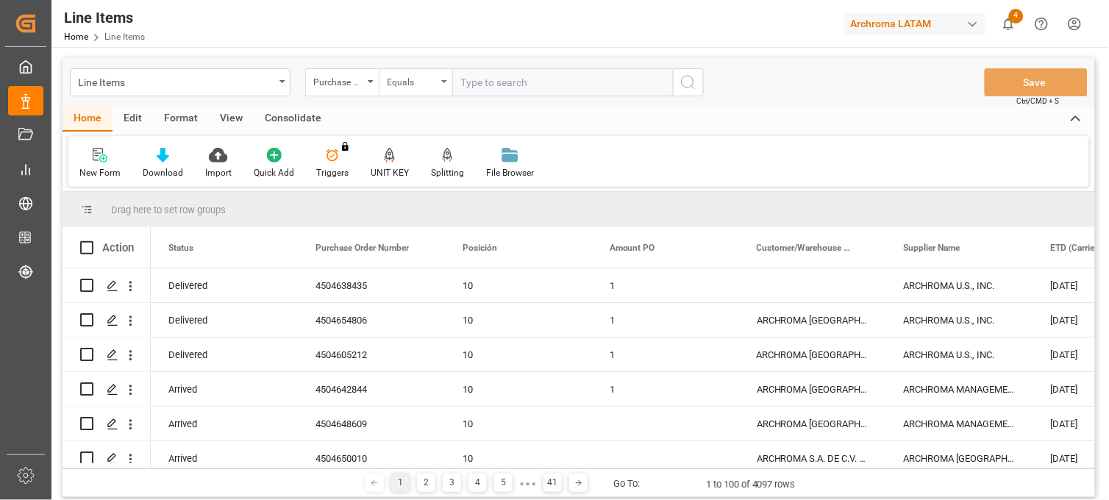
click at [415, 68] on div "Equals" at bounding box center [416, 82] width 74 height 28
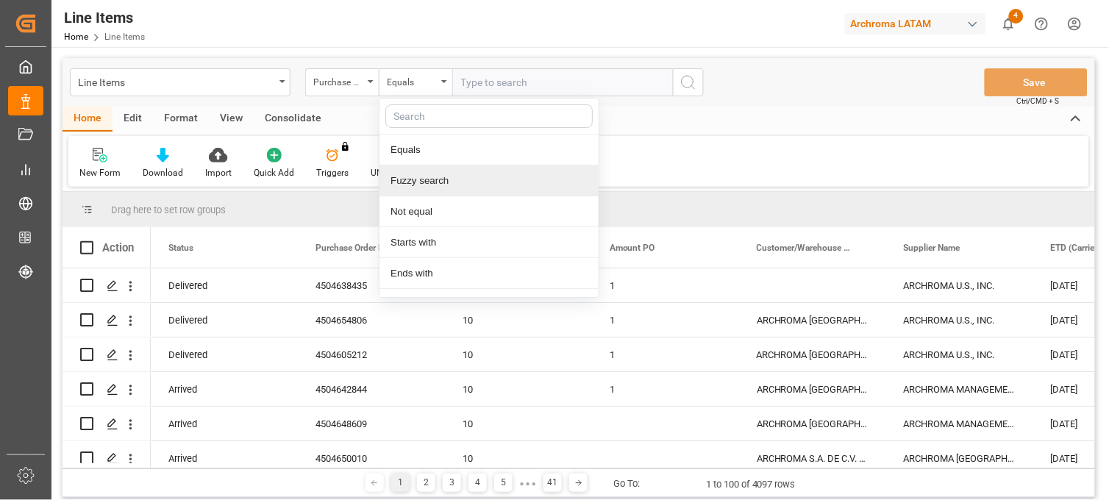
click at [444, 182] on div "Fuzzy search" at bounding box center [489, 181] width 219 height 31
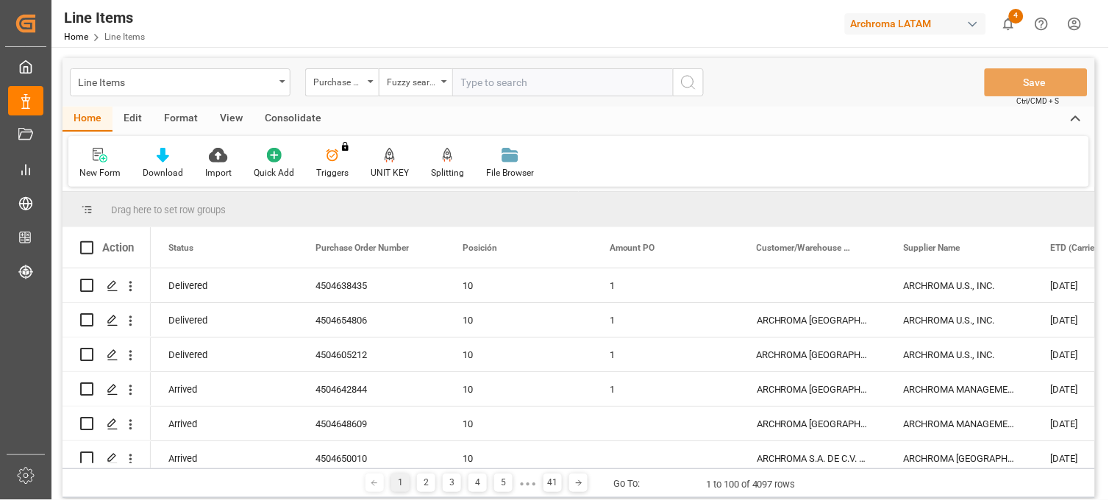
paste input "4504654806"
type input "4504654806"
click at [689, 85] on icon "search button" at bounding box center [689, 83] width 18 height 18
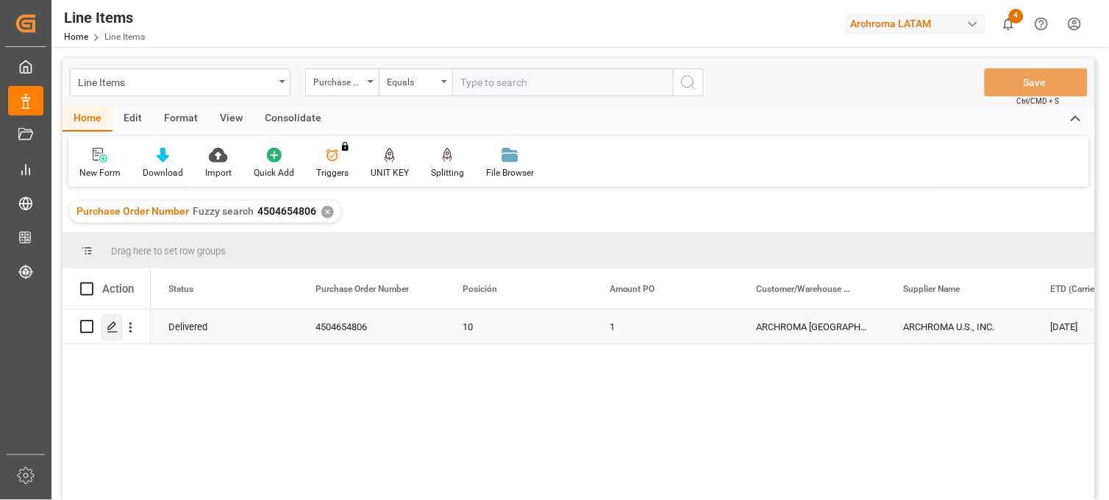
click at [110, 327] on icon "Press SPACE to select this row." at bounding box center [113, 327] width 12 height 12
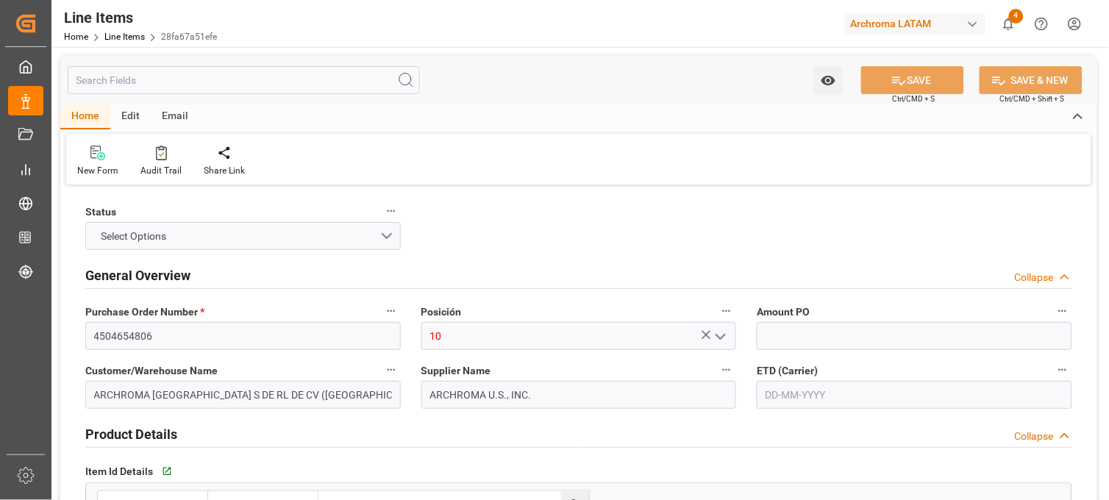
type input "1"
type input "12171500"
type input "3810"
type input "6172.2"
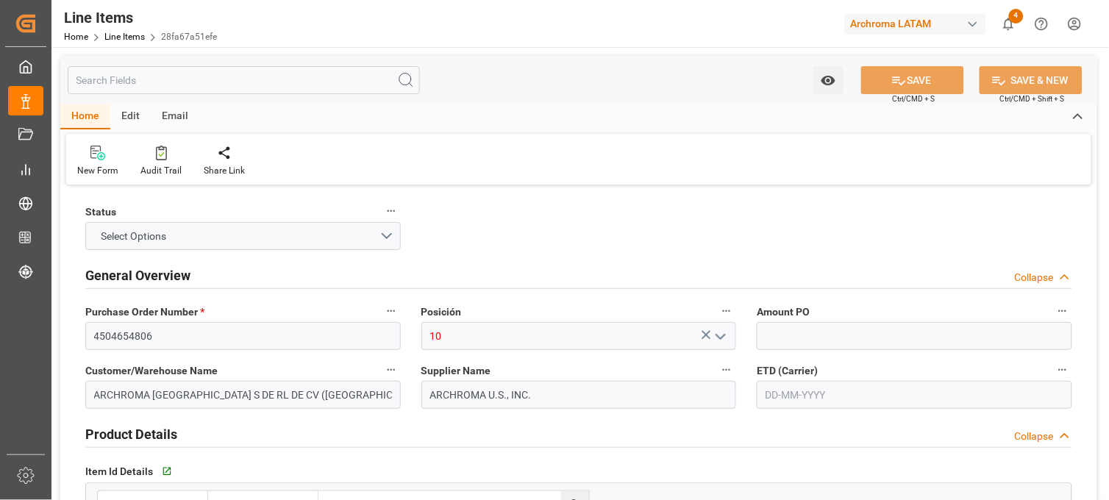
type input "3204190400"
type input "15-08-2025"
type input "15-09-2025"
type input "05-09-2025 21:59"
type input "19-08-2025 22:47"
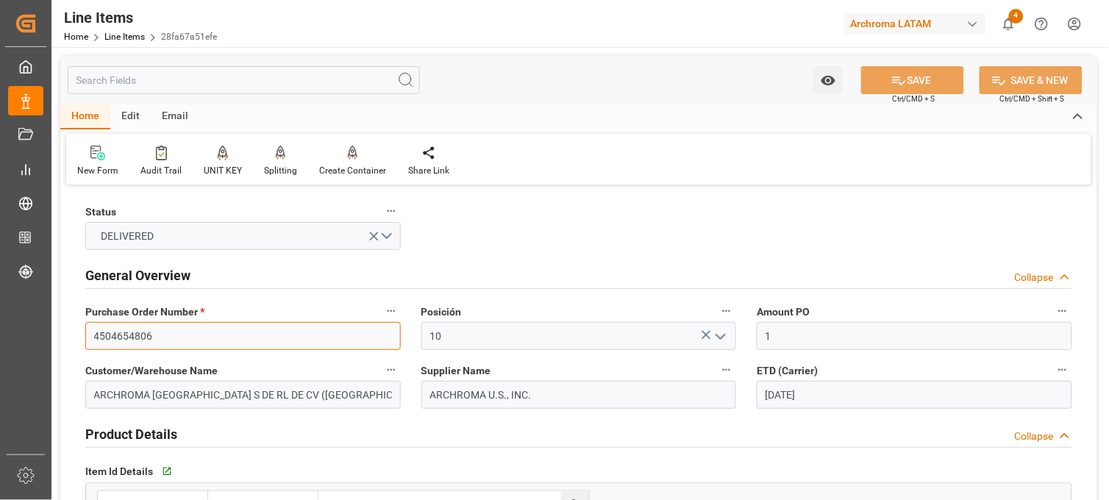
drag, startPoint x: 179, startPoint y: 339, endPoint x: -4, endPoint y: 302, distance: 187.0
click at [0, 302] on html "Created by potrace 1.15, written by Peter Selinger 2001-2017 Created by potrace…" at bounding box center [554, 250] width 1109 height 500
click at [127, 34] on link "Line Items" at bounding box center [124, 37] width 40 height 10
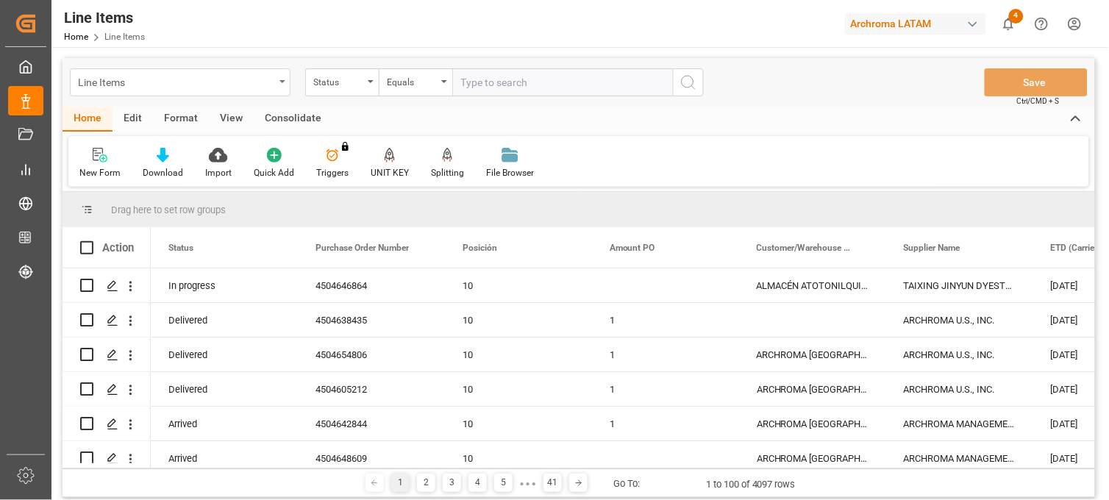
click at [277, 85] on div "Line Items" at bounding box center [180, 82] width 221 height 28
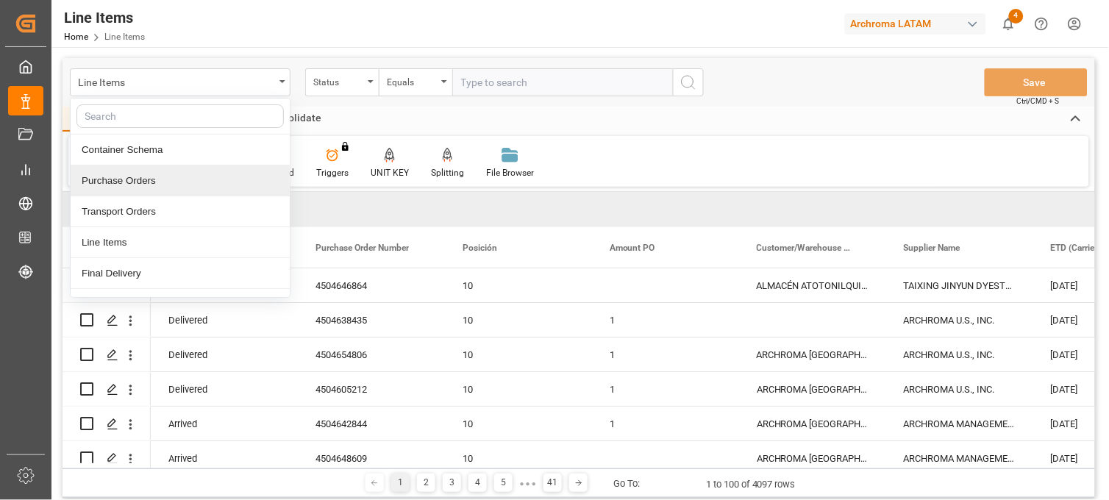
click at [157, 184] on div "Purchase Orders" at bounding box center [180, 181] width 219 height 31
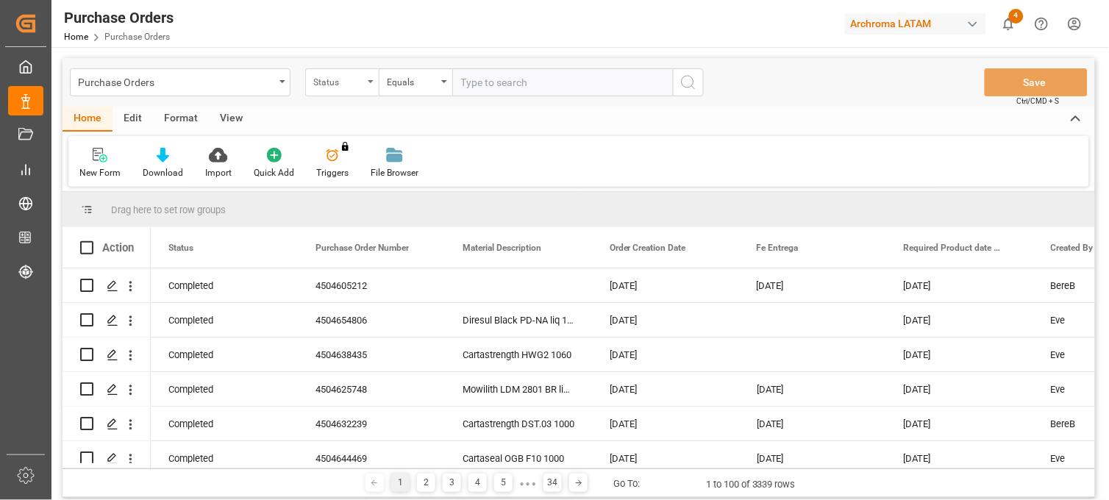
click at [369, 78] on div "Status" at bounding box center [342, 82] width 74 height 28
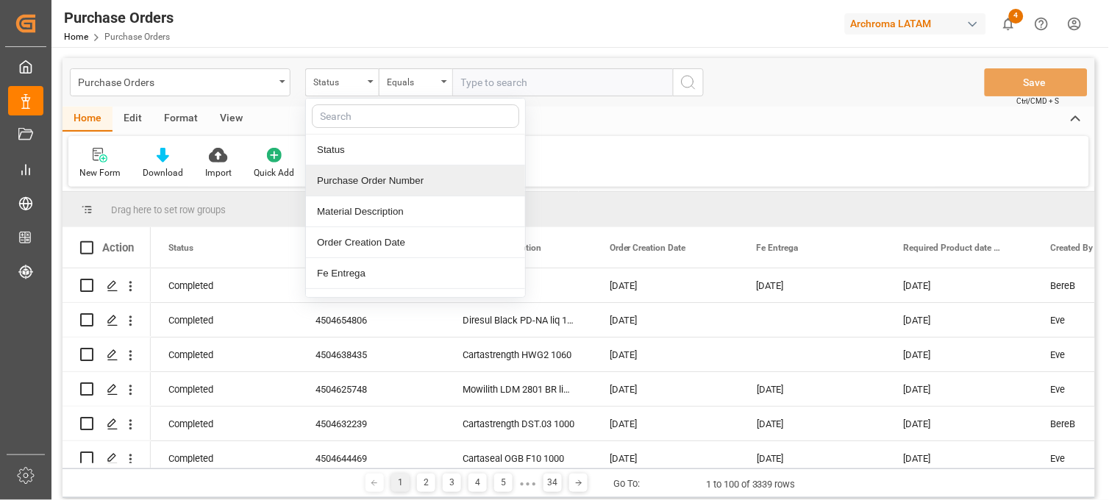
click at [371, 181] on div "Purchase Order Number" at bounding box center [415, 181] width 219 height 31
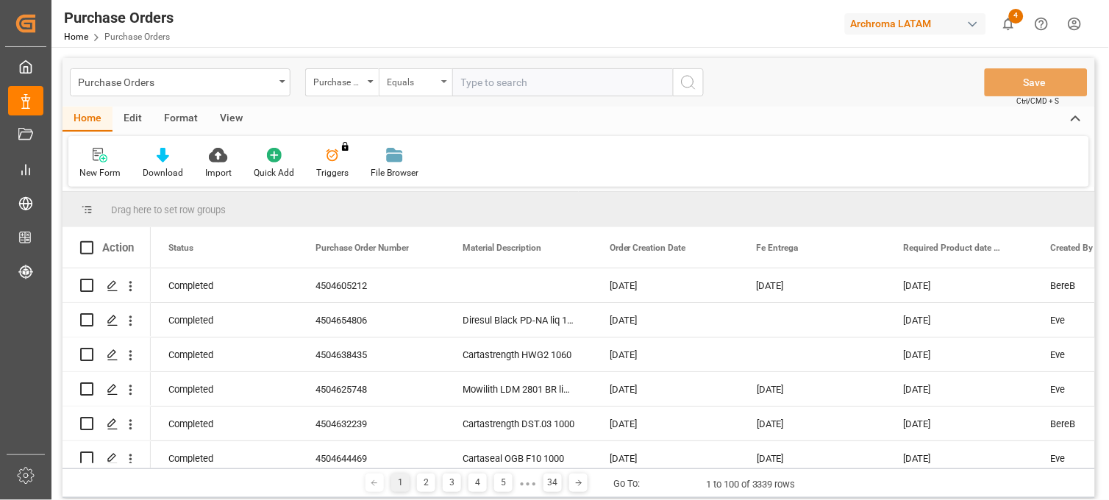
click at [433, 83] on div "Equals" at bounding box center [412, 80] width 50 height 17
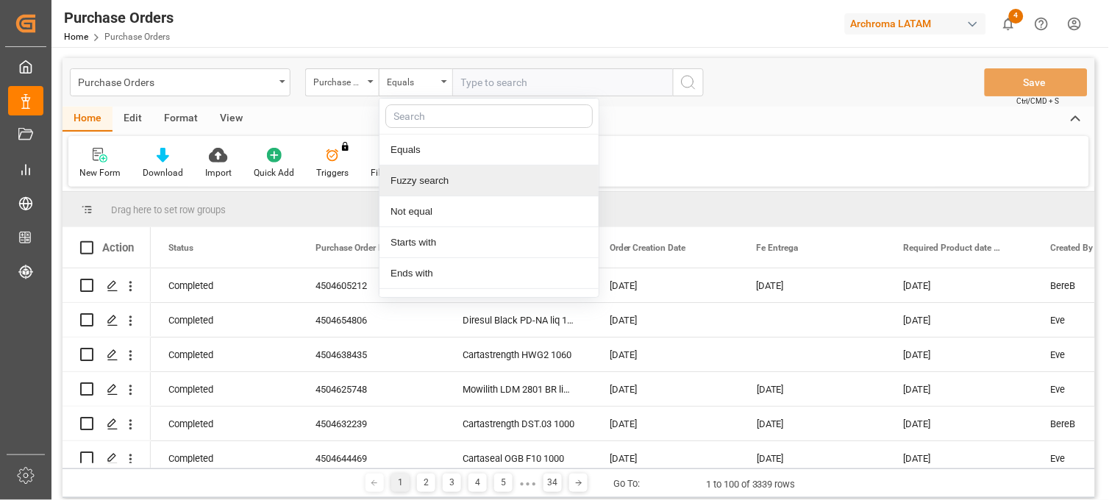
click at [440, 186] on div "Fuzzy search" at bounding box center [489, 181] width 219 height 31
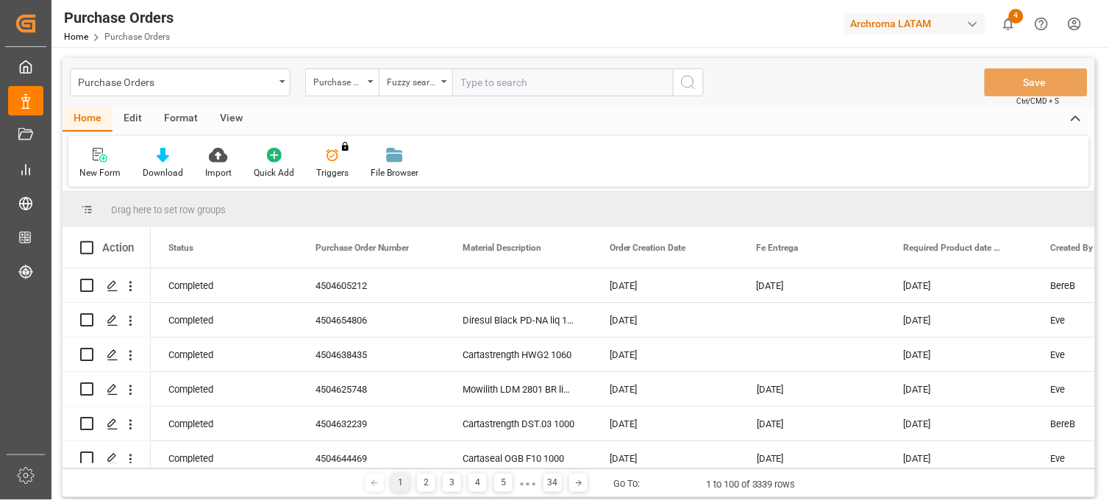
paste input "4504654806"
type input "4504654806"
click at [693, 85] on icon "search button" at bounding box center [689, 83] width 18 height 18
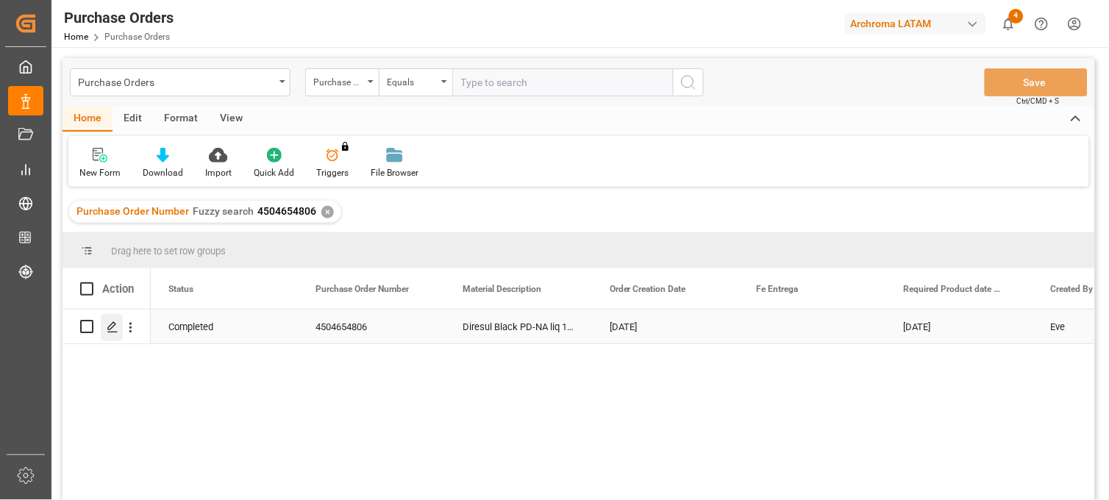
click at [110, 330] on icon "Press SPACE to select this row." at bounding box center [113, 327] width 12 height 12
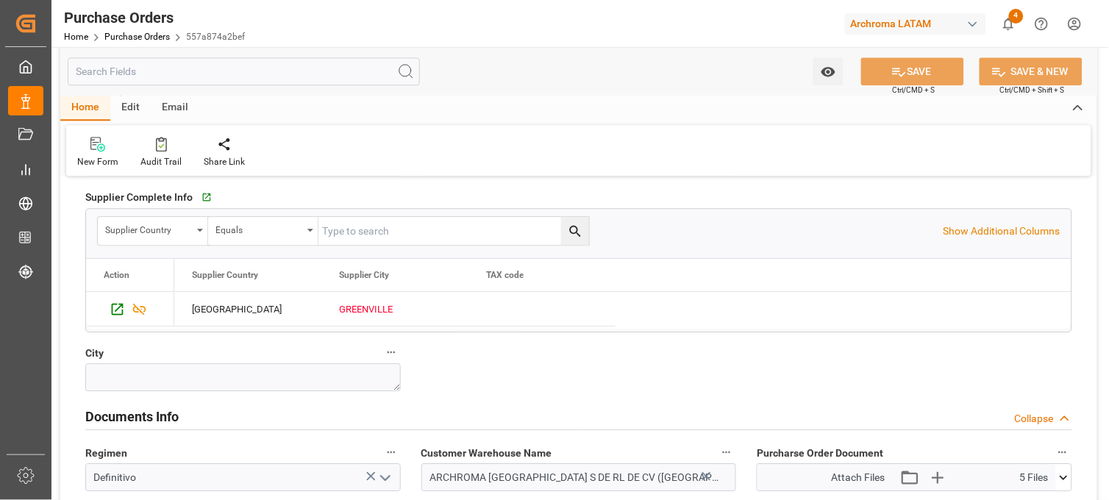
scroll to position [981, 0]
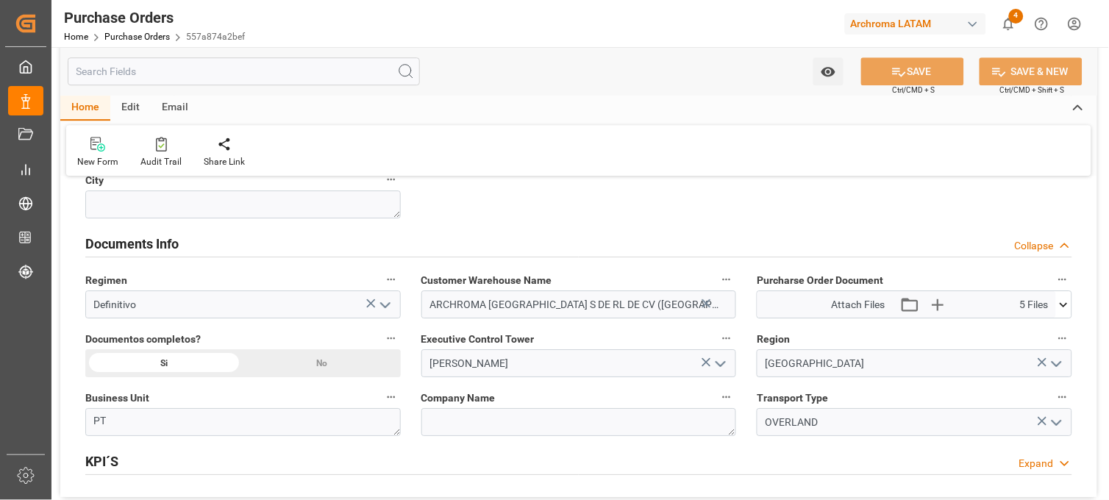
click at [1064, 307] on icon at bounding box center [1063, 304] width 15 height 15
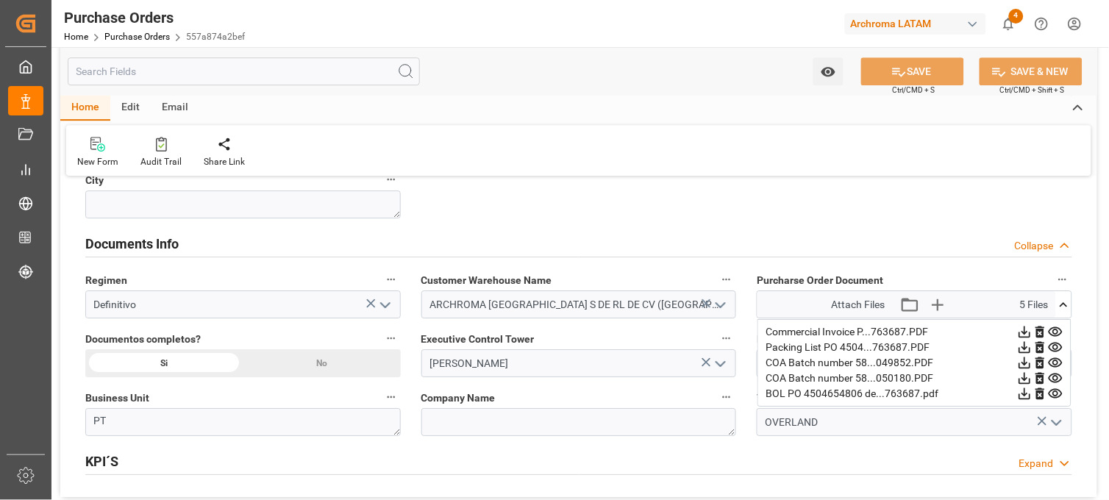
click at [1025, 331] on icon at bounding box center [1026, 333] width 12 height 12
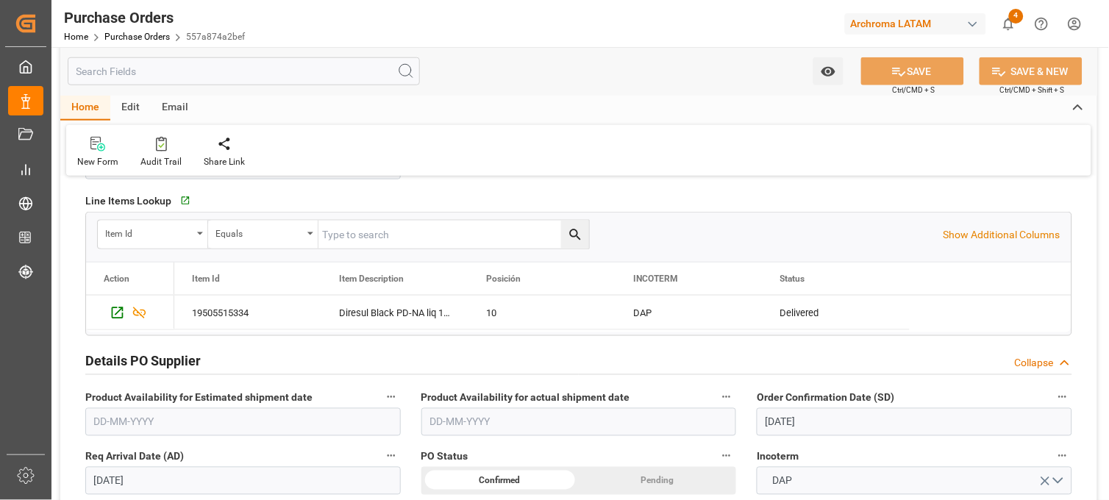
scroll to position [293, 0]
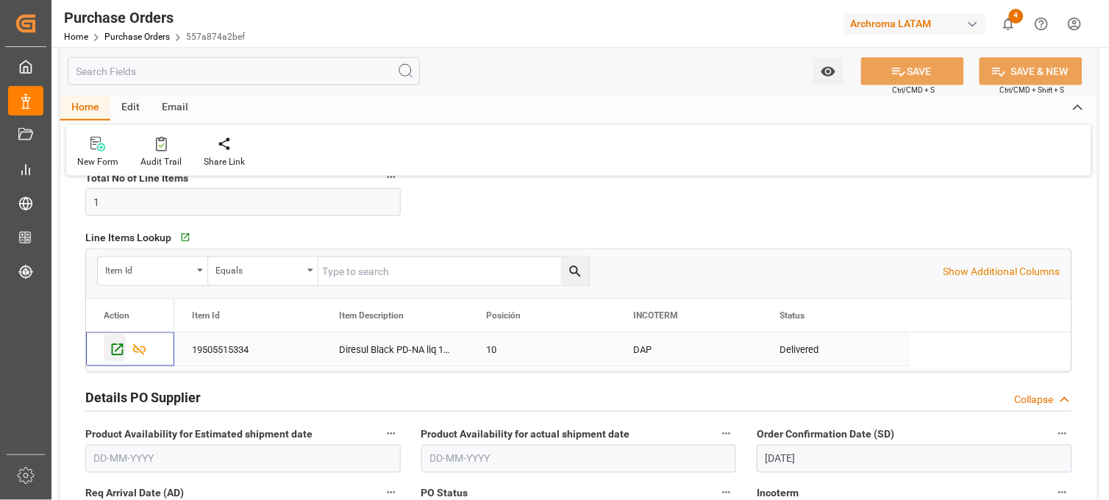
click at [116, 351] on icon "Press SPACE to select this row." at bounding box center [117, 349] width 15 height 15
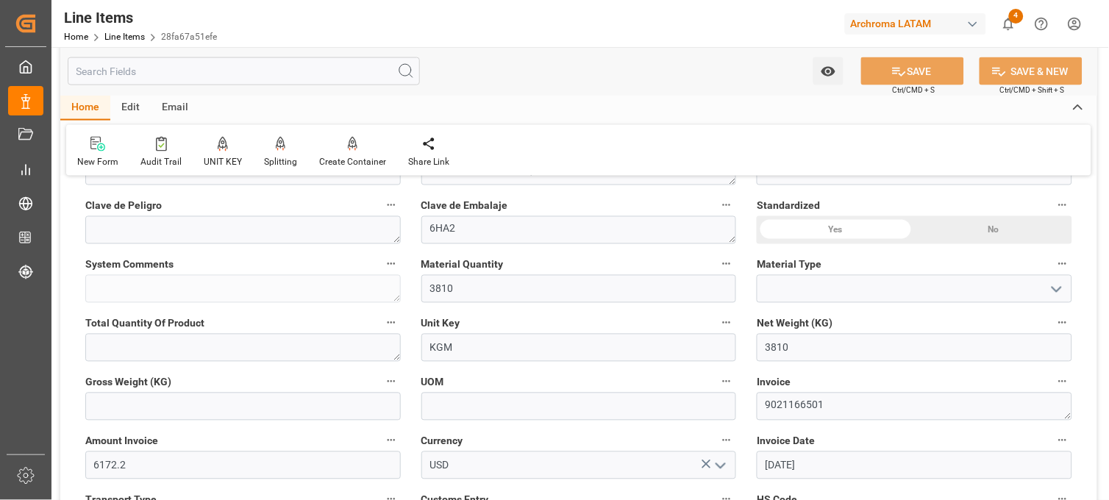
scroll to position [490, 0]
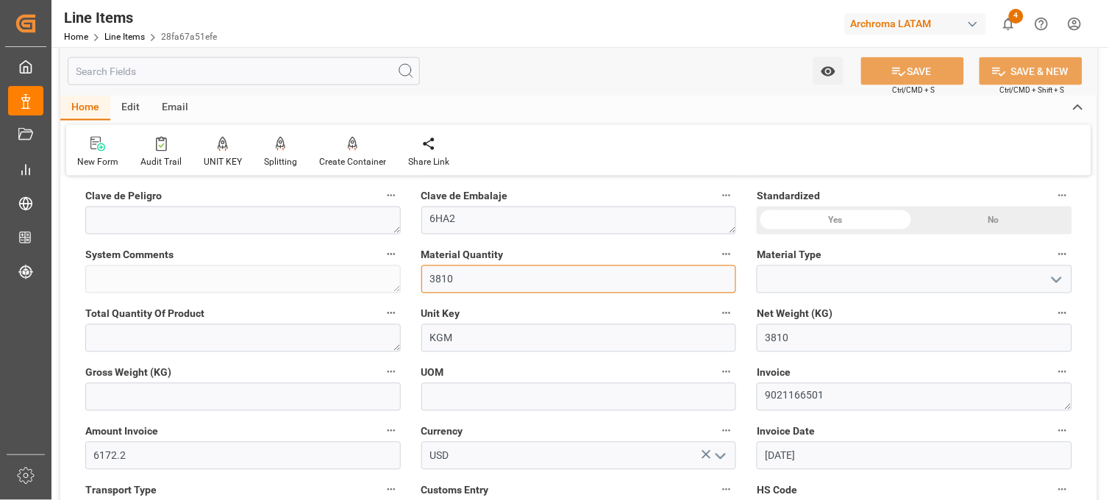
click at [386, 276] on div "Status DELIVERED General Overview Collapse Purchase Order Number * 4504654806 P…" at bounding box center [578, 449] width 1037 height 1501
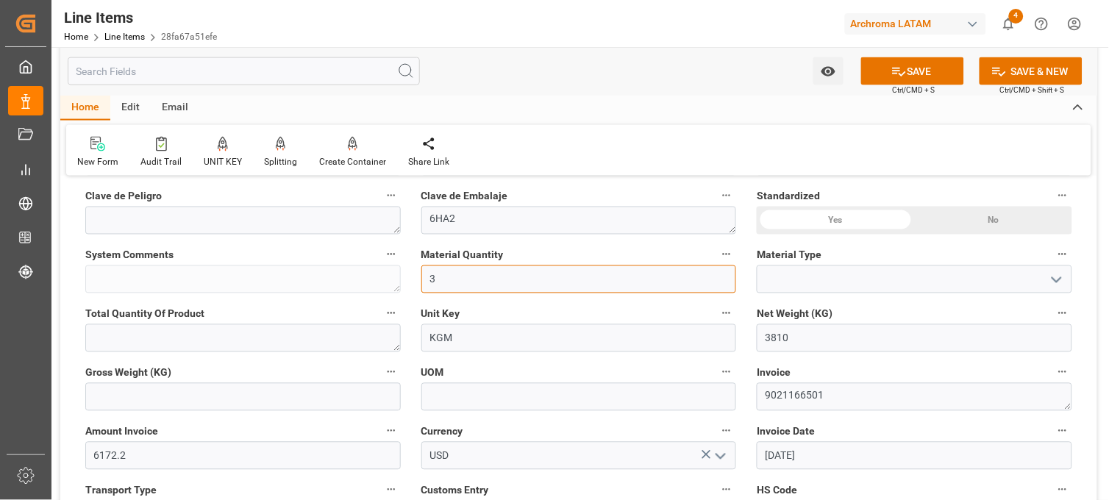
type input "3"
click at [783, 283] on input at bounding box center [915, 280] width 316 height 28
click at [1053, 271] on icon "open menu" at bounding box center [1057, 280] width 18 height 18
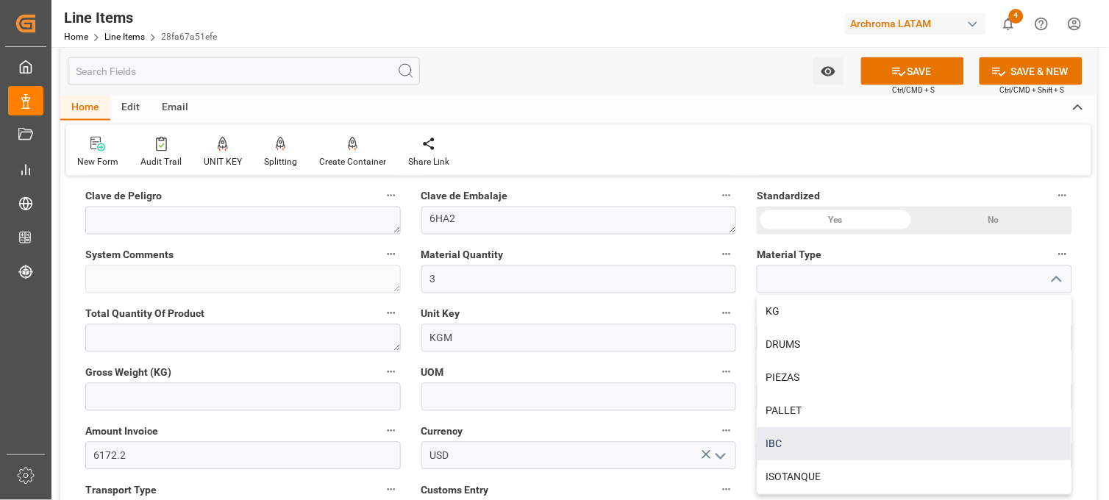
click at [808, 446] on div "IBC" at bounding box center [915, 444] width 314 height 33
type input "IBC"
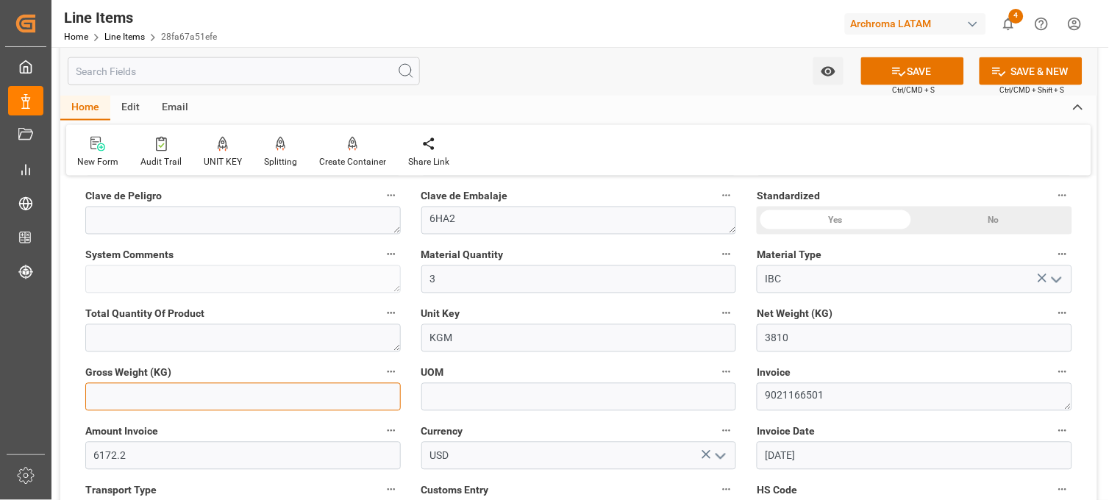
click at [255, 402] on input "text" at bounding box center [243, 397] width 316 height 28
paste input "text"
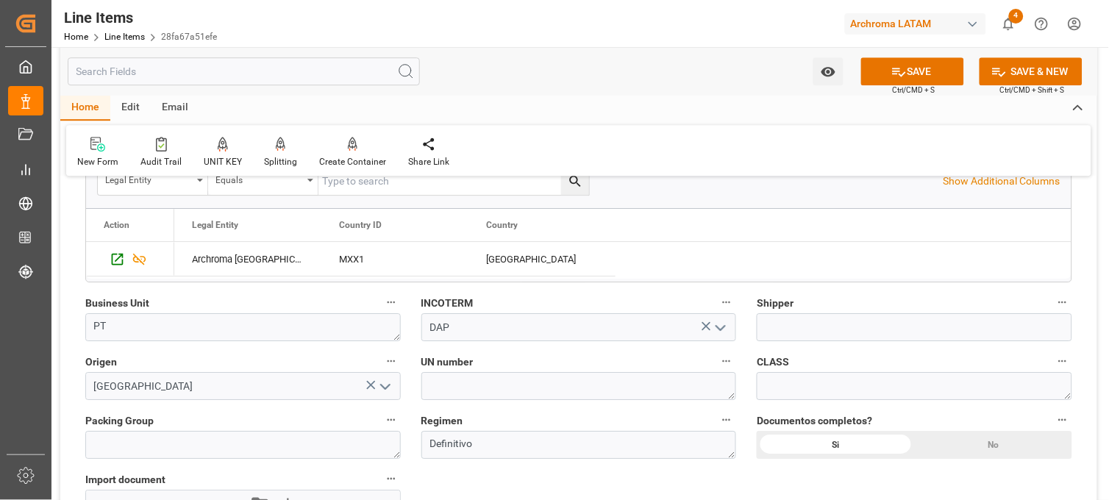
scroll to position [981, 0]
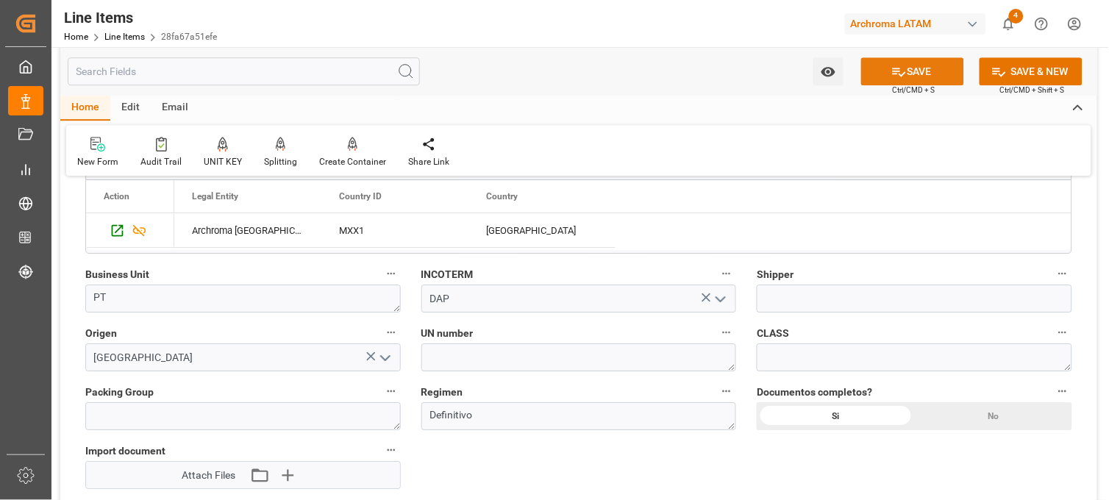
type input "3985.26"
click at [945, 65] on button "SAVE" at bounding box center [912, 71] width 103 height 28
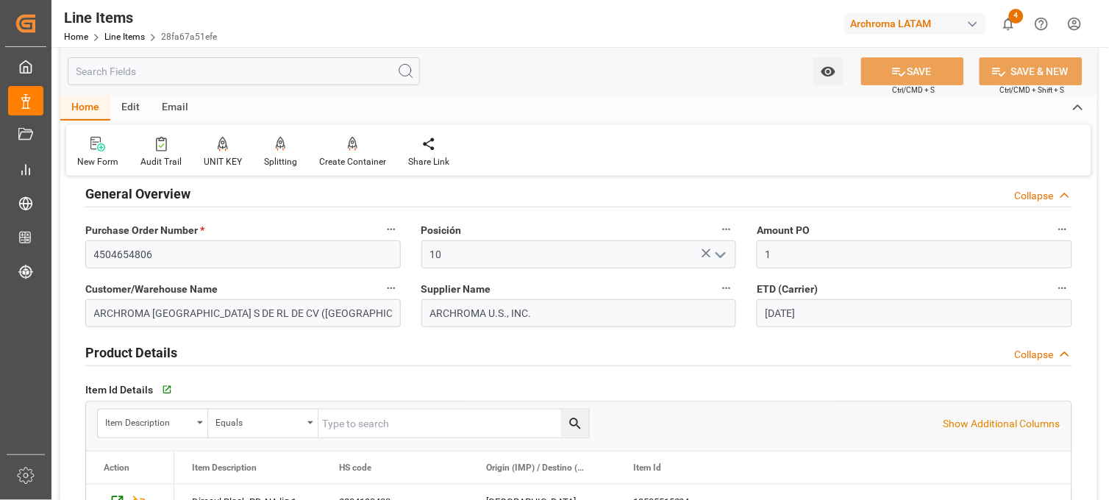
scroll to position [0, 0]
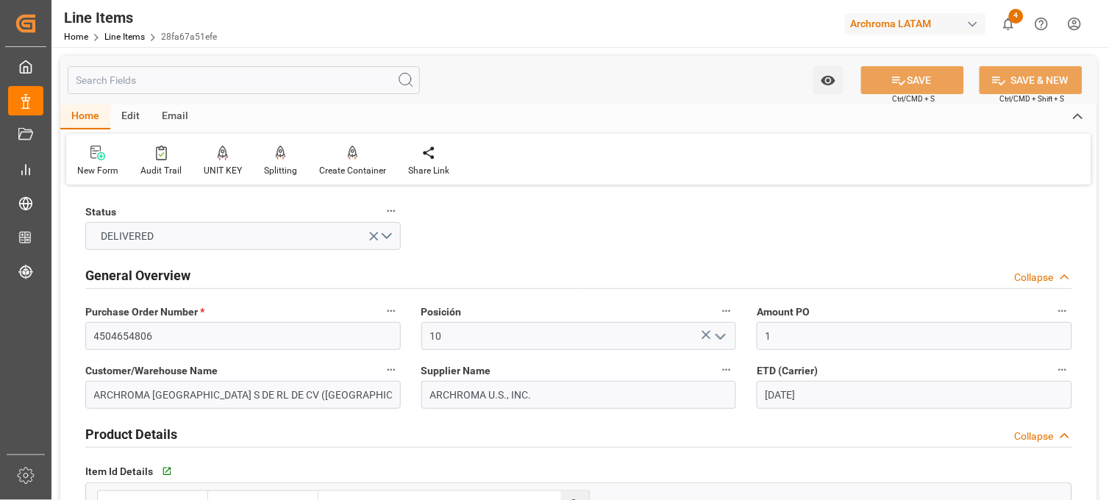
type textarea "3 IBC"
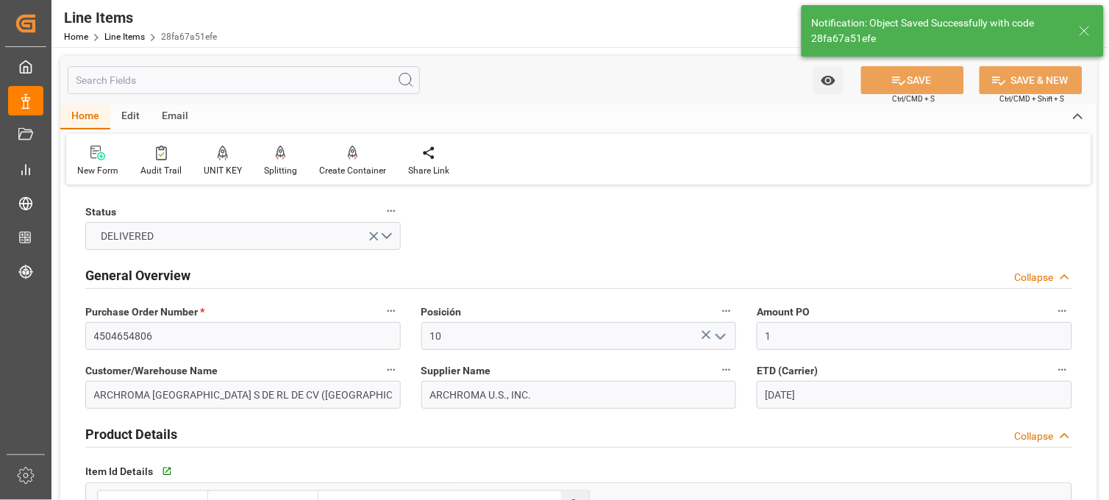
type input "05-09-2025 22:03"
